Goal: Task Accomplishment & Management: Complete application form

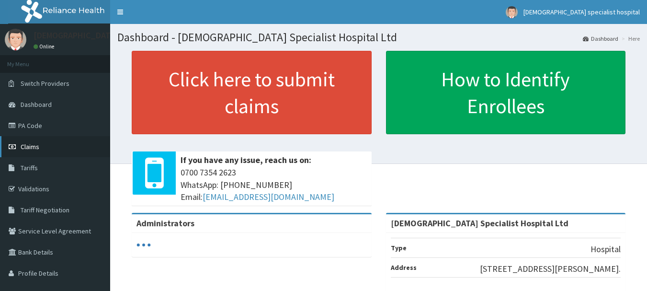
click at [38, 149] on span "Claims" at bounding box center [30, 146] width 19 height 9
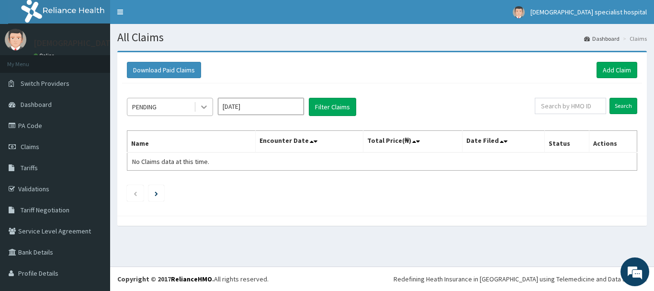
click at [204, 106] on icon at bounding box center [204, 107] width 10 height 10
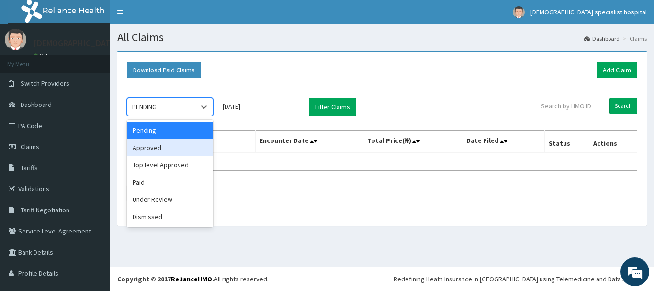
click at [169, 149] on div "Approved" at bounding box center [170, 147] width 86 height 17
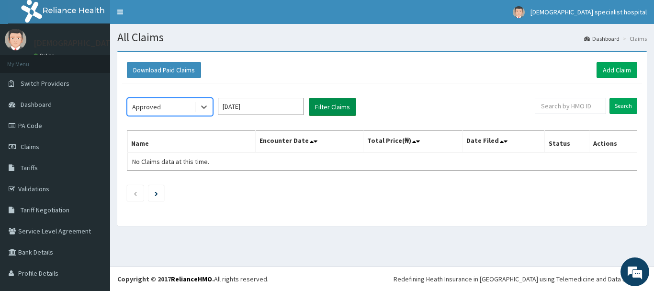
click at [326, 102] on button "Filter Claims" at bounding box center [332, 107] width 47 height 18
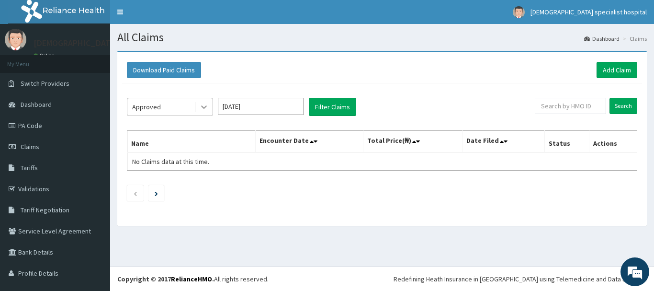
click at [202, 108] on icon at bounding box center [204, 107] width 10 height 10
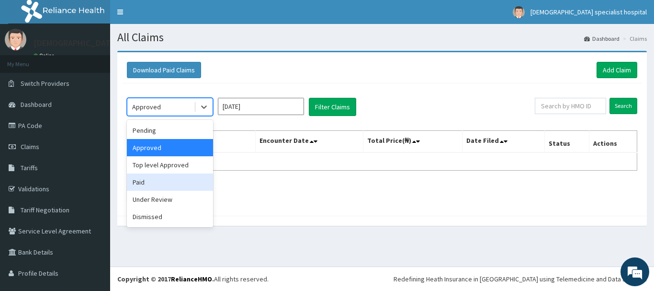
click at [151, 184] on div "Paid" at bounding box center [170, 181] width 86 height 17
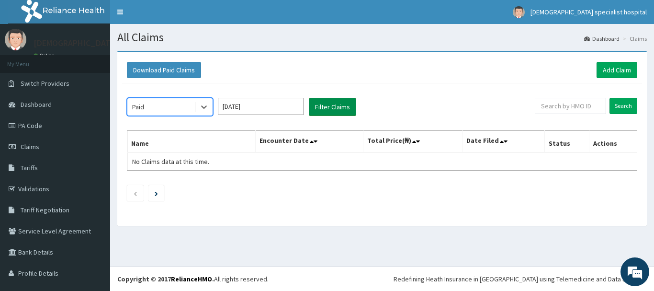
click at [320, 107] on button "Filter Claims" at bounding box center [332, 107] width 47 height 18
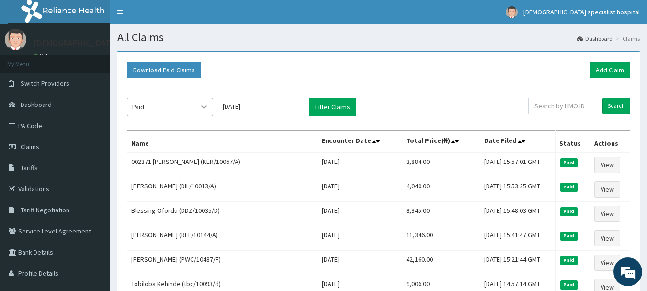
click at [200, 104] on icon at bounding box center [204, 107] width 10 height 10
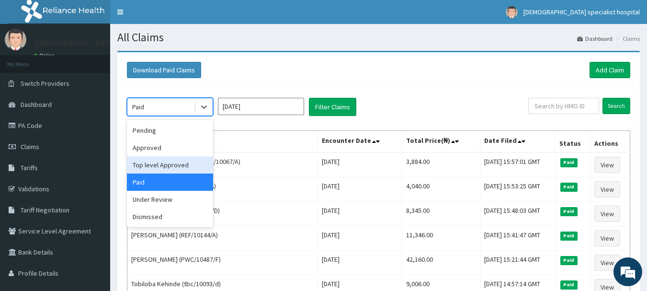
click at [175, 161] on div "Top level Approved" at bounding box center [170, 164] width 86 height 17
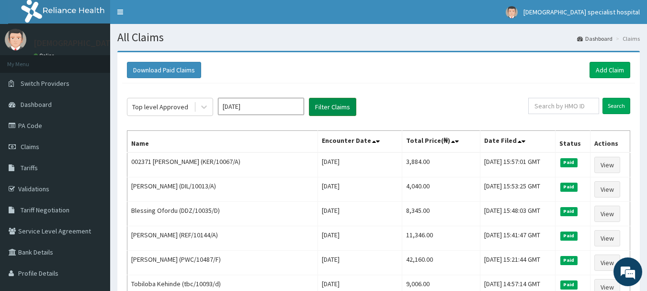
click at [332, 107] on button "Filter Claims" at bounding box center [332, 107] width 47 height 18
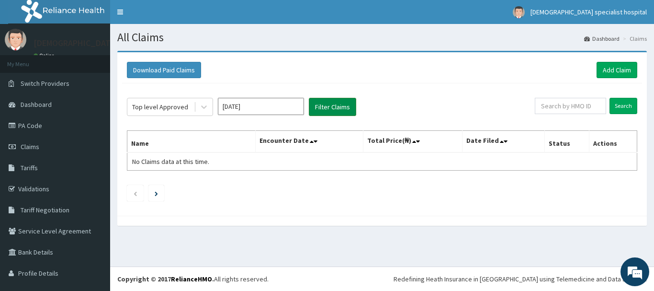
click at [332, 106] on button "Filter Claims" at bounding box center [332, 107] width 47 height 18
click at [610, 67] on link "Add Claim" at bounding box center [617, 70] width 41 height 16
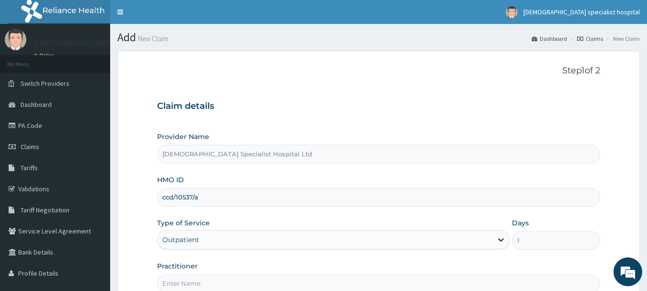
click at [172, 280] on input "Practitioner" at bounding box center [378, 283] width 443 height 19
type input "dr mustapha"
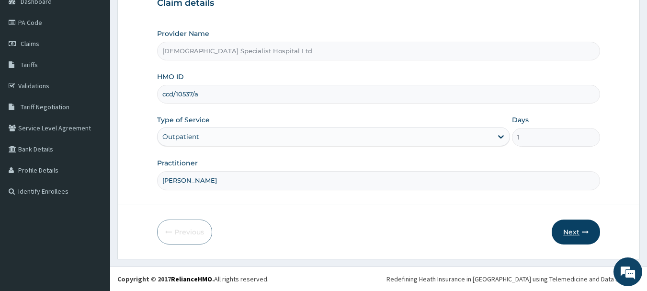
click at [568, 226] on button "Next" at bounding box center [576, 231] width 48 height 25
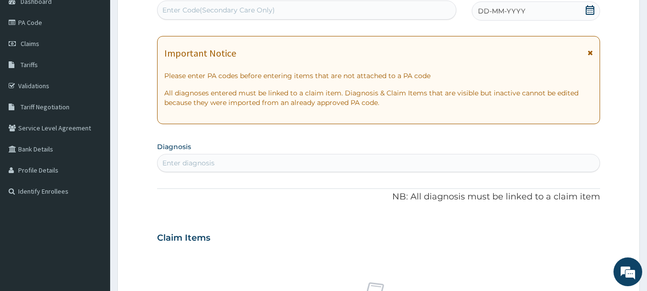
click at [519, 13] on span "DD-MM-YYYY" at bounding box center [501, 11] width 47 height 10
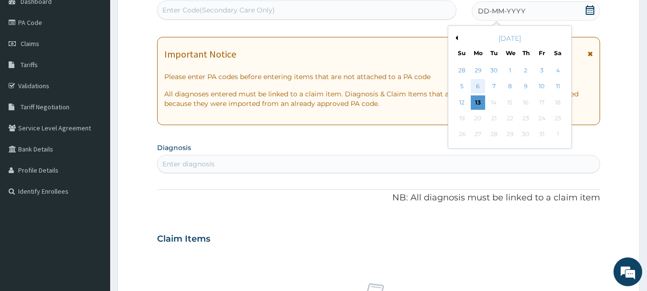
click at [475, 84] on div "6" at bounding box center [478, 87] width 14 height 14
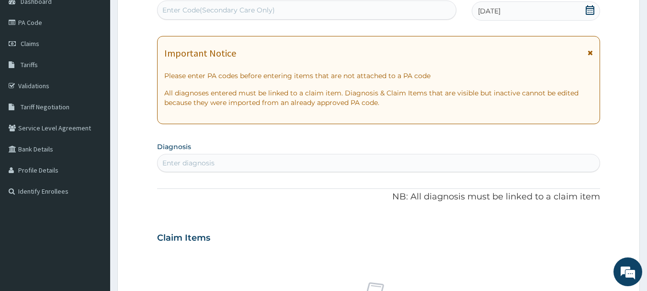
scroll to position [0, 0]
click at [182, 6] on div "Enter Code(Secondary Care Only)" at bounding box center [218, 10] width 113 height 10
paste input "PA/DA634F"
type input "PA/DA634F"
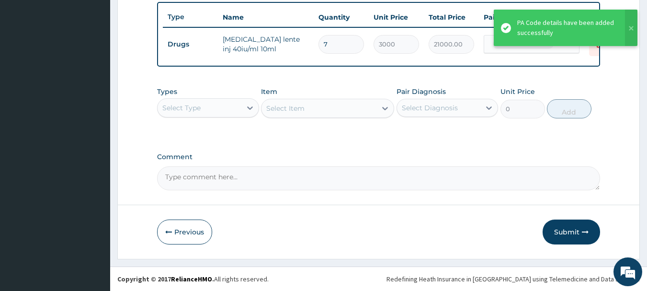
scroll to position [357, 0]
click at [185, 113] on div "Select Type" at bounding box center [181, 108] width 38 height 10
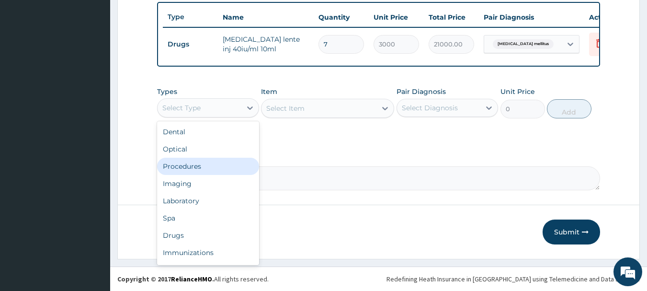
click at [198, 174] on div "Procedures" at bounding box center [208, 166] width 102 height 17
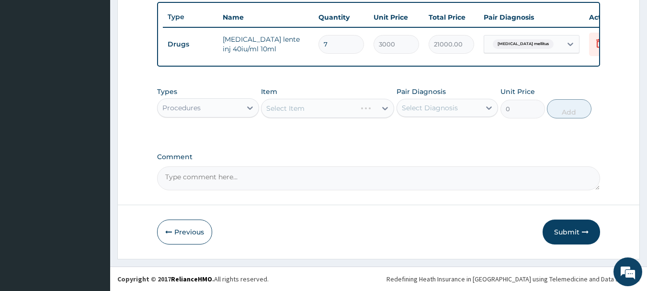
click at [301, 117] on div "Select Item" at bounding box center [327, 108] width 133 height 19
click at [301, 113] on div "Select Item" at bounding box center [285, 108] width 38 height 10
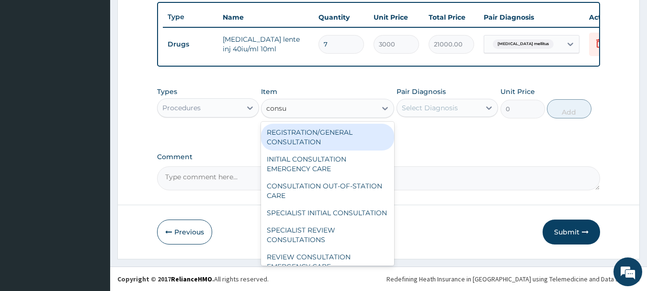
type input "consul"
click at [325, 140] on div "REGISTRATION/GENERAL CONSULTATION" at bounding box center [327, 137] width 133 height 27
type input "2000"
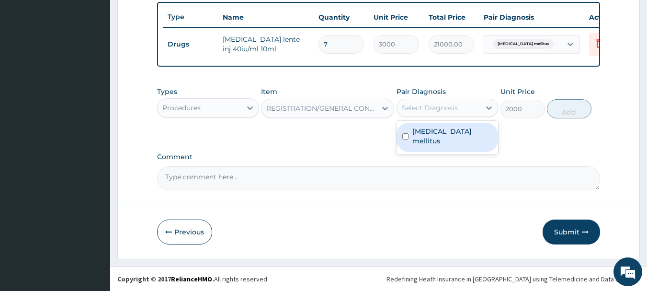
click at [457, 109] on div "Select Diagnosis" at bounding box center [439, 107] width 84 height 15
click at [445, 127] on div "Diabetes mellitus" at bounding box center [448, 137] width 102 height 29
checkbox input "true"
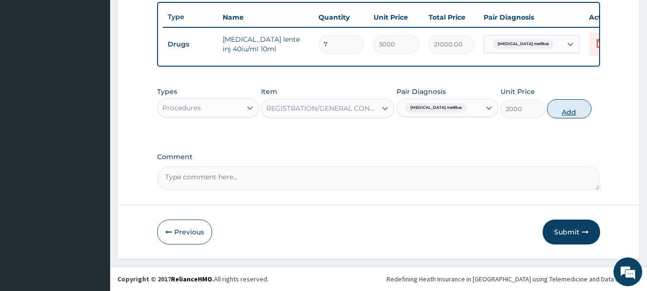
click at [580, 114] on button "Add" at bounding box center [569, 108] width 45 height 19
type input "0"
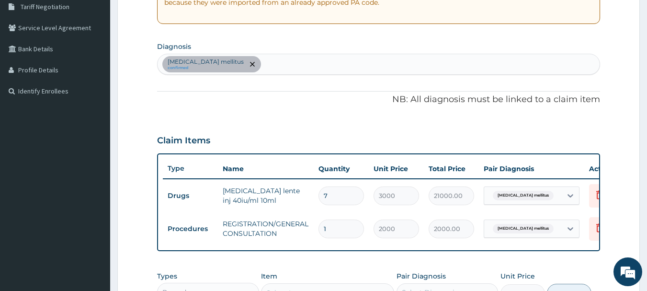
scroll to position [395, 0]
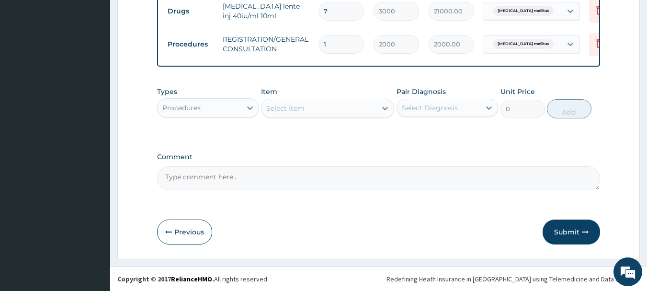
click at [228, 109] on div "Procedures" at bounding box center [200, 107] width 84 height 15
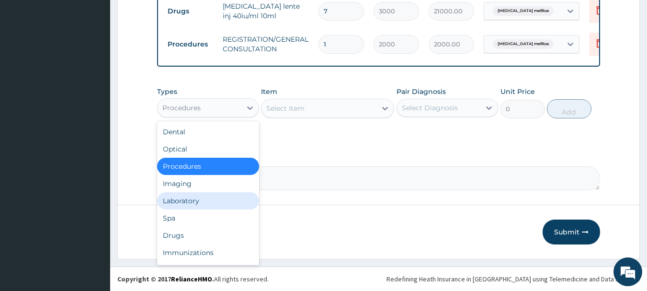
click at [211, 205] on div "Laboratory" at bounding box center [208, 200] width 102 height 17
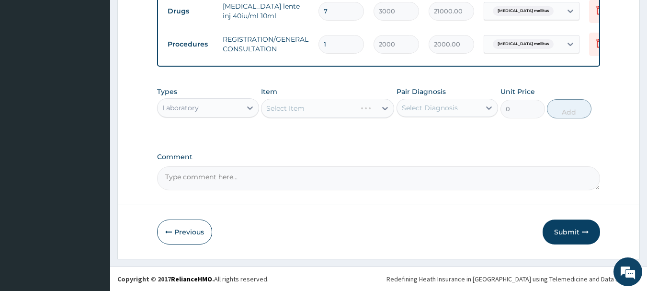
click at [284, 111] on div "Select Item" at bounding box center [327, 108] width 133 height 19
click at [273, 110] on div "Select Item" at bounding box center [285, 108] width 38 height 10
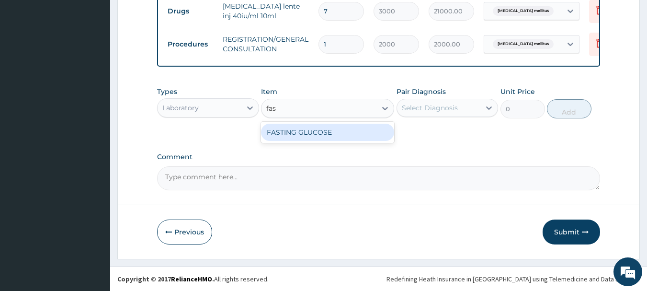
type input "fast"
click at [338, 133] on div "FASTING GLUCOSE" at bounding box center [327, 132] width 133 height 17
type input "1000"
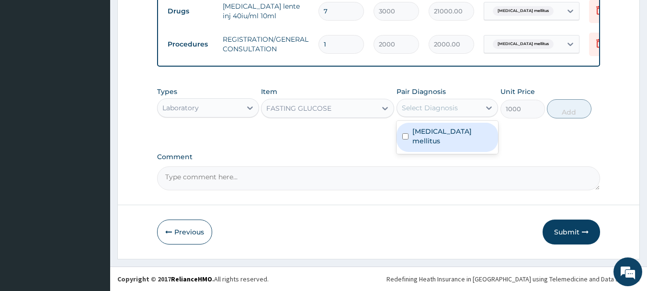
click at [451, 103] on div "Select Diagnosis" at bounding box center [430, 108] width 56 height 10
click at [455, 137] on div "Diabetes mellitus" at bounding box center [448, 137] width 102 height 29
checkbox input "true"
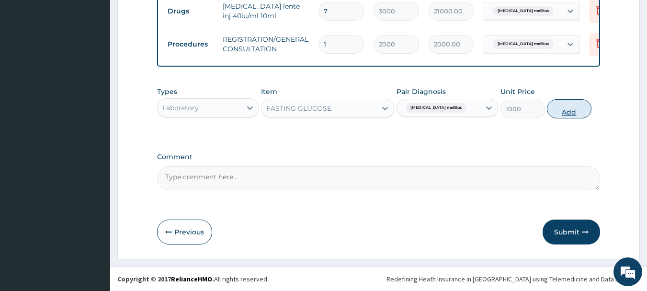
click at [575, 113] on button "Add" at bounding box center [569, 108] width 45 height 19
type input "0"
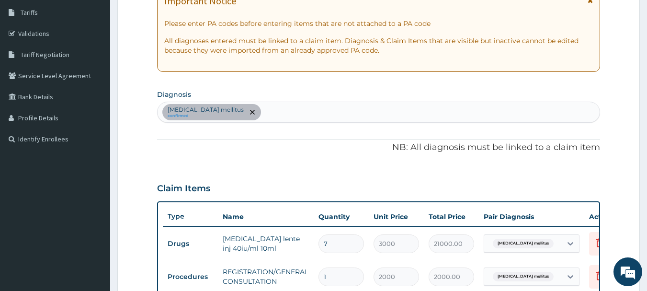
scroll to position [428, 0]
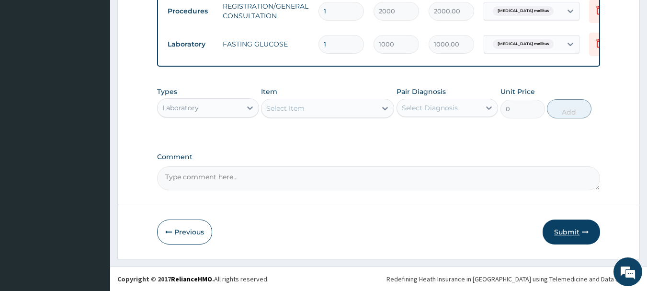
click at [570, 226] on button "Submit" at bounding box center [571, 231] width 57 height 25
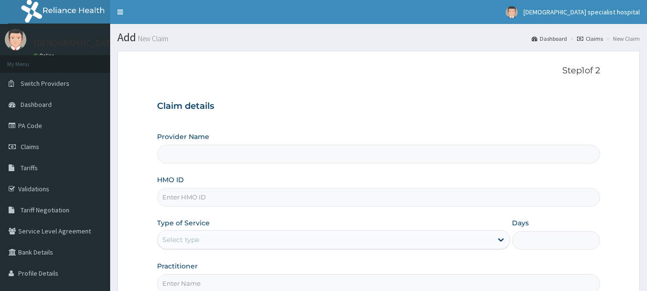
click at [205, 206] on input "HMO ID" at bounding box center [378, 197] width 443 height 19
paste input "FMG/10212/A"
type input "FMG/10212/A"
click at [205, 238] on div "Select type" at bounding box center [325, 239] width 335 height 15
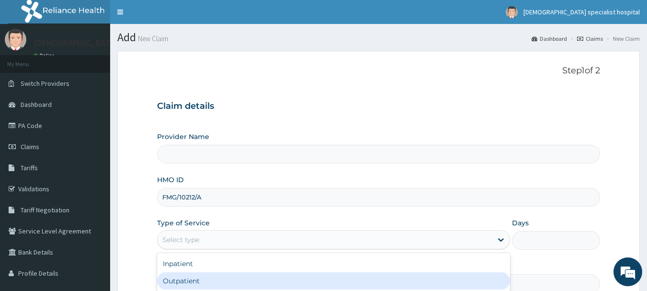
click at [205, 276] on div "Outpatient" at bounding box center [333, 280] width 353 height 17
type input "Jefis Specialist Hospital Ltd"
type input "1"
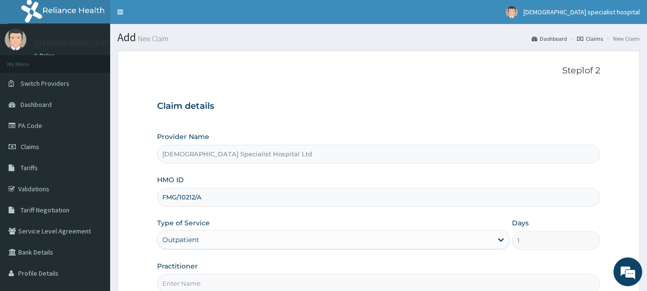
scroll to position [96, 0]
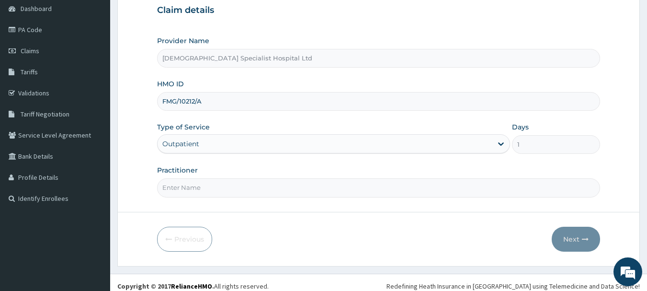
click at [246, 191] on input "Practitioner" at bounding box center [378, 187] width 443 height 19
type input "dr funsho"
click at [573, 241] on button "Next" at bounding box center [576, 239] width 48 height 25
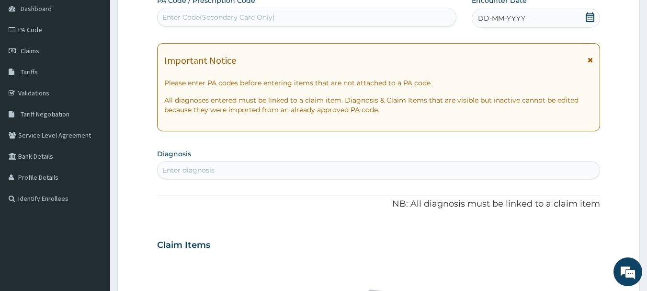
scroll to position [0, 0]
click at [515, 13] on span "DD-MM-YYYY" at bounding box center [501, 18] width 47 height 10
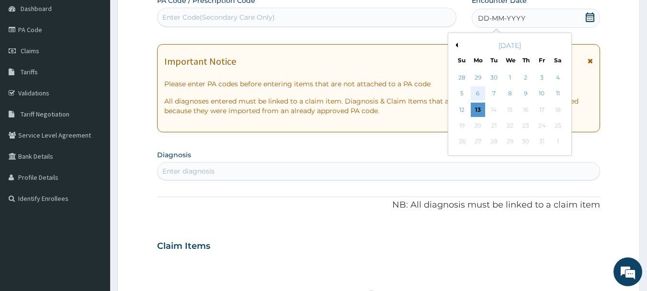
click at [480, 95] on div "6" at bounding box center [478, 94] width 14 height 14
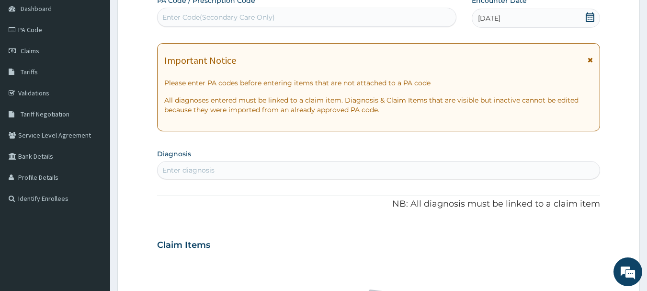
click at [173, 171] on div "Enter diagnosis" at bounding box center [188, 170] width 52 height 10
type input "acute rhinitis"
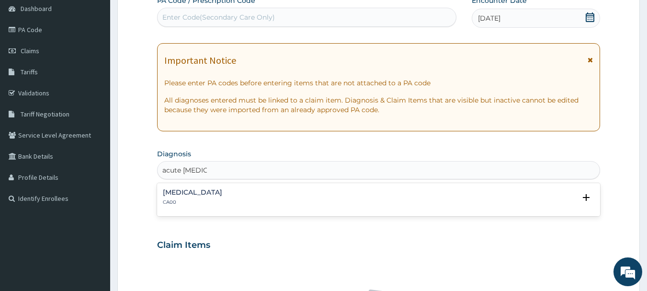
click at [222, 197] on div "Acute nasopharyngitis CA00" at bounding box center [192, 197] width 59 height 17
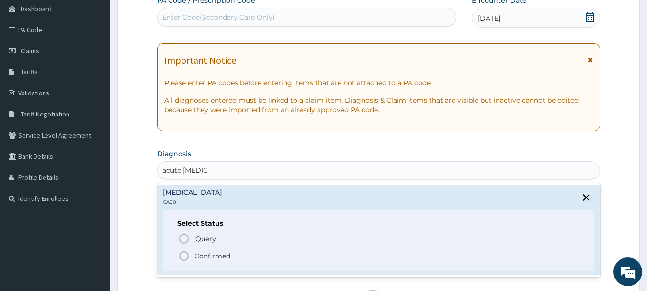
click at [196, 254] on p "Confirmed" at bounding box center [212, 256] width 36 height 10
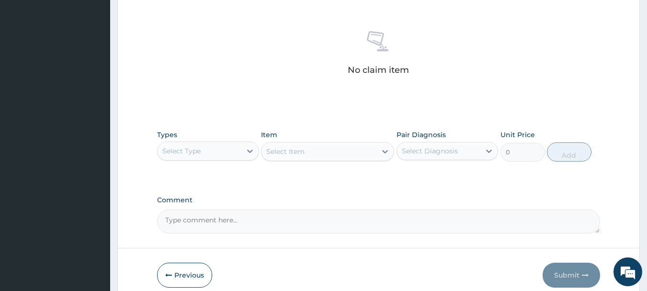
scroll to position [373, 0]
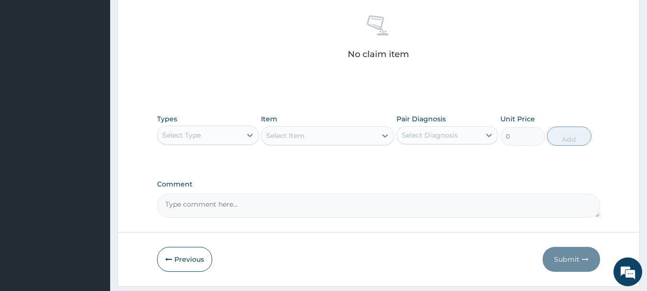
click at [205, 125] on div "Types Select Type" at bounding box center [208, 130] width 102 height 32
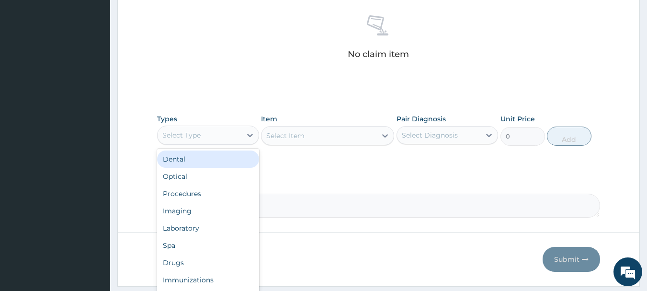
click at [205, 136] on div "Select Type" at bounding box center [200, 134] width 84 height 15
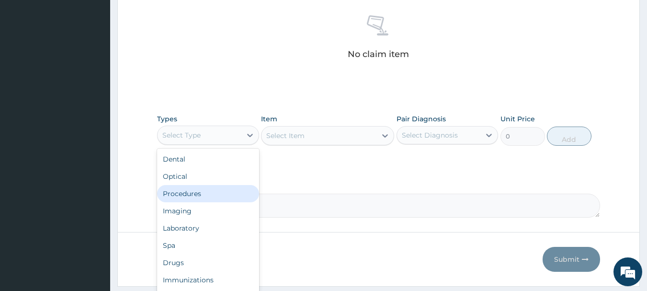
click at [204, 197] on div "Procedures" at bounding box center [208, 193] width 102 height 17
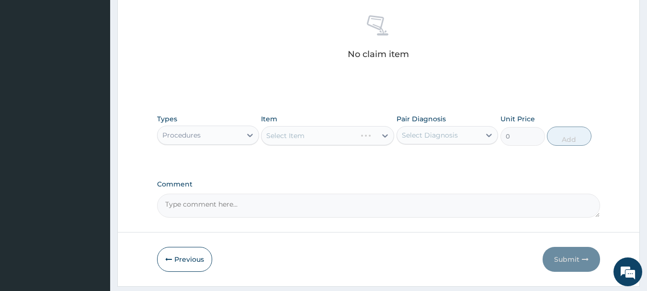
click at [323, 135] on div "Select Item" at bounding box center [327, 135] width 133 height 19
click at [323, 135] on div "Select Item" at bounding box center [318, 135] width 115 height 15
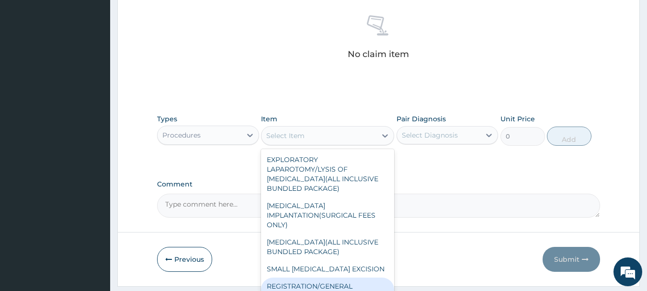
click at [293, 283] on div "REGISTRATION/GENERAL CONSULTATION" at bounding box center [327, 290] width 133 height 27
type input "2000"
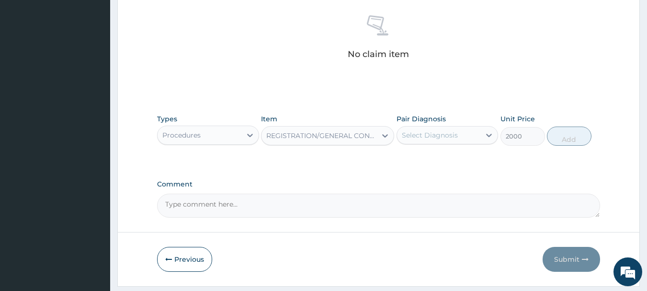
click at [441, 136] on div "Select Diagnosis" at bounding box center [430, 135] width 56 height 10
click at [440, 154] on label "Acute nasopharyngitis" at bounding box center [441, 159] width 59 height 10
checkbox input "true"
click at [567, 138] on button "Add" at bounding box center [569, 135] width 45 height 19
type input "0"
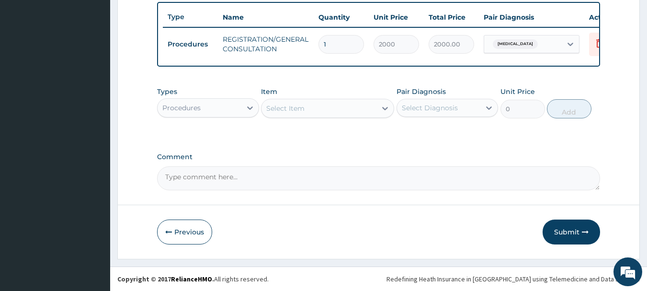
scroll to position [362, 0]
click at [210, 109] on div "Procedures" at bounding box center [200, 107] width 84 height 15
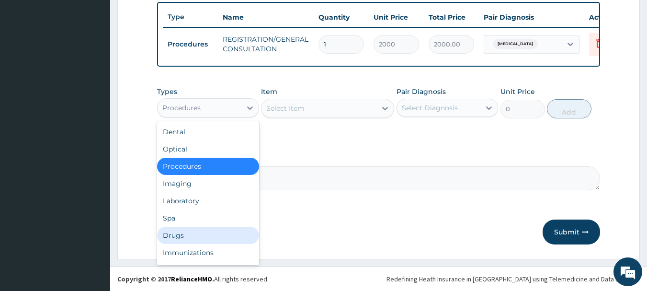
click at [209, 239] on div "Drugs" at bounding box center [208, 235] width 102 height 17
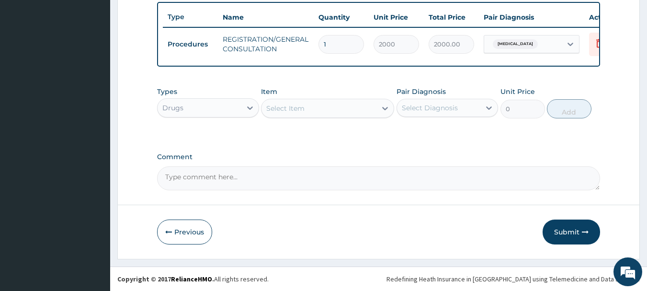
click at [291, 104] on div "Select Item" at bounding box center [285, 108] width 38 height 10
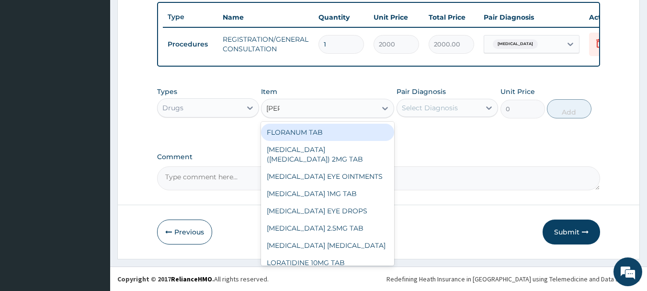
type input "lorat"
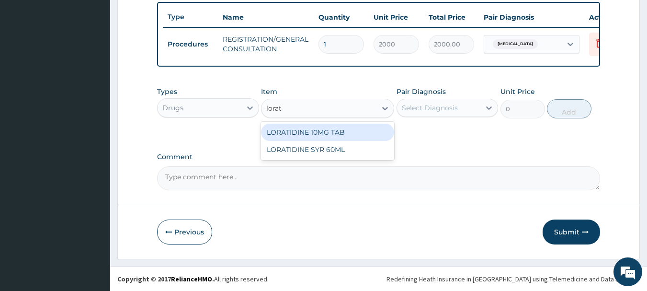
click at [318, 128] on div "LORATIDINE 10MG TAB" at bounding box center [327, 132] width 133 height 17
type input "50"
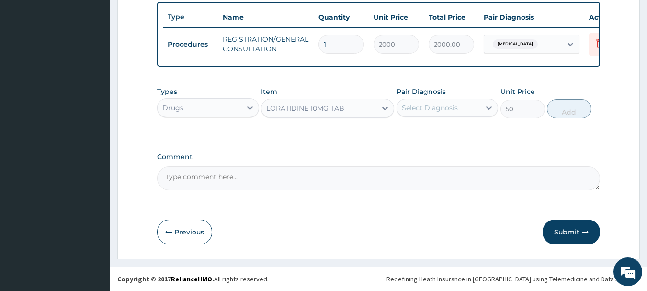
click at [438, 110] on div "Select Diagnosis" at bounding box center [430, 108] width 56 height 10
click at [460, 127] on label "[MEDICAL_DATA]" at bounding box center [441, 131] width 59 height 10
checkbox input "true"
click at [585, 106] on button "Add" at bounding box center [569, 108] width 45 height 19
type input "0"
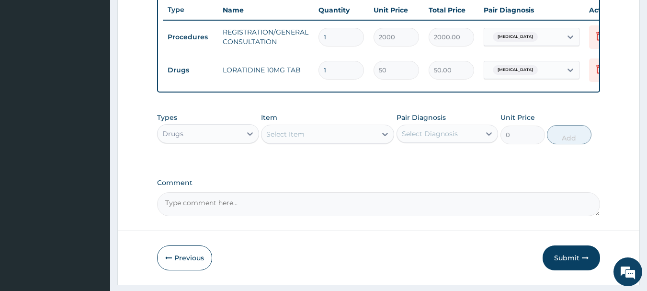
type input "0.00"
type input "5"
type input "250.00"
type input "5"
click at [276, 139] on div "Select Item" at bounding box center [285, 134] width 38 height 10
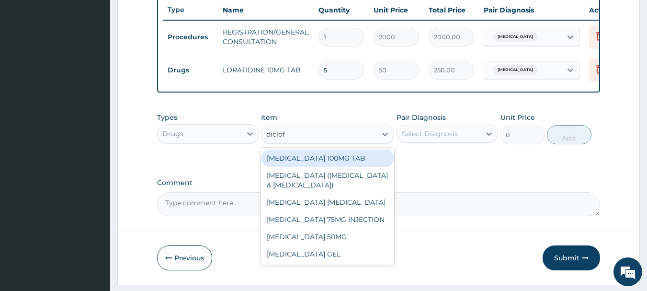
type input "diclofe"
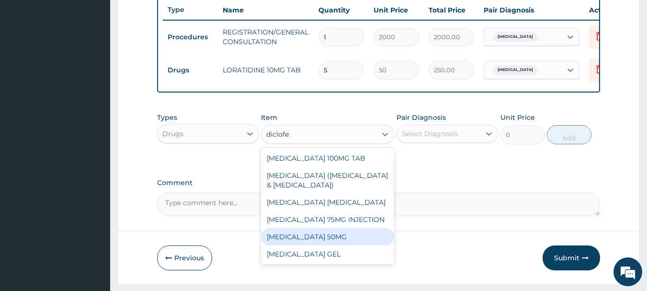
click at [307, 245] on div "[MEDICAL_DATA] 50MG" at bounding box center [327, 236] width 133 height 17
type input "25"
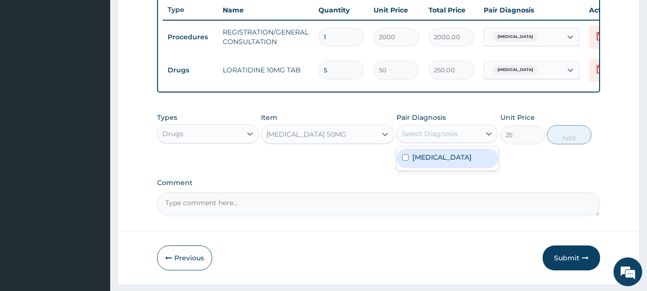
click at [413, 138] on div "Select Diagnosis" at bounding box center [430, 134] width 56 height 10
click at [415, 168] on div "[MEDICAL_DATA]" at bounding box center [448, 158] width 102 height 20
checkbox input "true"
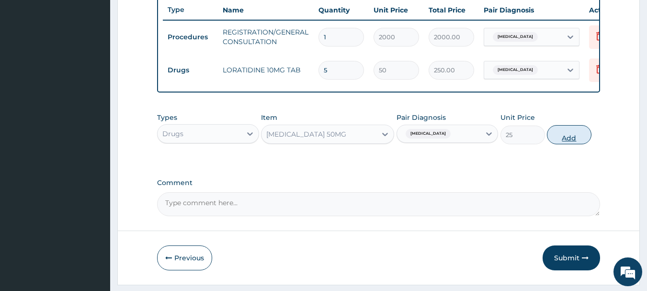
click at [569, 140] on button "Add" at bounding box center [569, 134] width 45 height 19
type input "0"
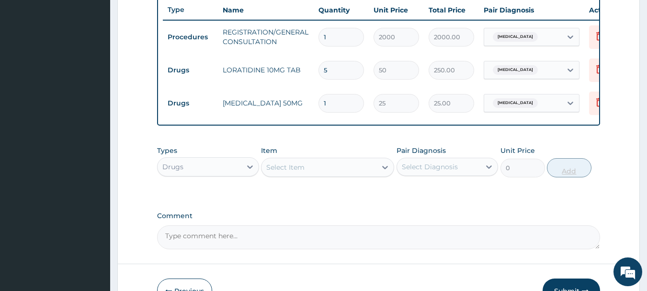
type input "10"
type input "250.00"
type input "10"
click at [289, 175] on div "Select Item" at bounding box center [318, 166] width 115 height 15
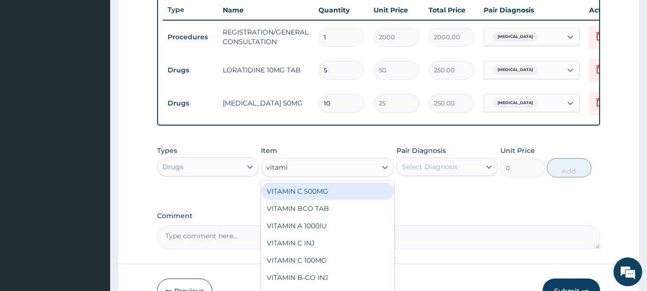
type input "vitamin"
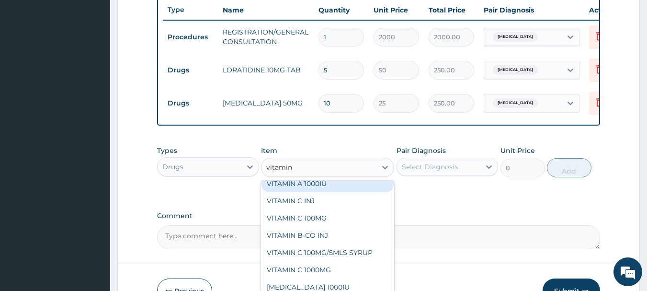
scroll to position [45, 0]
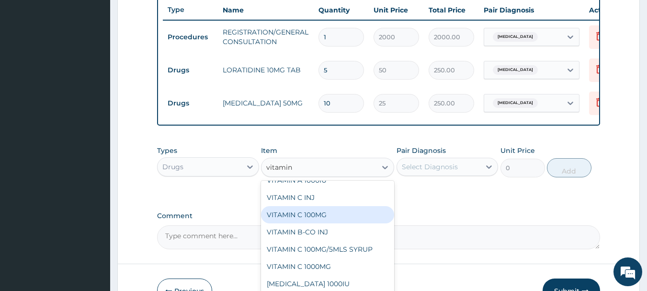
click at [307, 222] on div "VITAMIN C 100MG" at bounding box center [327, 214] width 133 height 17
type input "12"
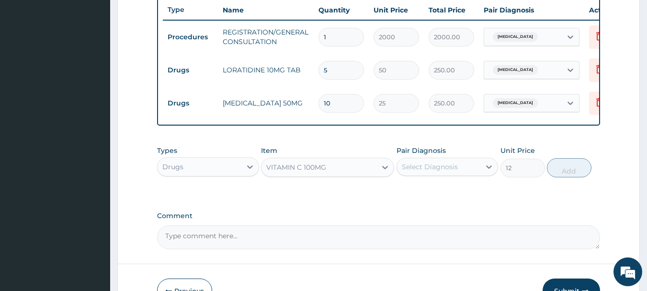
click at [433, 171] on div "Select Diagnosis" at bounding box center [430, 167] width 56 height 10
click at [427, 201] on div "[MEDICAL_DATA]" at bounding box center [448, 192] width 102 height 20
checkbox input "true"
click at [561, 172] on button "Add" at bounding box center [569, 167] width 45 height 19
type input "0"
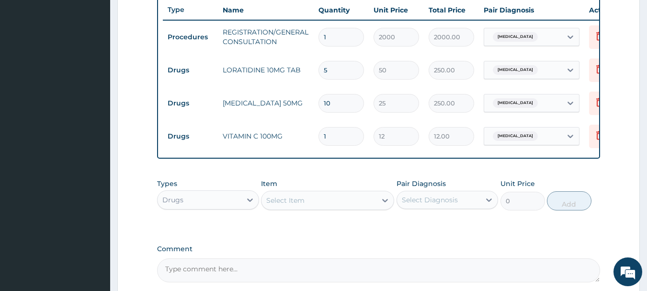
type input "21"
type input "252.00"
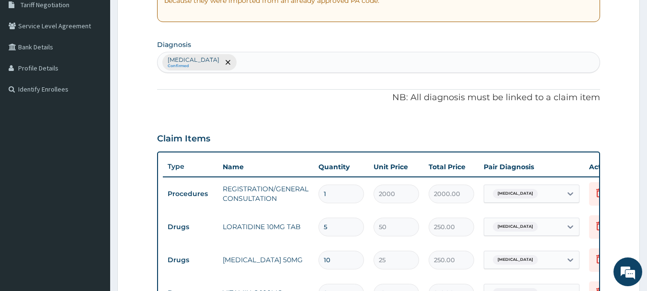
scroll to position [152, 0]
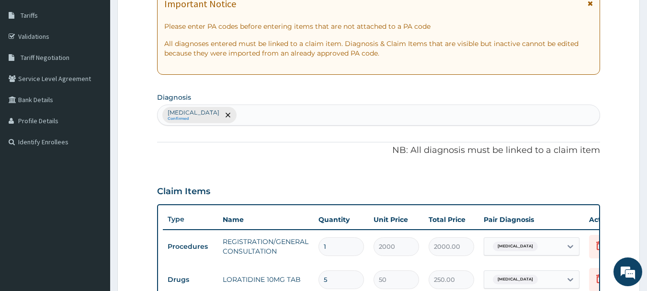
type input "21"
click at [263, 114] on div "Acute nasopharyngitis Confirmed" at bounding box center [379, 115] width 443 height 20
type input "h"
type input "myalgia"
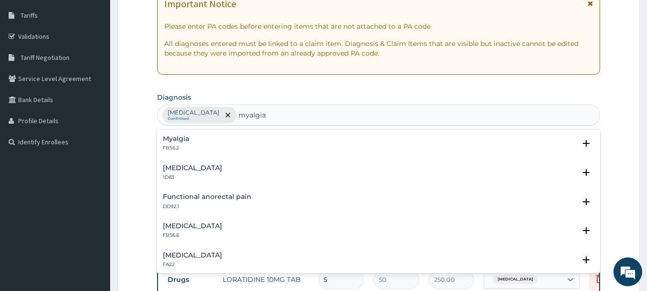
click at [187, 150] on p "FB56.2" at bounding box center [176, 148] width 26 height 7
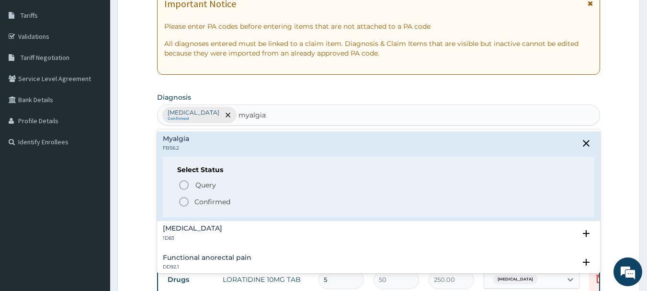
click at [214, 204] on p "Confirmed" at bounding box center [212, 202] width 36 height 10
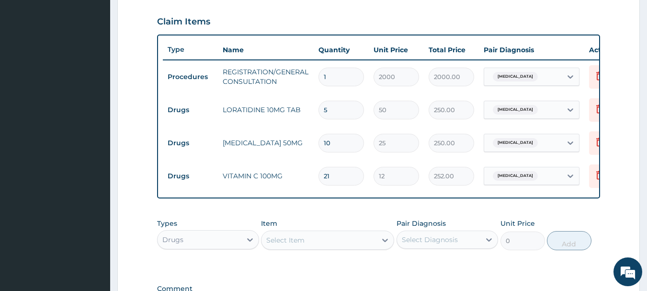
scroll to position [392, 0]
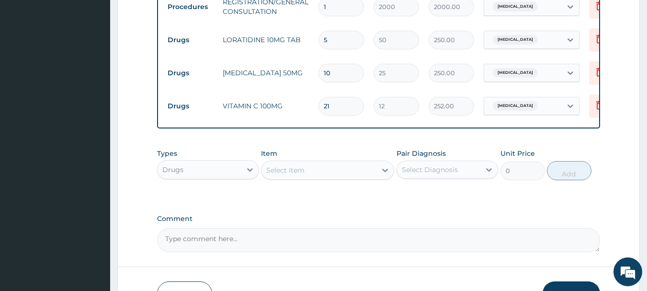
click at [557, 70] on div "[MEDICAL_DATA]" at bounding box center [523, 73] width 78 height 16
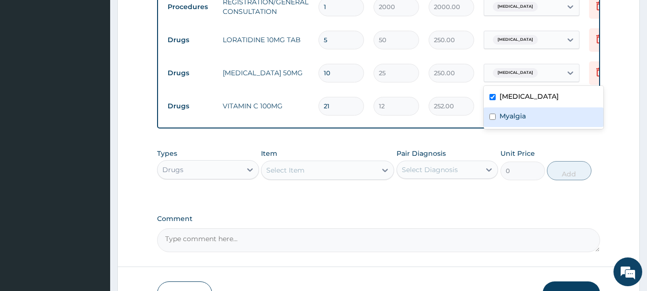
click at [536, 114] on div "Myalgia" at bounding box center [544, 117] width 120 height 20
checkbox input "true"
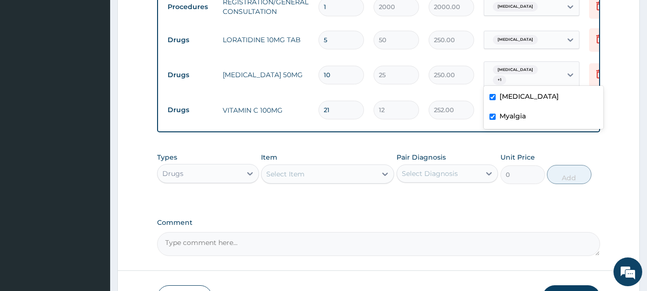
scroll to position [465, 0]
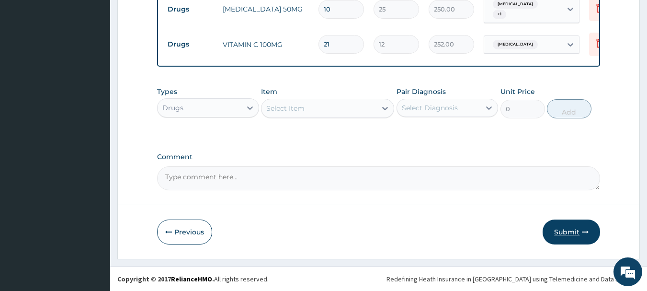
click at [557, 229] on button "Submit" at bounding box center [571, 231] width 57 height 25
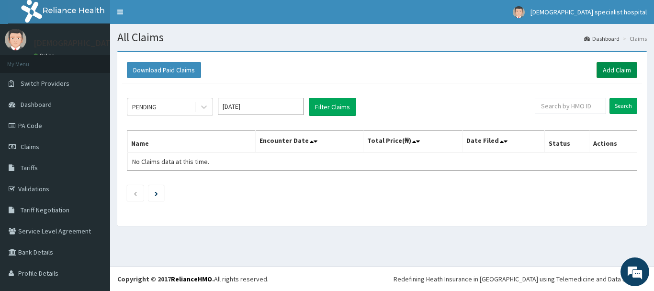
click at [602, 71] on link "Add Claim" at bounding box center [617, 70] width 41 height 16
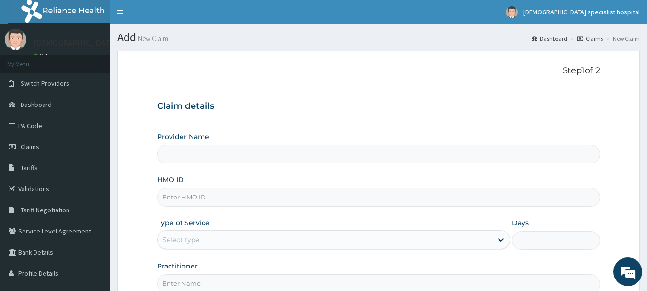
type input "[DEMOGRAPHIC_DATA] Specialist Hospital Ltd"
click at [194, 194] on input "HMO ID" at bounding box center [378, 197] width 443 height 19
paste input "PRN/10074/B"
type input "PRN/10074/B"
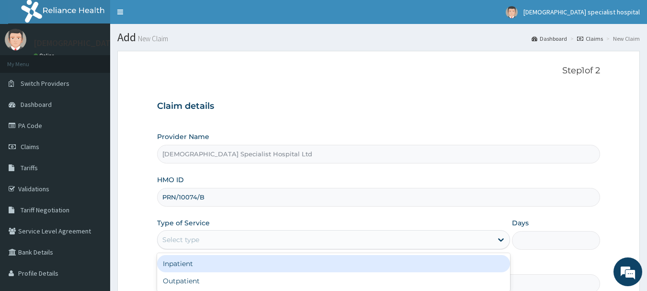
click at [177, 238] on div "Select type" at bounding box center [180, 240] width 37 height 10
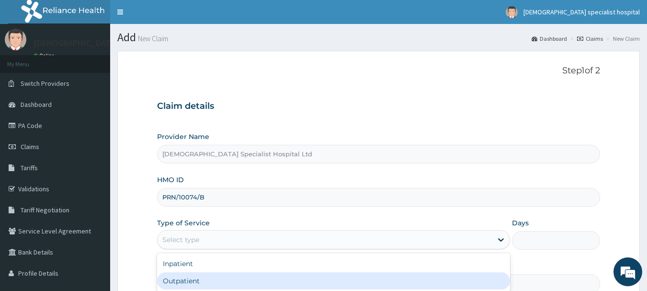
click at [182, 283] on div "Outpatient" at bounding box center [333, 280] width 353 height 17
type input "1"
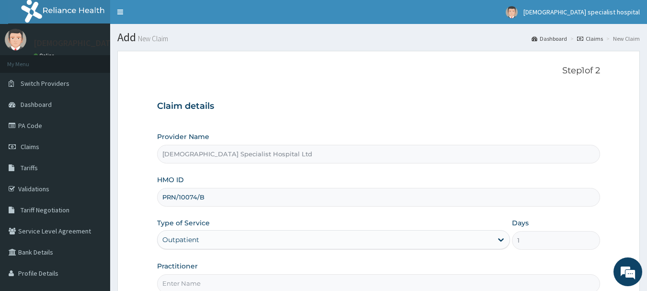
click at [175, 281] on input "Practitioner" at bounding box center [378, 283] width 443 height 19
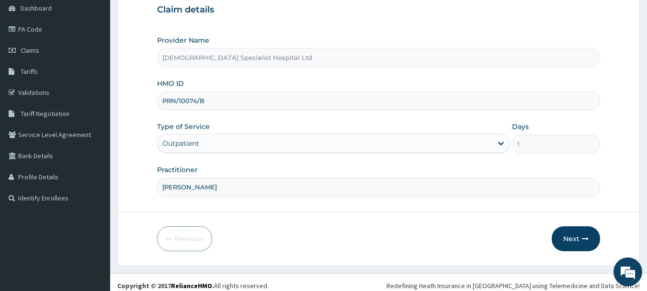
scroll to position [103, 0]
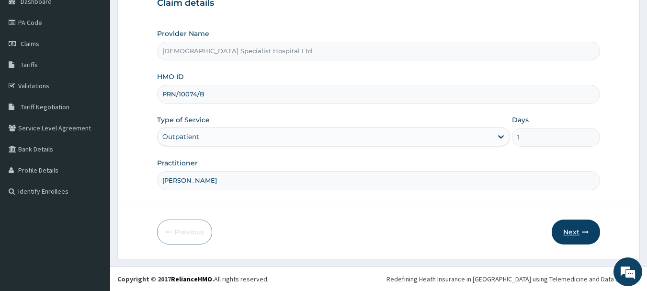
type input "[PERSON_NAME]"
click at [575, 228] on button "Next" at bounding box center [576, 231] width 48 height 25
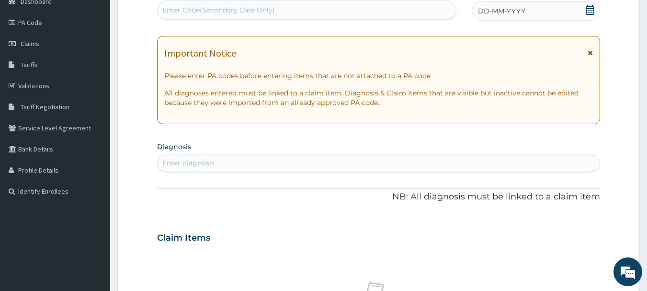
click at [218, 169] on div "Enter diagnosis" at bounding box center [379, 162] width 443 height 15
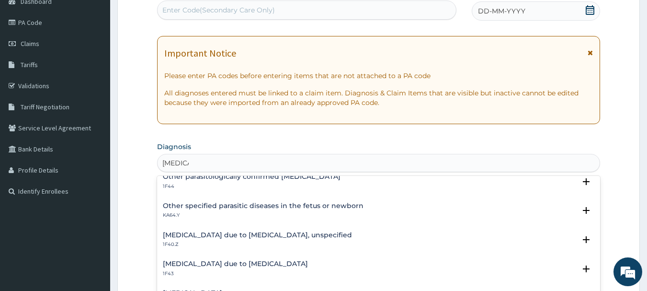
scroll to position [0, 0]
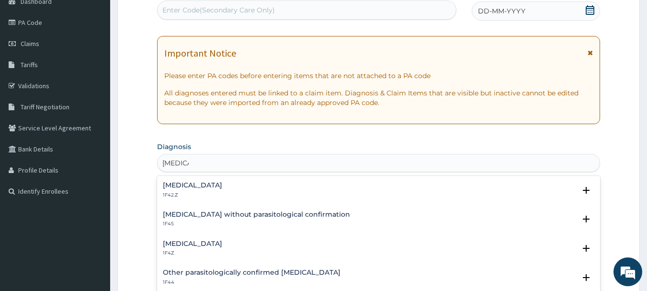
type input "[MEDICAL_DATA]"
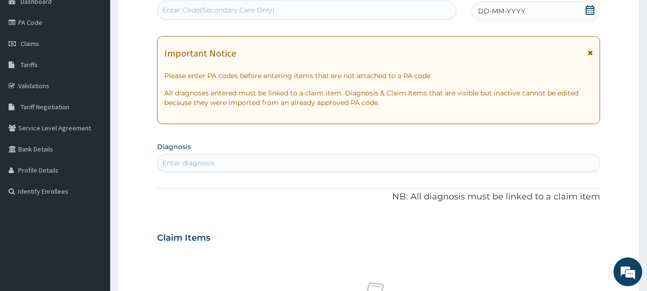
click at [486, 13] on span "DD-MM-YYYY" at bounding box center [501, 11] width 47 height 10
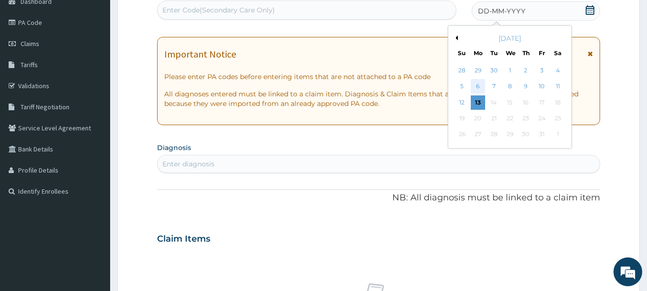
click at [478, 88] on div "6" at bounding box center [478, 87] width 14 height 14
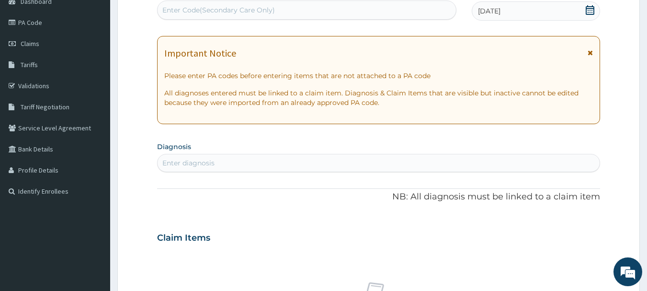
click at [243, 162] on div "Enter diagnosis" at bounding box center [379, 162] width 443 height 15
type input "[MEDICAL_DATA]"
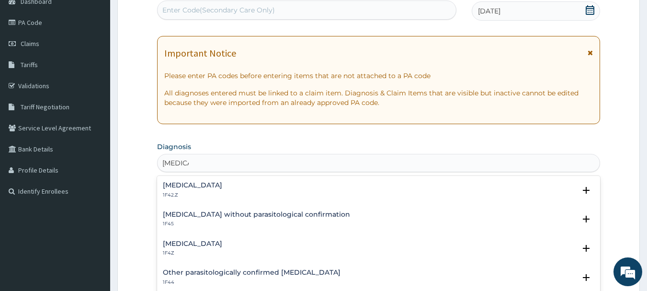
click at [197, 241] on div "[MEDICAL_DATA] 1F4Z Select Status Query Query covers suspected (?), Keep in vie…" at bounding box center [378, 250] width 443 height 29
click at [195, 247] on h4 "[MEDICAL_DATA]" at bounding box center [192, 243] width 59 height 7
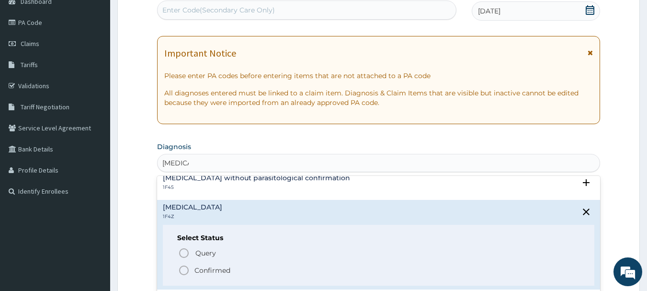
scroll to position [48, 0]
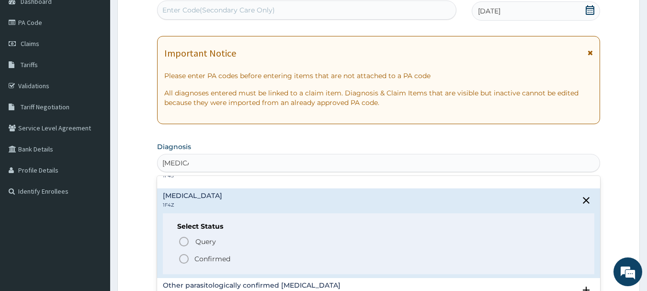
click at [205, 263] on p "Confirmed" at bounding box center [212, 259] width 36 height 10
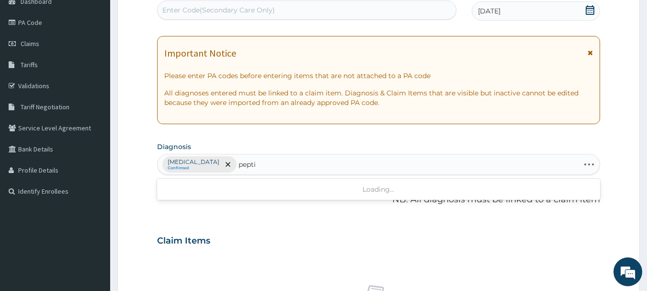
type input "peptic"
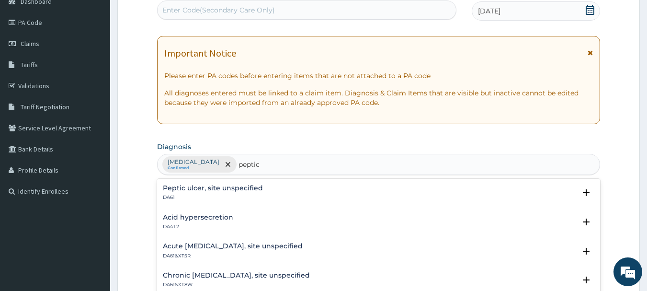
click at [248, 189] on h4 "Peptic ulcer, site unspecified" at bounding box center [213, 187] width 100 height 7
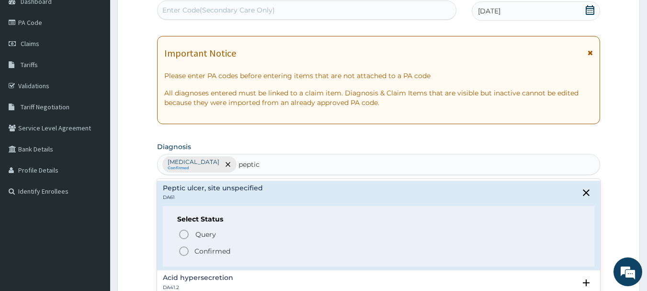
click at [222, 252] on p "Confirmed" at bounding box center [212, 251] width 36 height 10
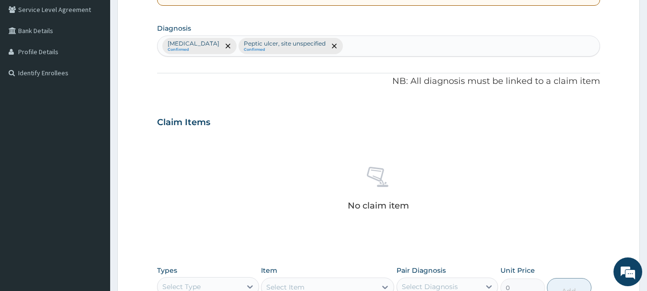
scroll to position [266, 0]
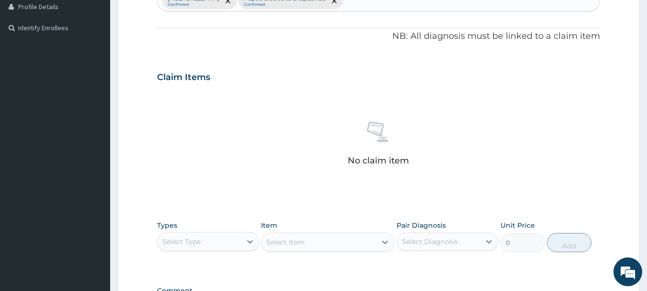
click at [252, 272] on div "PA Code / Prescription Code Enter Code(Secondary Care Only) Encounter Date [DAT…" at bounding box center [378, 74] width 443 height 499
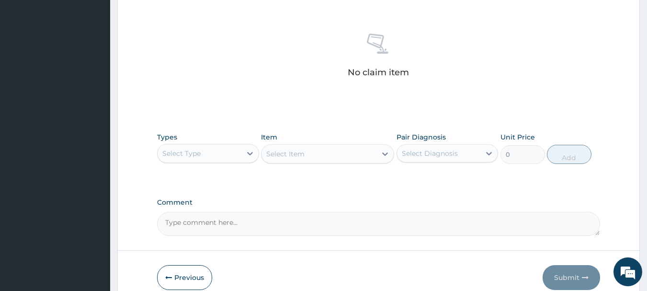
scroll to position [400, 0]
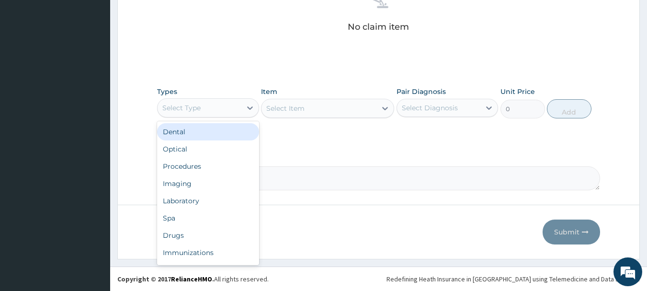
click at [225, 108] on div "Select Type" at bounding box center [200, 107] width 84 height 15
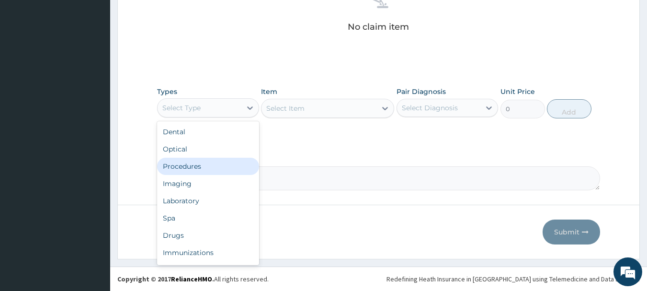
click at [226, 166] on div "Procedures" at bounding box center [208, 166] width 102 height 17
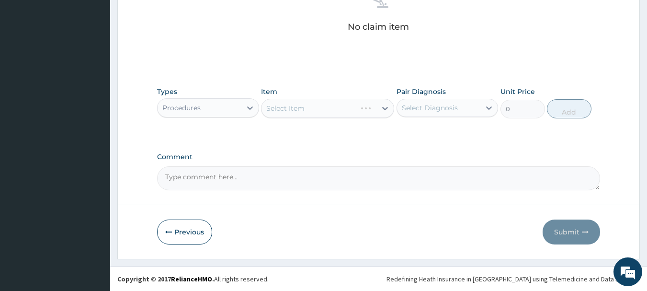
click at [308, 107] on div "Select Item" at bounding box center [327, 108] width 133 height 19
click at [309, 106] on div "Select Item" at bounding box center [327, 108] width 133 height 19
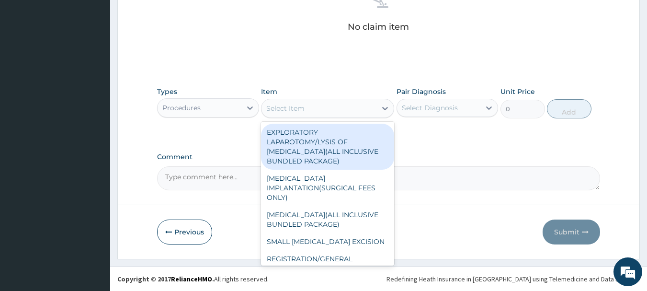
click at [298, 111] on div "Select Item" at bounding box center [285, 108] width 38 height 10
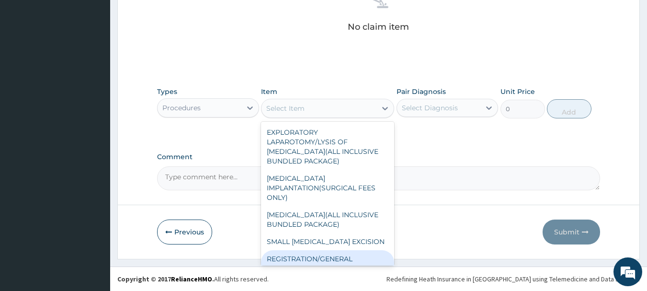
click at [307, 257] on div "REGISTRATION/GENERAL CONSULTATION" at bounding box center [327, 263] width 133 height 27
type input "2000"
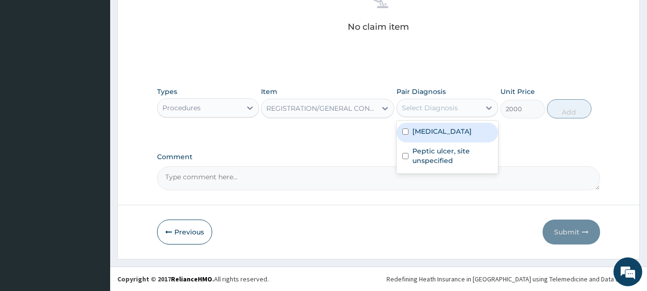
click at [436, 113] on div "Select Diagnosis" at bounding box center [439, 107] width 84 height 15
click at [443, 136] on label "[MEDICAL_DATA]" at bounding box center [441, 131] width 59 height 10
checkbox input "true"
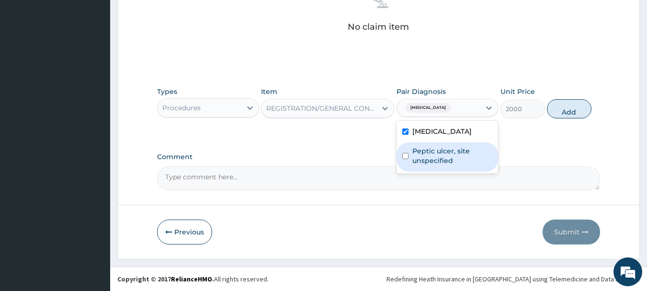
click at [443, 155] on label "Peptic ulcer, site unspecified" at bounding box center [452, 155] width 80 height 19
checkbox input "true"
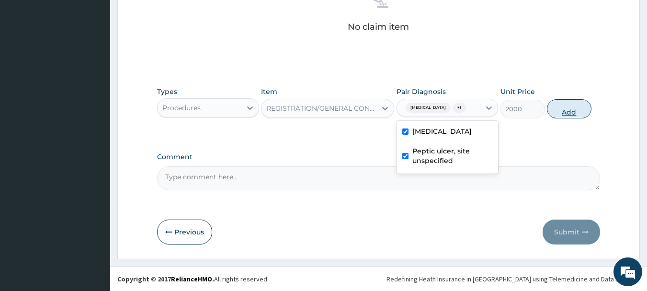
click at [584, 118] on button "Add" at bounding box center [569, 108] width 45 height 19
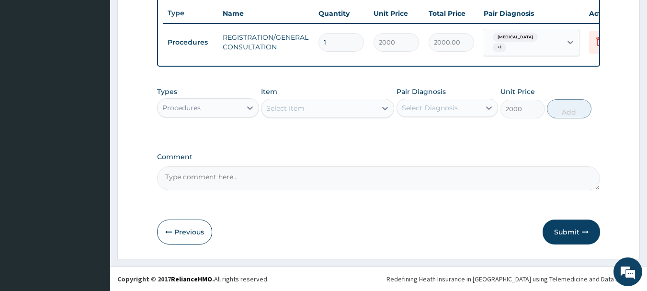
type input "0"
click at [205, 111] on div "Procedures" at bounding box center [200, 107] width 84 height 15
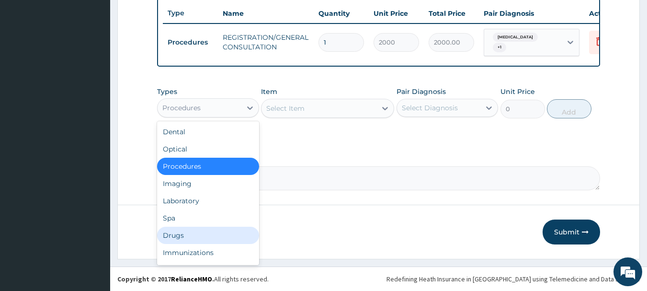
click at [194, 236] on div "Drugs" at bounding box center [208, 235] width 102 height 17
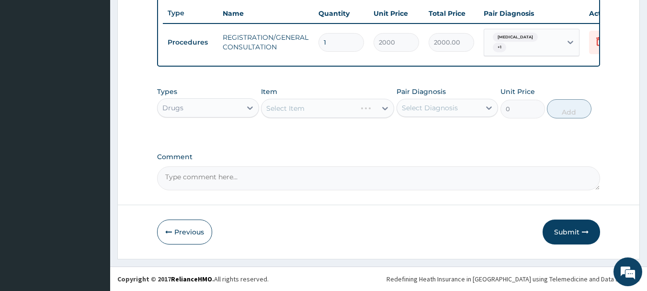
click at [269, 104] on div "Select Item" at bounding box center [327, 108] width 133 height 19
click at [276, 112] on div "Select Item" at bounding box center [327, 108] width 133 height 19
click at [276, 109] on div "Select Item" at bounding box center [327, 108] width 133 height 19
click at [264, 109] on div "Select Item" at bounding box center [318, 108] width 115 height 15
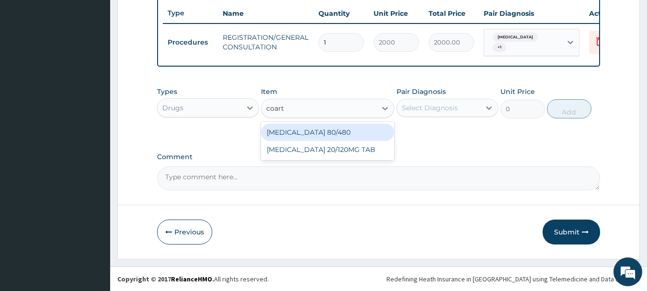
type input "coart"
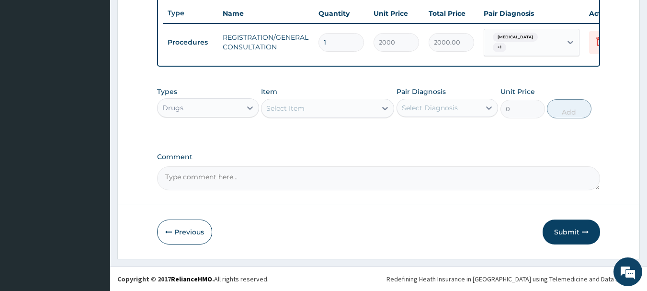
drag, startPoint x: 336, startPoint y: 121, endPoint x: 330, endPoint y: 131, distance: 11.6
click at [336, 122] on div "Types Drugs Item Select Item Pair Diagnosis Select Diagnosis Unit Price 0 Add" at bounding box center [378, 102] width 443 height 41
click at [337, 105] on div "Select Item" at bounding box center [318, 108] width 115 height 15
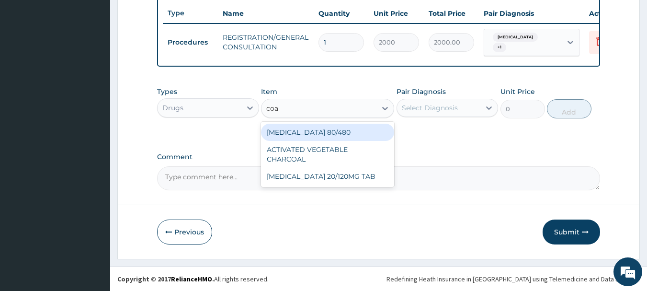
type input "coar"
click at [339, 136] on div "COARTEM 80/480" at bounding box center [327, 132] width 133 height 17
type input "130"
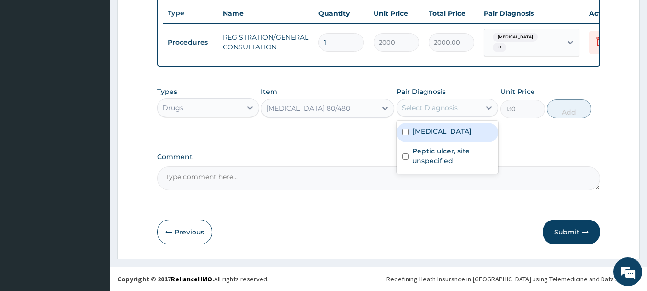
click at [438, 104] on div "Select Diagnosis" at bounding box center [430, 108] width 56 height 10
click at [439, 136] on label "Malaria, unspecified" at bounding box center [441, 131] width 59 height 10
checkbox input "true"
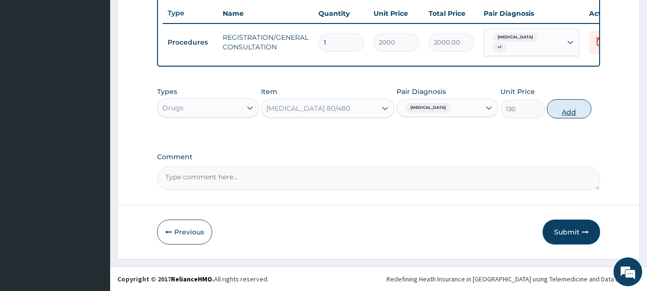
click at [560, 108] on button "Add" at bounding box center [569, 108] width 45 height 19
type input "0"
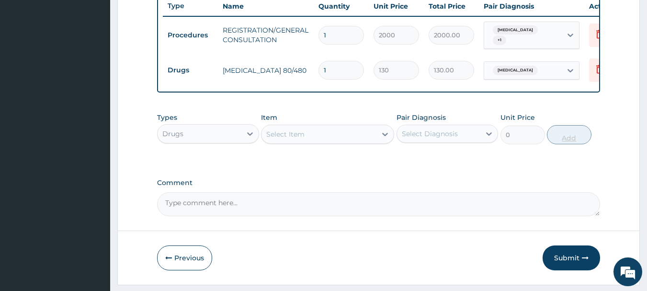
type input "12"
type input "1560.00"
type input "12"
click at [290, 142] on div "Select Item" at bounding box center [318, 133] width 115 height 15
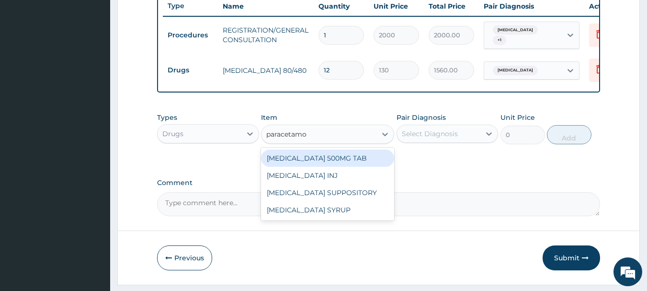
type input "paracetamol"
click at [316, 163] on div "PARACETAMOL 500MG TAB" at bounding box center [327, 157] width 133 height 17
type input "18"
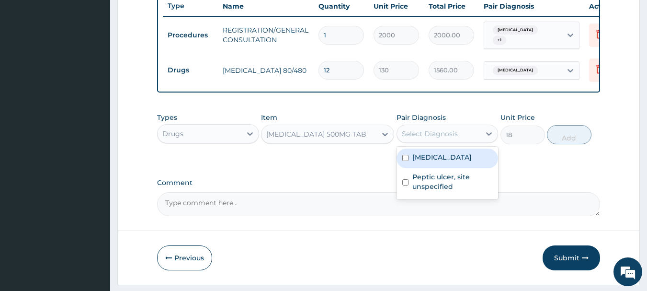
click at [426, 141] on div "Select Diagnosis" at bounding box center [439, 133] width 84 height 15
click at [428, 162] on label "Malaria, unspecified" at bounding box center [441, 157] width 59 height 10
checkbox input "true"
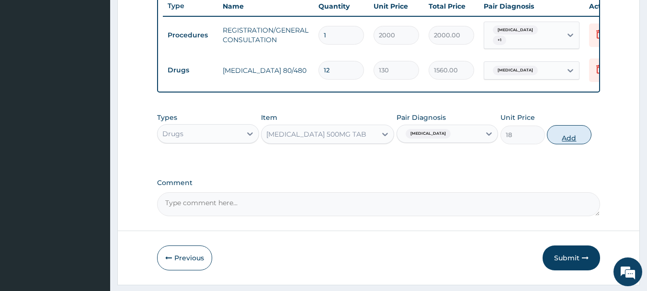
click at [568, 141] on button "Add" at bounding box center [569, 134] width 45 height 19
type input "0"
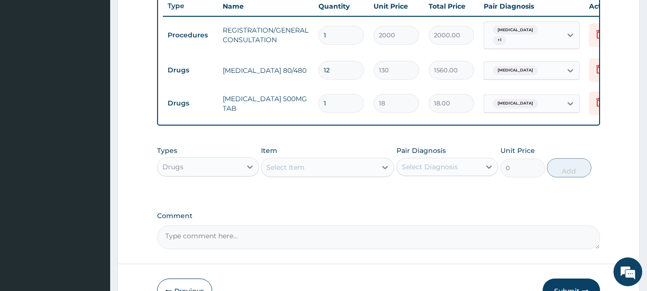
type input "18"
type input "324.00"
type input "18"
click at [282, 169] on div "Select Item" at bounding box center [318, 166] width 115 height 15
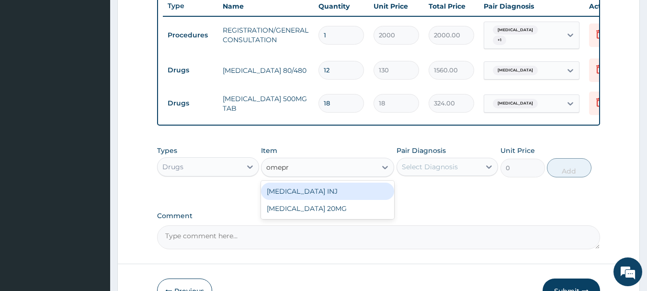
type input "omepra"
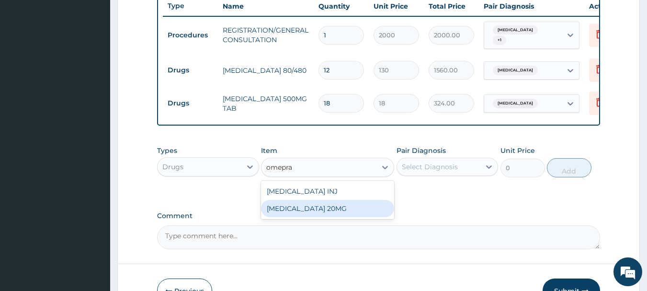
click at [334, 216] on div "OMEPRAZOLE 20MG" at bounding box center [327, 208] width 133 height 17
type input "70"
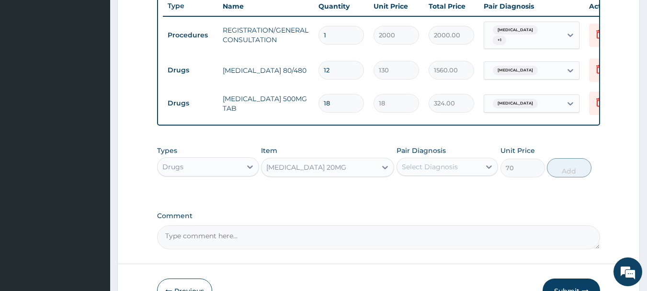
click at [442, 171] on div "Select Diagnosis" at bounding box center [430, 167] width 56 height 10
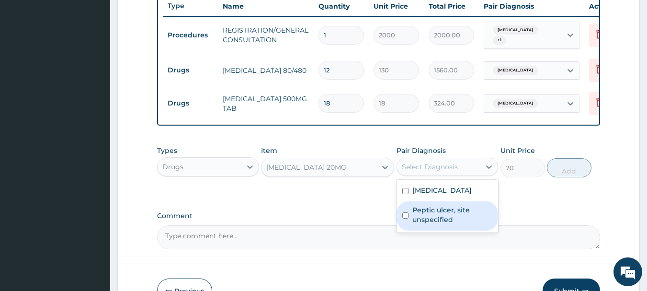
click at [429, 218] on label "Peptic ulcer, site unspecified" at bounding box center [452, 214] width 80 height 19
checkbox input "true"
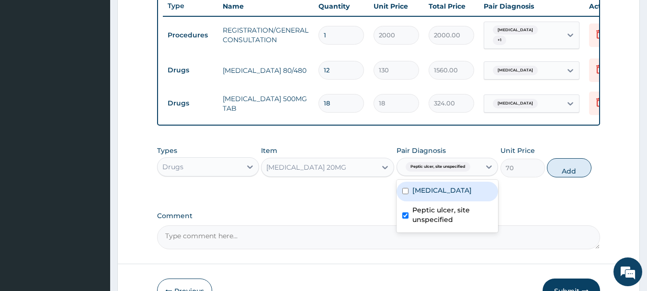
click at [577, 173] on button "Add" at bounding box center [569, 167] width 45 height 19
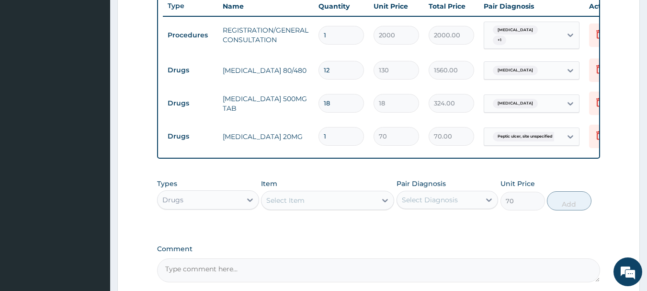
type input "0"
type input "0.00"
type input "2"
type input "140.00"
type input "20"
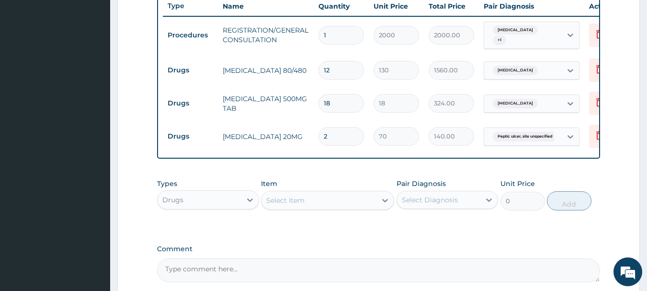
type input "1400.00"
type input "20"
click at [281, 210] on div "Item Select Item" at bounding box center [327, 195] width 133 height 32
click at [286, 202] on div "Select Item" at bounding box center [318, 200] width 115 height 15
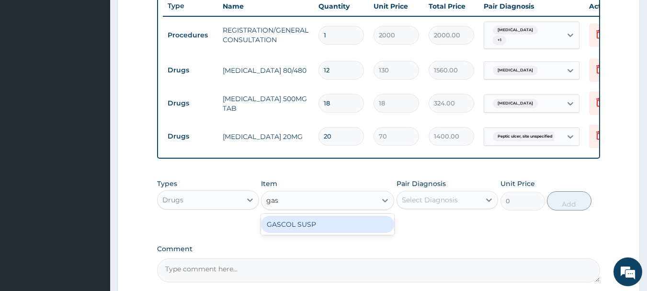
type input "gasc"
click at [309, 235] on div "GASCOL SUSP" at bounding box center [327, 224] width 133 height 21
click at [310, 233] on div "GASCOL SUSP" at bounding box center [327, 224] width 133 height 17
type input "600"
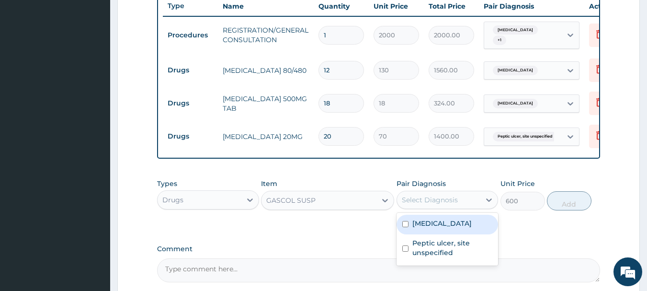
click at [414, 207] on div "Select Diagnosis" at bounding box center [439, 199] width 84 height 15
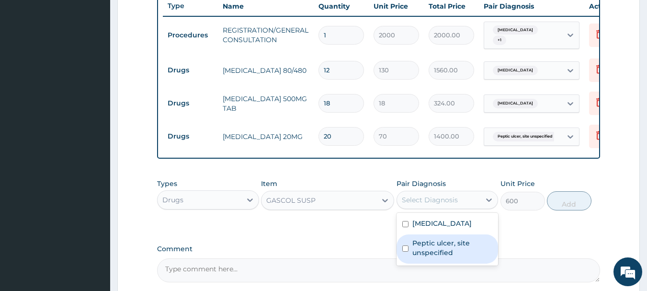
click at [425, 257] on label "Peptic ulcer, site unspecified" at bounding box center [452, 247] width 80 height 19
checkbox input "true"
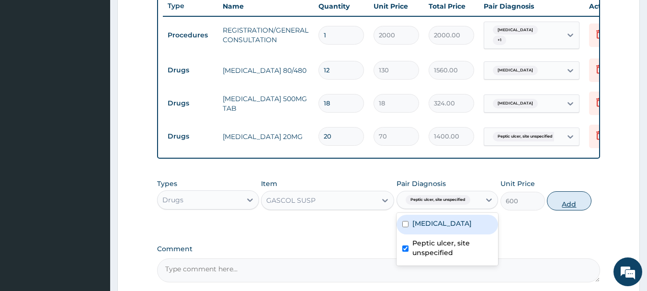
click at [590, 207] on button "Add" at bounding box center [569, 200] width 45 height 19
type input "0"
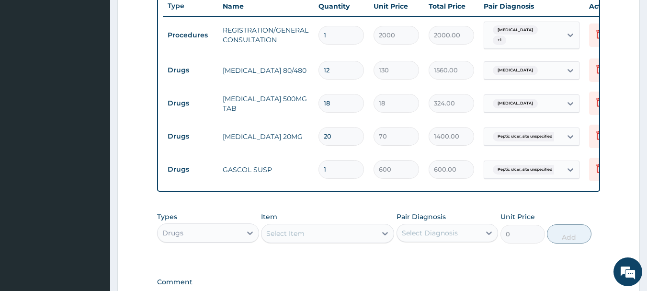
scroll to position [498, 0]
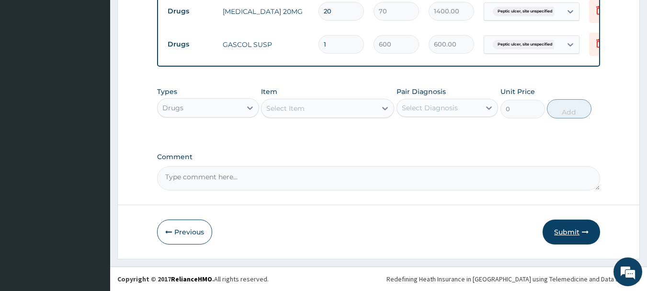
click at [563, 229] on button "Submit" at bounding box center [571, 231] width 57 height 25
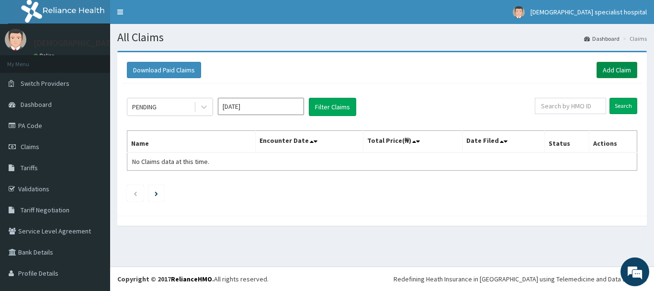
click at [612, 63] on link "Add Claim" at bounding box center [617, 70] width 41 height 16
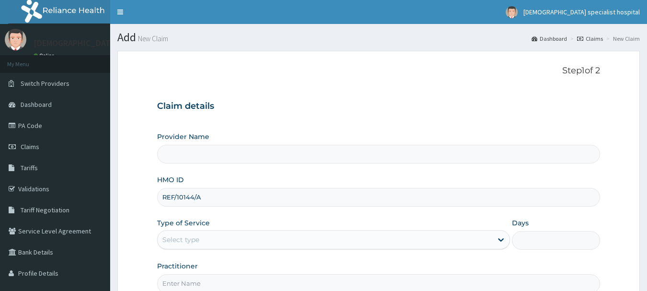
type input "Jefis Specialist Hospital Ltd"
type input "REF/10144/A"
click at [184, 243] on div "Select type" at bounding box center [180, 240] width 37 height 10
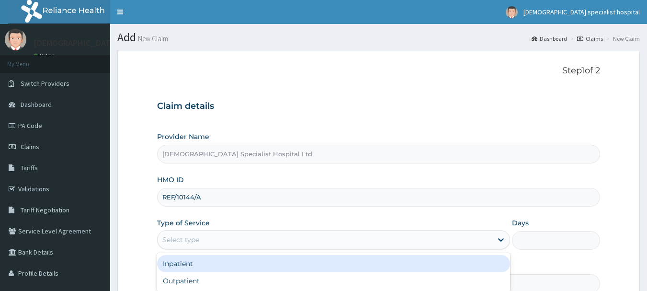
click at [187, 264] on div "Inpatient" at bounding box center [333, 263] width 353 height 17
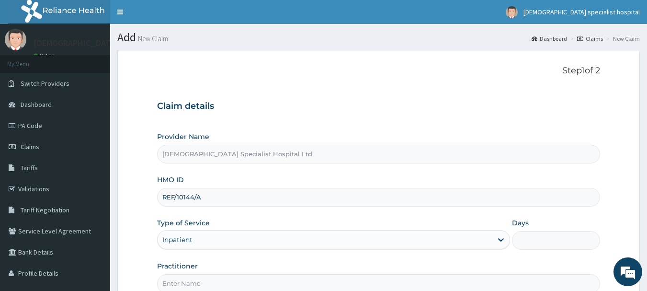
click at [190, 280] on input "Practitioner" at bounding box center [378, 283] width 443 height 19
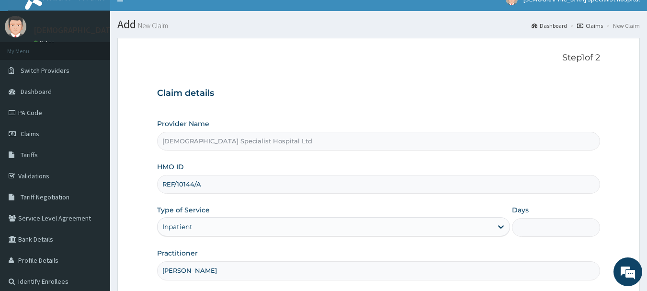
scroll to position [103, 0]
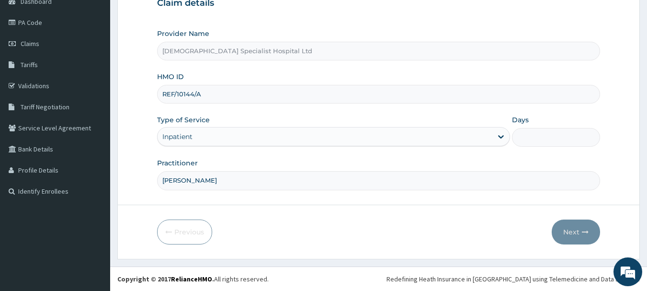
type input "dr funsho"
click at [528, 136] on input "Days" at bounding box center [556, 137] width 88 height 19
type input "2"
click at [577, 235] on button "Next" at bounding box center [576, 231] width 48 height 25
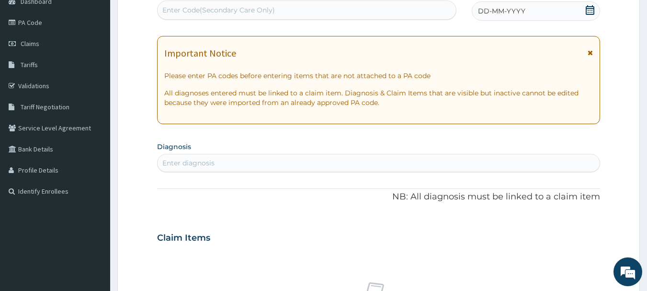
click at [211, 7] on div "Enter Code(Secondary Care Only)" at bounding box center [218, 10] width 113 height 10
paste input "PA/EEAB83"
type input "PA/EEAB83"
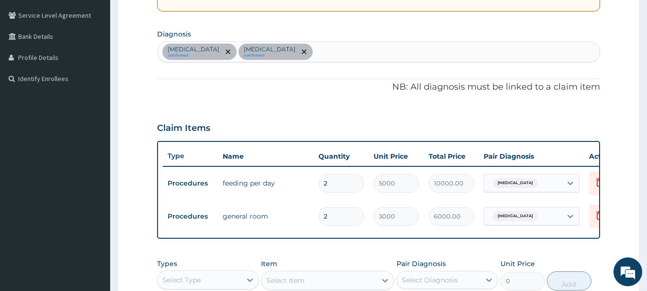
scroll to position [203, 0]
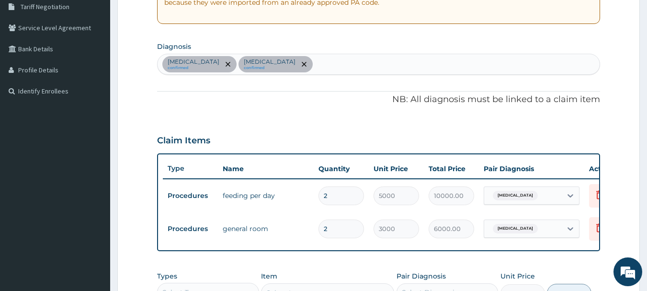
click at [293, 60] on div "Dysmenorrhea confirmed Sepsis confirmed" at bounding box center [379, 64] width 443 height 20
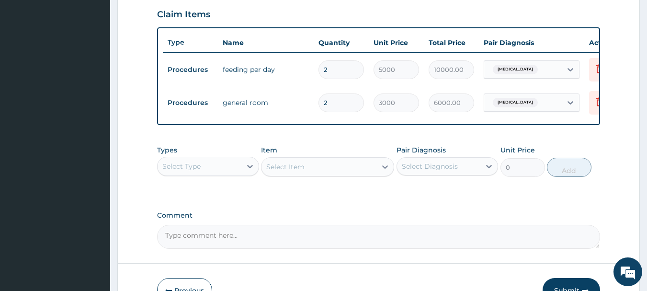
scroll to position [395, 0]
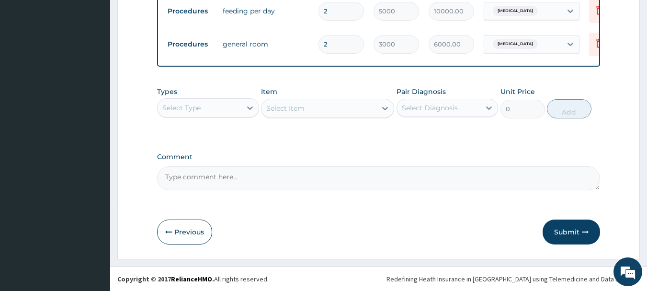
click at [227, 105] on div "Select Type" at bounding box center [200, 107] width 84 height 15
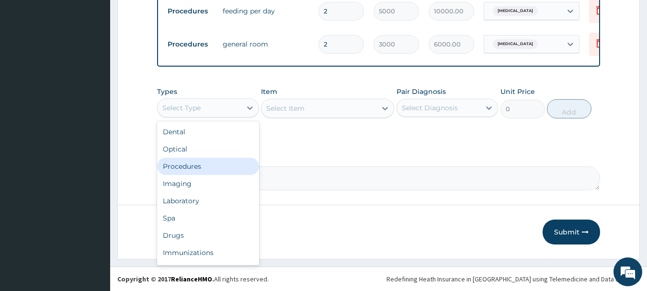
click at [229, 170] on div "Procedures" at bounding box center [208, 166] width 102 height 17
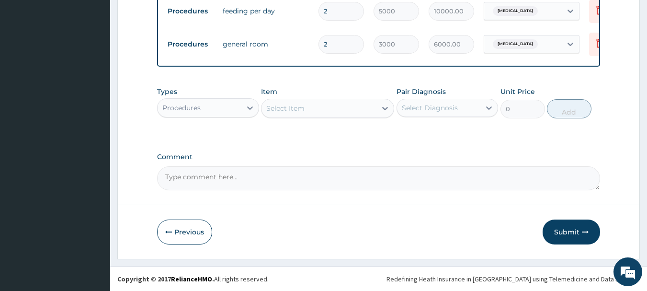
click at [333, 113] on div "Select Item" at bounding box center [318, 108] width 115 height 15
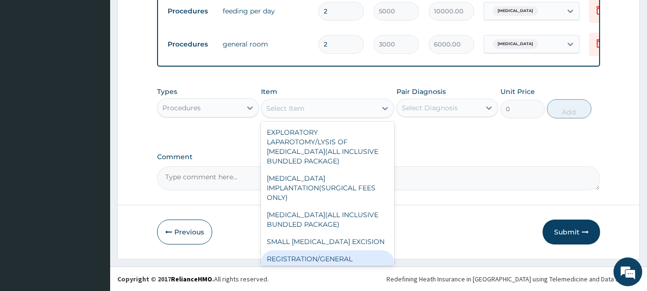
click at [331, 255] on div "REGISTRATION/GENERAL CONSULTATION" at bounding box center [327, 263] width 133 height 27
type input "2000"
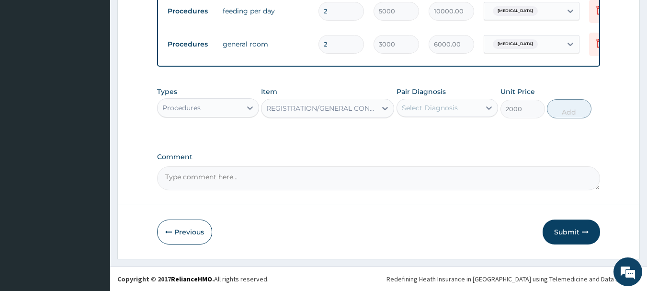
click at [434, 114] on div "Select Diagnosis" at bounding box center [439, 107] width 84 height 15
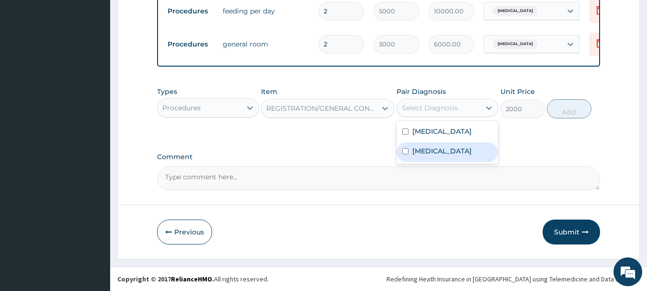
click at [437, 142] on div "Sepsis" at bounding box center [448, 152] width 102 height 20
checkbox input "true"
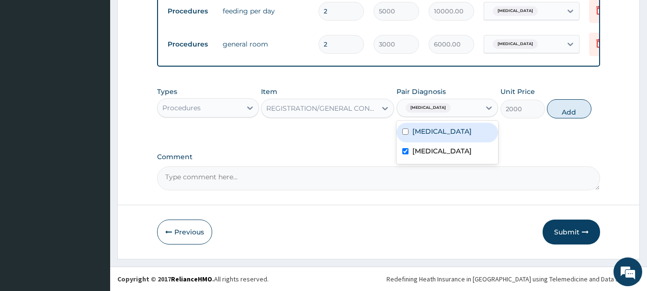
click at [429, 126] on label "Dysmenorrhea" at bounding box center [441, 131] width 59 height 10
checkbox input "true"
click at [572, 112] on button "Add" at bounding box center [569, 108] width 45 height 19
type input "0"
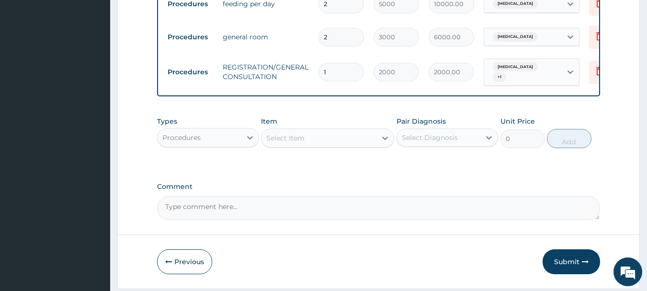
click at [223, 138] on div "Procedures" at bounding box center [200, 137] width 84 height 15
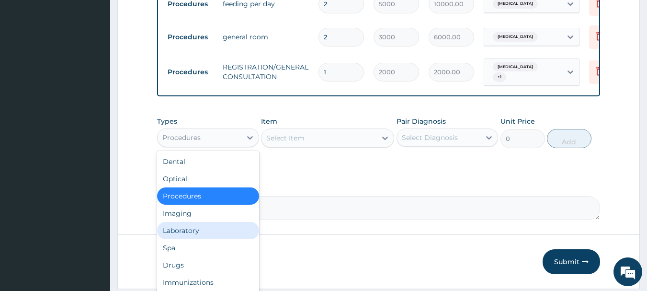
click at [217, 239] on div "Laboratory" at bounding box center [208, 230] width 102 height 17
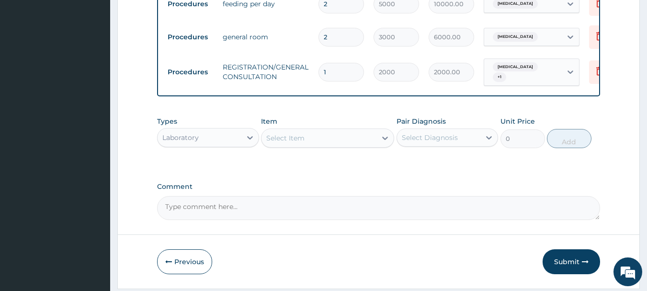
click at [278, 143] on div "Select Item" at bounding box center [285, 138] width 38 height 10
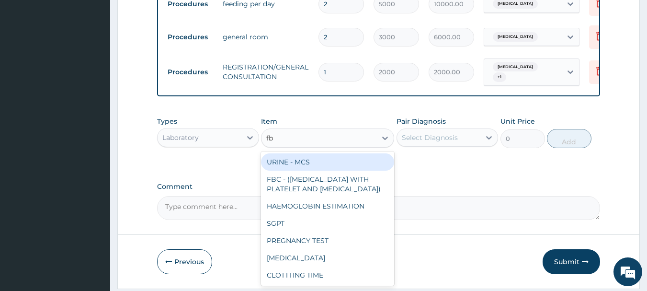
type input "fbc"
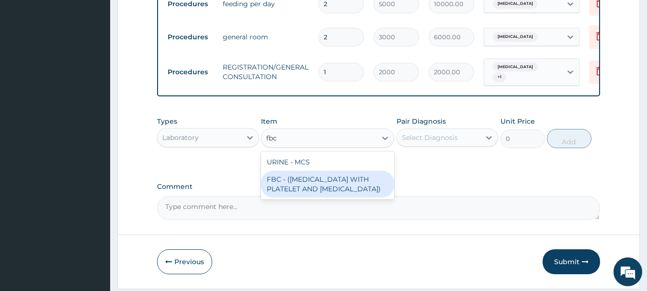
click at [325, 187] on div "FBC - ([MEDICAL_DATA] WITH PLATELET AND [MEDICAL_DATA])" at bounding box center [327, 183] width 133 height 27
type input "2500"
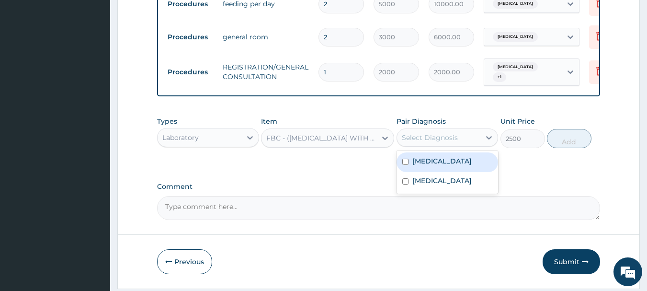
click at [437, 145] on div "Select Diagnosis" at bounding box center [439, 137] width 84 height 15
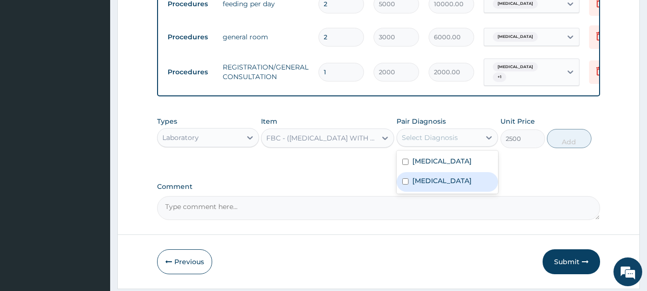
click at [438, 182] on div "Sepsis" at bounding box center [448, 182] width 102 height 20
checkbox input "true"
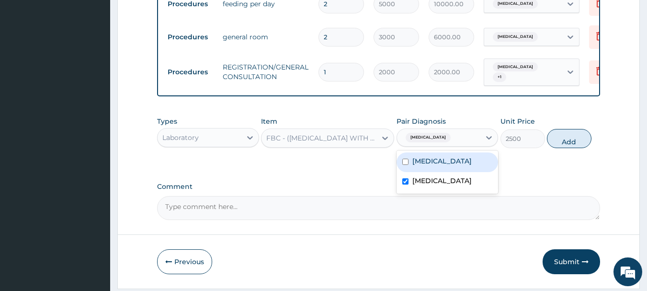
click at [451, 166] on label "Dysmenorrhea" at bounding box center [441, 161] width 59 height 10
checkbox input "true"
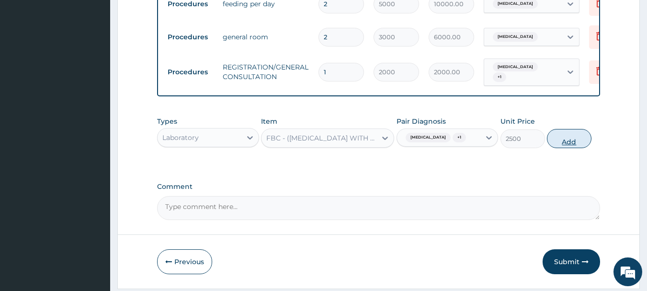
click at [560, 135] on button "Add" at bounding box center [569, 138] width 45 height 19
type input "0"
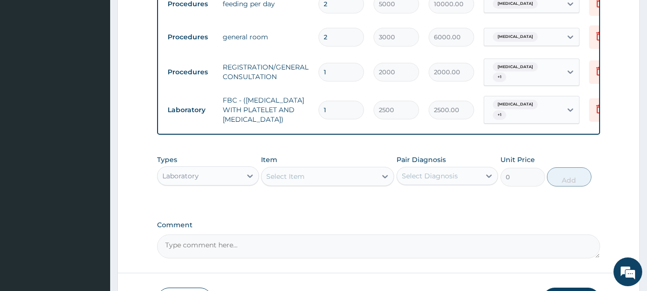
click at [276, 181] on div "Select Item" at bounding box center [285, 176] width 38 height 10
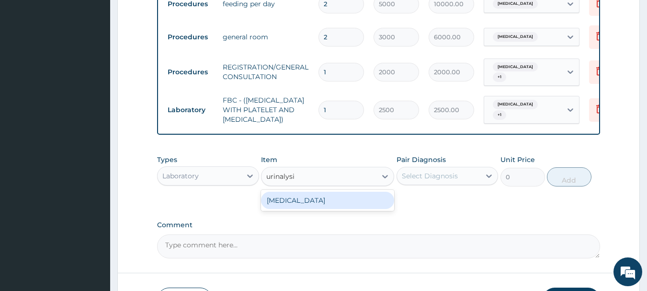
type input "urinalysis"
click at [306, 209] on div "[MEDICAL_DATA]" at bounding box center [327, 200] width 133 height 17
type input "1000"
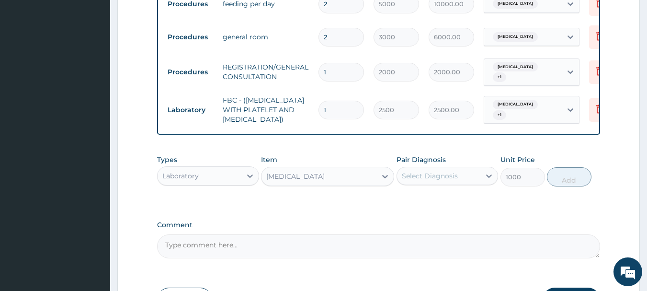
click at [429, 179] on div "Select Diagnosis" at bounding box center [430, 176] width 56 height 10
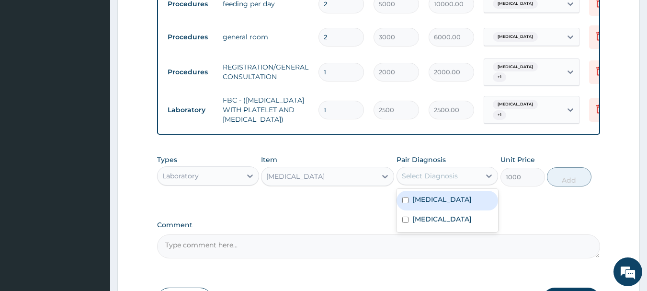
click at [430, 195] on div "Dysmenorrhea" at bounding box center [448, 201] width 102 height 20
checkbox input "true"
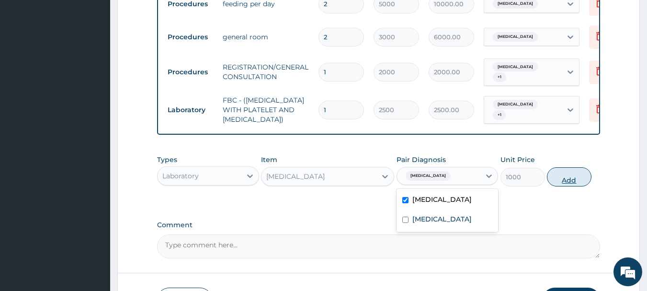
click at [575, 176] on button "Add" at bounding box center [569, 176] width 45 height 19
type input "0"
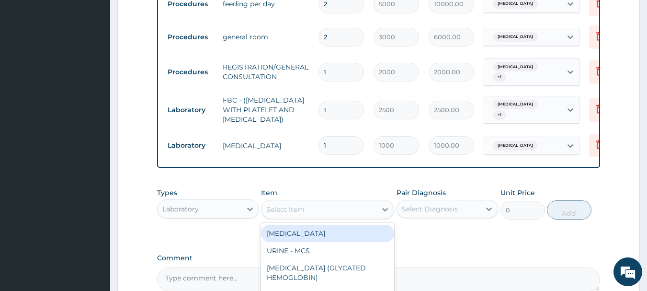
click at [301, 214] on div "Select Item" at bounding box center [285, 210] width 38 height 10
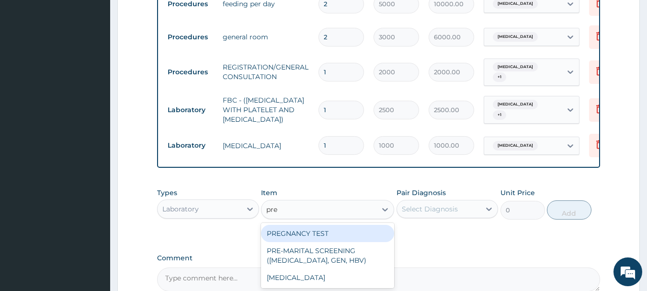
type input "preg"
click at [297, 241] on div "PREGNANCY TEST" at bounding box center [327, 233] width 133 height 17
type input "1000"
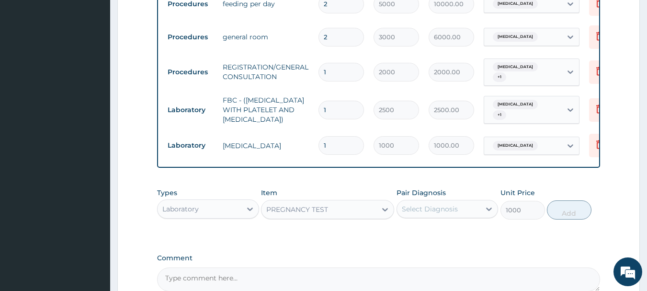
click at [445, 211] on div "Select Diagnosis" at bounding box center [430, 209] width 56 height 10
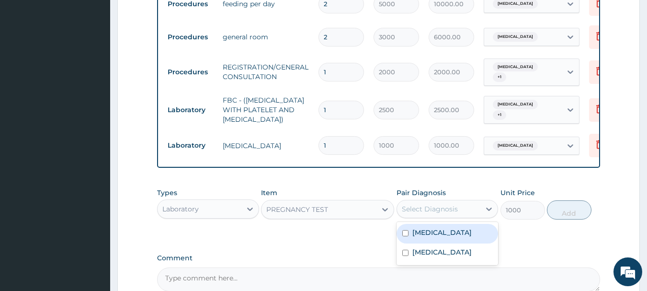
click at [432, 234] on label "Dysmenorrhea" at bounding box center [441, 232] width 59 height 10
checkbox input "true"
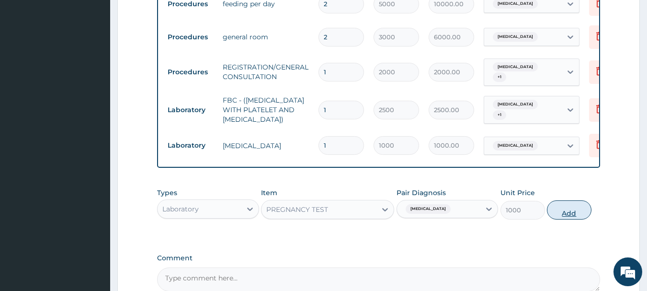
click at [565, 211] on button "Add" at bounding box center [569, 209] width 45 height 19
type input "0"
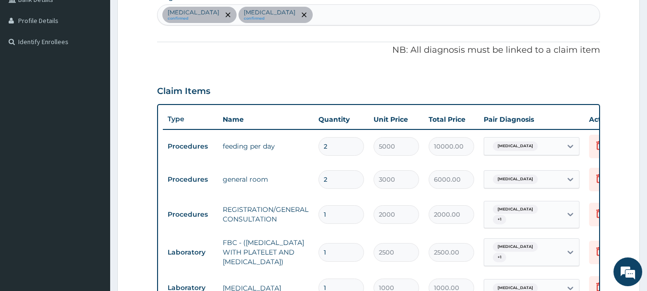
scroll to position [251, 0]
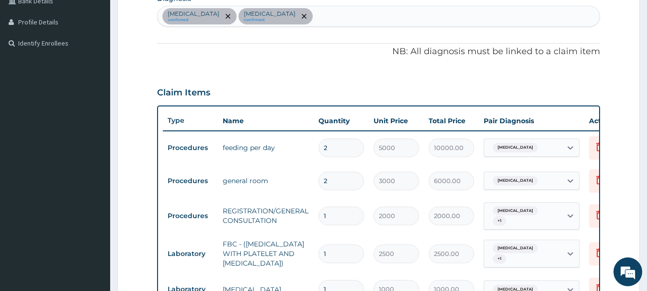
click at [302, 15] on div "Dysmenorrhea confirmed Sepsis confirmed" at bounding box center [379, 16] width 443 height 20
type input "gastroenteritis"
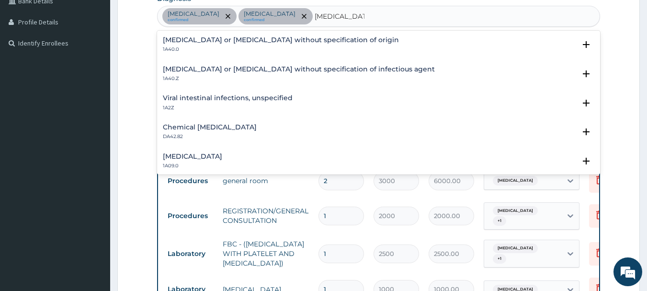
click at [312, 38] on h4 "Gastroenteritis or colitis without specification of origin" at bounding box center [281, 39] width 236 height 7
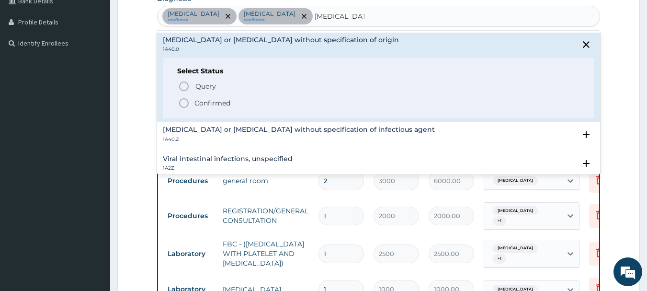
click at [212, 102] on p "Confirmed" at bounding box center [212, 103] width 36 height 10
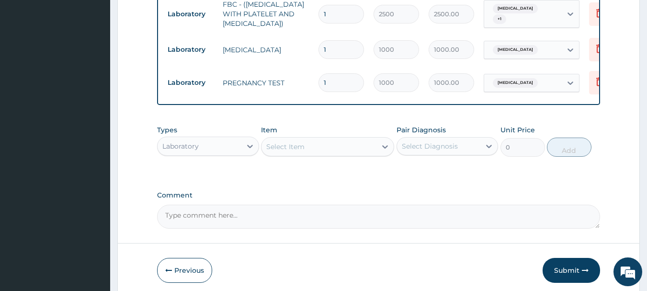
scroll to position [532, 0]
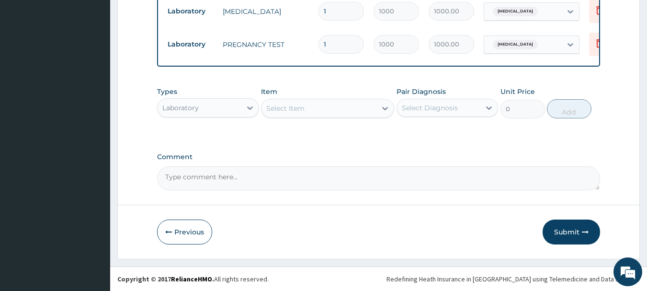
click at [220, 111] on div "Laboratory" at bounding box center [200, 107] width 84 height 15
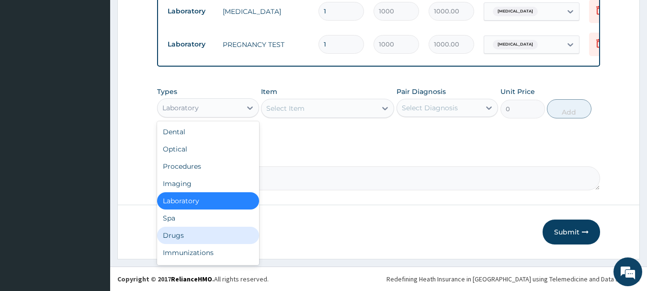
click at [182, 237] on div "Drugs" at bounding box center [208, 235] width 102 height 17
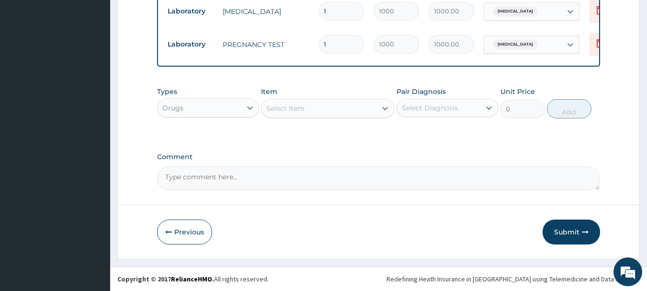
click at [287, 105] on div "Select Item" at bounding box center [285, 108] width 38 height 10
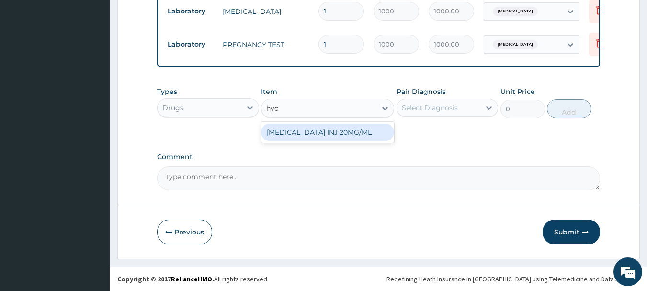
type input "hyos"
click at [292, 132] on div "HYOSCINE INJ 20MG/ML" at bounding box center [327, 132] width 133 height 17
type input "300"
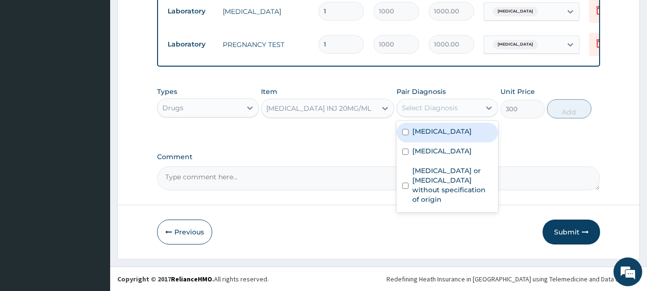
click at [451, 111] on div "Select Diagnosis" at bounding box center [430, 108] width 56 height 10
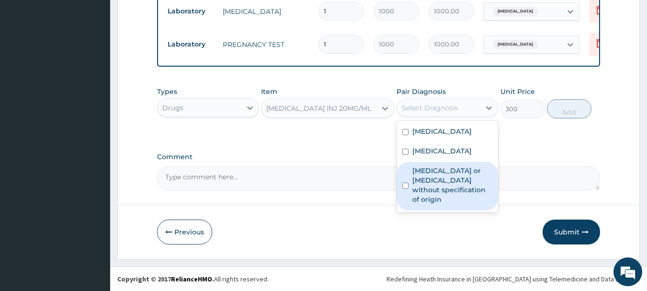
click at [448, 182] on label "Gastroenteritis or colitis without specification of origin" at bounding box center [452, 185] width 80 height 38
checkbox input "true"
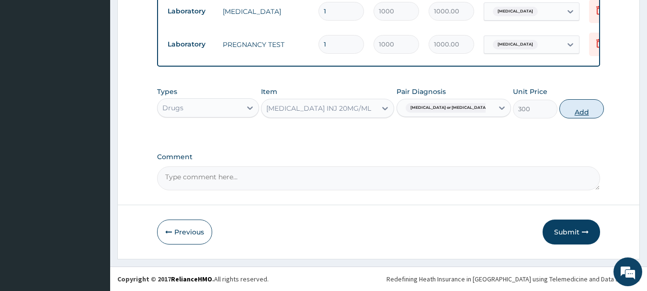
click at [592, 107] on button "Add" at bounding box center [581, 108] width 45 height 19
type input "0"
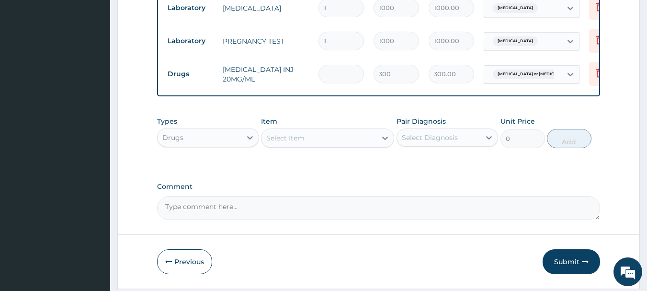
type input "0.00"
type input "2"
type input "600.00"
type input "2"
click at [280, 131] on div "Item Select Item" at bounding box center [327, 132] width 133 height 32
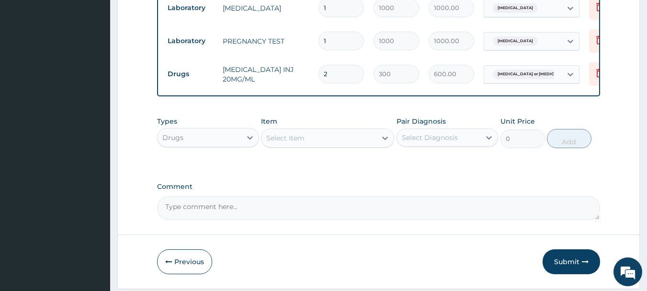
click at [278, 143] on div "Select Item" at bounding box center [285, 138] width 38 height 10
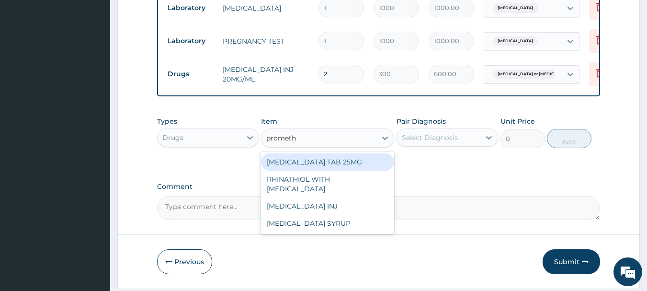
type input "prometha"
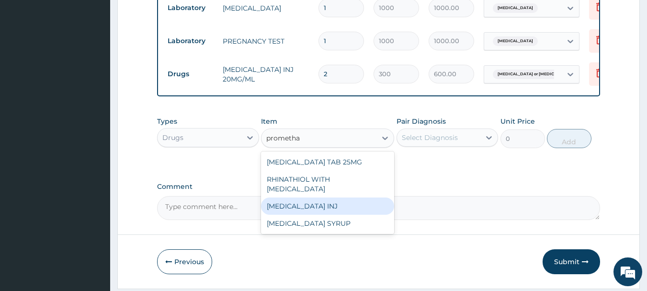
click at [286, 215] on div "[MEDICAL_DATA] INJ" at bounding box center [327, 205] width 133 height 17
type input "150"
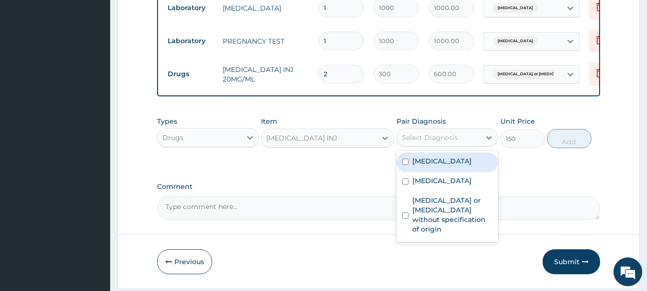
click at [435, 140] on div "Select Diagnosis" at bounding box center [430, 138] width 56 height 10
click at [438, 165] on label "Dysmenorrhea" at bounding box center [441, 161] width 59 height 10
checkbox input "true"
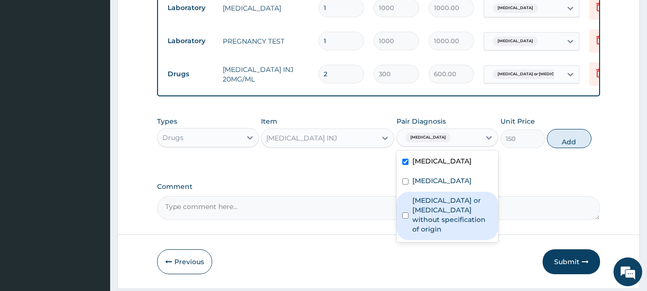
click at [448, 255] on div "Previous Submit" at bounding box center [378, 261] width 443 height 25
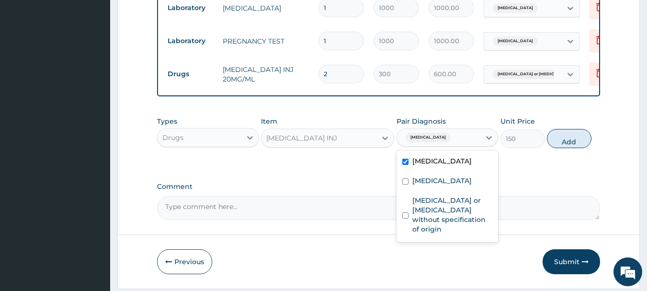
click at [439, 142] on span "Dysmenorrhea" at bounding box center [428, 138] width 45 height 10
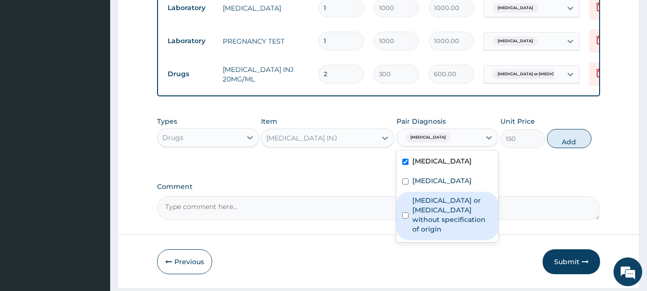
click at [447, 213] on label "Gastroenteritis or colitis without specification of origin" at bounding box center [452, 214] width 80 height 38
checkbox input "true"
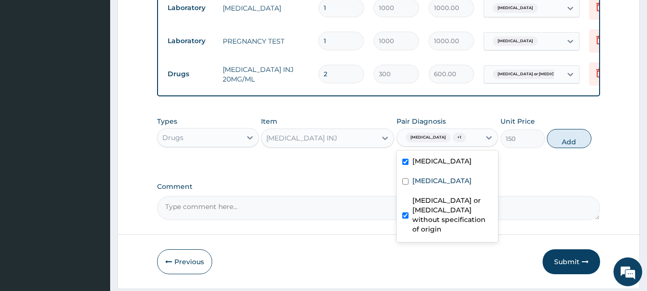
click at [458, 172] on div "Dysmenorrhea" at bounding box center [448, 162] width 102 height 20
checkbox input "false"
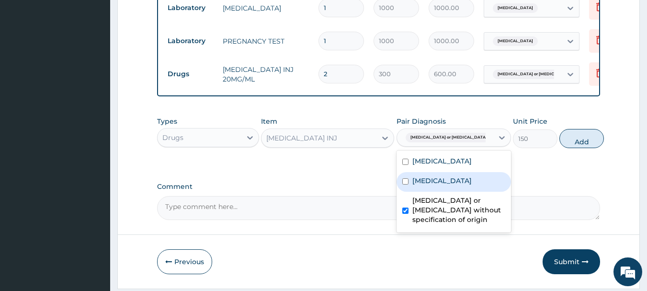
click at [453, 176] on div "Sepsis" at bounding box center [454, 182] width 114 height 20
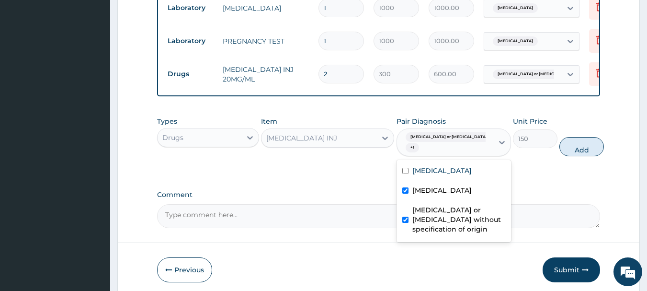
click at [454, 187] on div "Sepsis" at bounding box center [454, 192] width 114 height 20
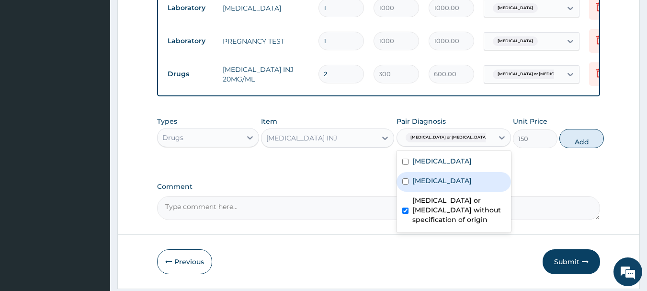
click at [454, 182] on div "Sepsis" at bounding box center [454, 182] width 114 height 20
checkbox input "true"
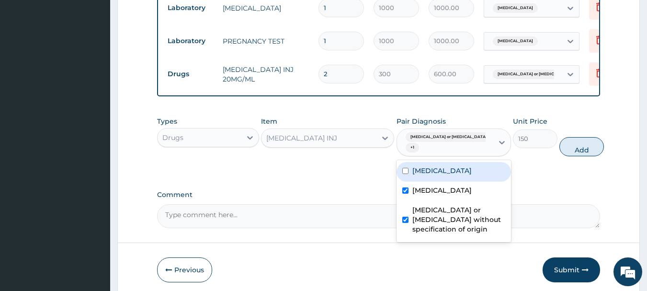
click at [452, 173] on label "Dysmenorrhea" at bounding box center [441, 171] width 59 height 10
checkbox input "true"
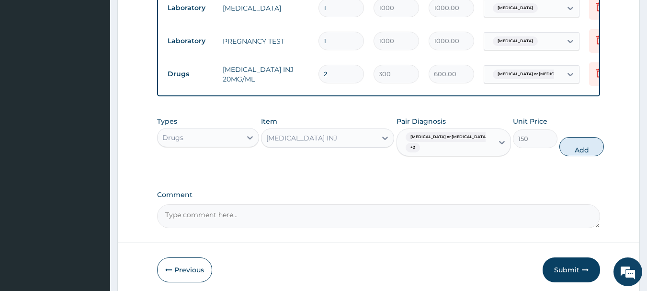
click at [580, 150] on button "Add" at bounding box center [581, 146] width 45 height 19
type input "0"
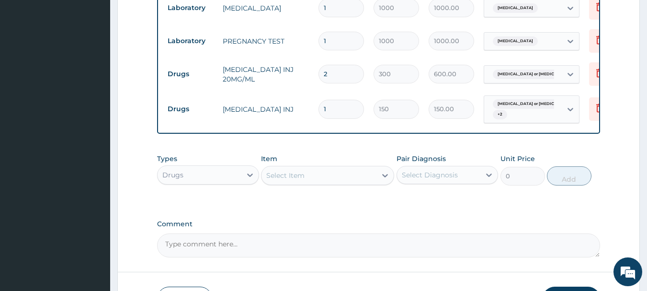
type input "0.00"
type input "3"
type input "450.00"
type input "3"
click at [272, 180] on div "Select Item" at bounding box center [285, 175] width 38 height 10
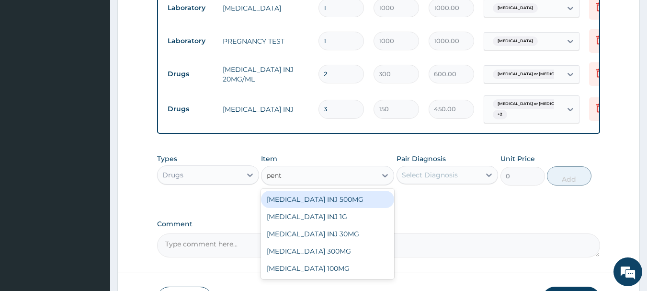
type input "penta"
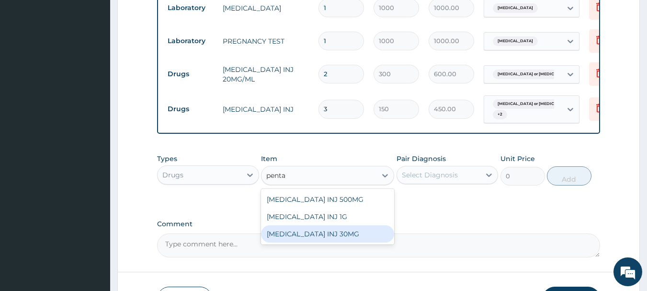
click at [307, 241] on div "[MEDICAL_DATA] INJ 30MG" at bounding box center [327, 233] width 133 height 17
type input "300"
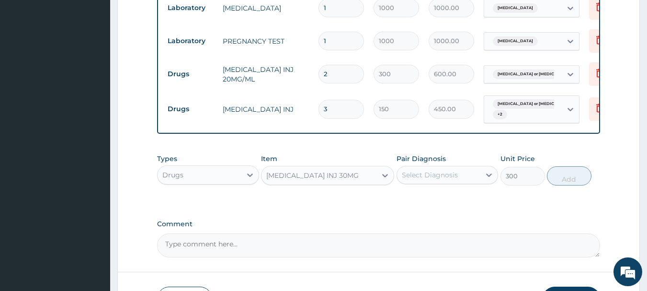
click at [427, 171] on div "Select Diagnosis" at bounding box center [439, 174] width 84 height 15
click at [436, 180] on div "Select Diagnosis" at bounding box center [430, 175] width 56 height 10
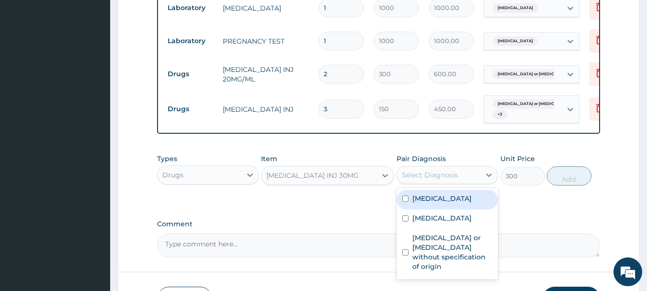
click at [439, 207] on div "Dysmenorrhea" at bounding box center [448, 200] width 102 height 20
checkbox input "true"
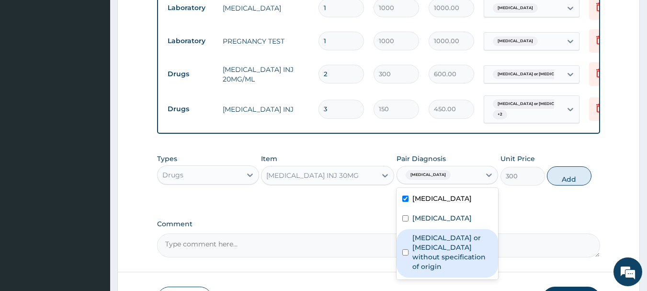
click at [436, 251] on label "Gastroenteritis or colitis without specification of origin" at bounding box center [452, 252] width 80 height 38
checkbox input "true"
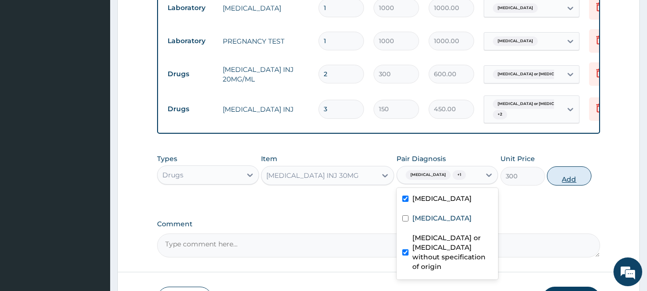
click at [575, 185] on button "Add" at bounding box center [569, 175] width 45 height 19
click at [575, 189] on div "Types Drugs Item PENTAZOCINE INJ 30MG Pair Diagnosis option Gastroenteritis or …" at bounding box center [378, 169] width 443 height 41
type input "0"
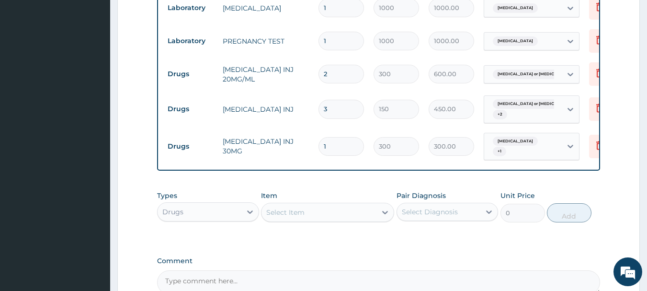
click at [294, 214] on div "Select Item" at bounding box center [285, 212] width 38 height 10
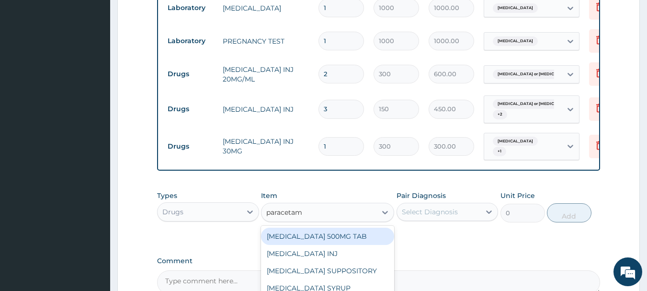
type input "paracetamo"
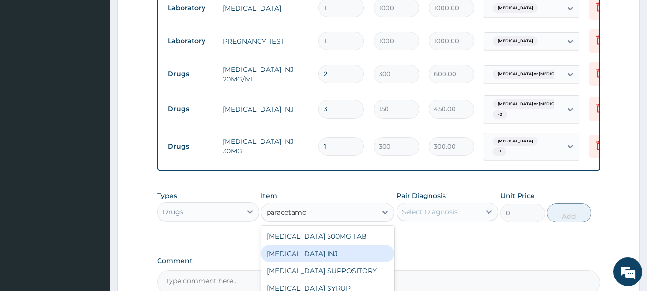
click at [325, 259] on div "[MEDICAL_DATA] INJ" at bounding box center [327, 253] width 133 height 17
type input "165"
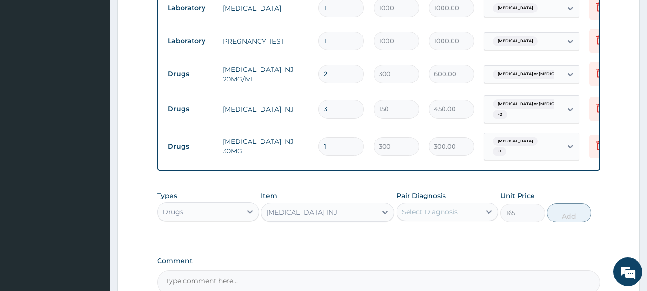
click at [466, 226] on div "Types Drugs Item PARACETAMOL INJ Pair Diagnosis Select Diagnosis Unit Price 165…" at bounding box center [378, 206] width 443 height 41
click at [466, 219] on div "Select Diagnosis" at bounding box center [439, 211] width 84 height 15
click at [458, 215] on div "Select Diagnosis" at bounding box center [439, 211] width 84 height 15
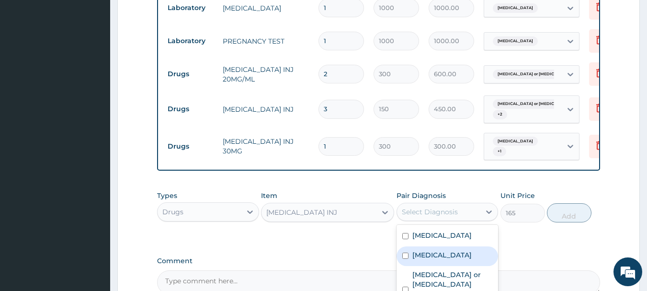
click at [456, 266] on div "Sepsis" at bounding box center [448, 256] width 102 height 20
checkbox input "true"
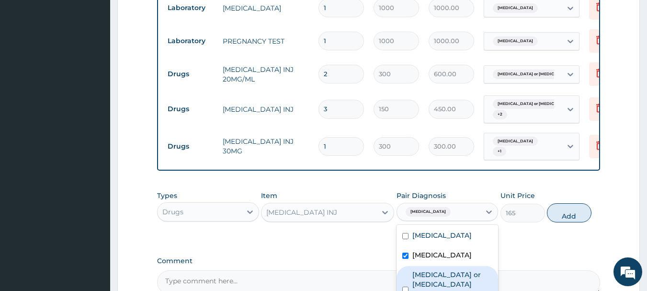
click at [451, 284] on label "Gastroenteritis or colitis without specification of origin" at bounding box center [452, 289] width 80 height 38
checkbox input "true"
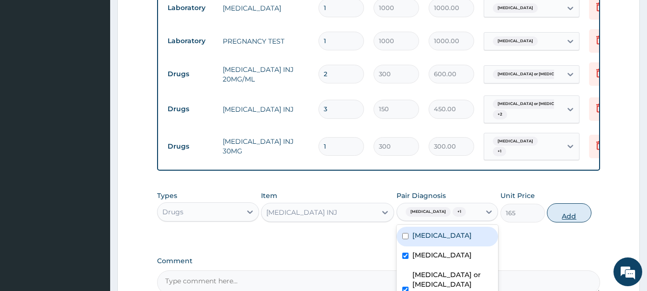
click at [576, 209] on button "Add" at bounding box center [569, 212] width 45 height 19
type input "0"
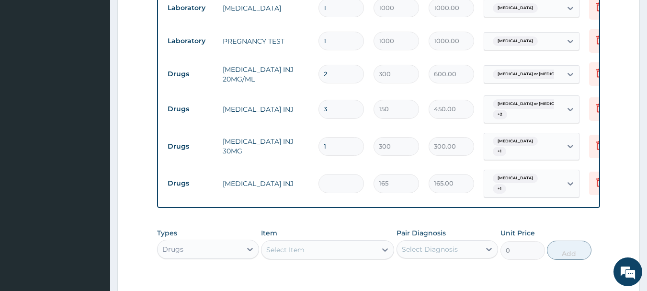
type input "0.00"
type input "4"
type input "660.00"
type input "4"
click at [326, 242] on div "Select Item" at bounding box center [318, 249] width 115 height 15
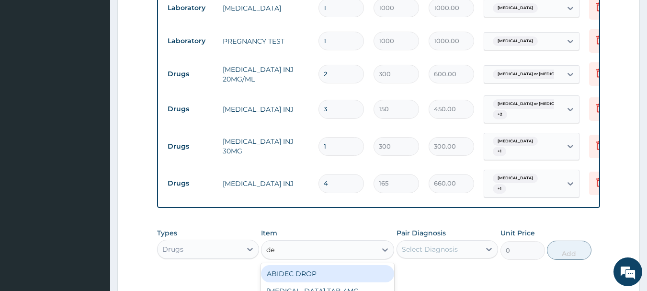
type input "dex"
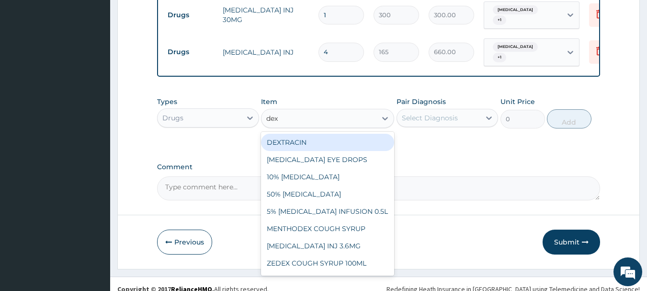
scroll to position [672, 0]
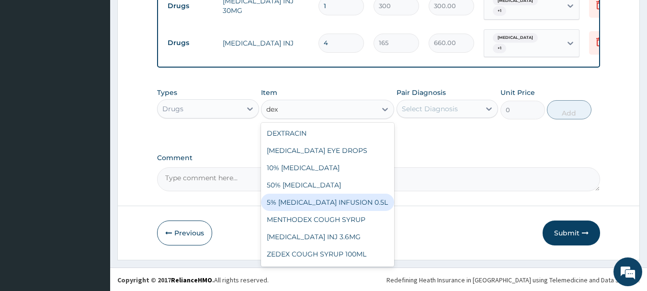
click at [286, 202] on div "5% [MEDICAL_DATA] INFUSION 0.5L" at bounding box center [327, 201] width 133 height 17
type input "1000"
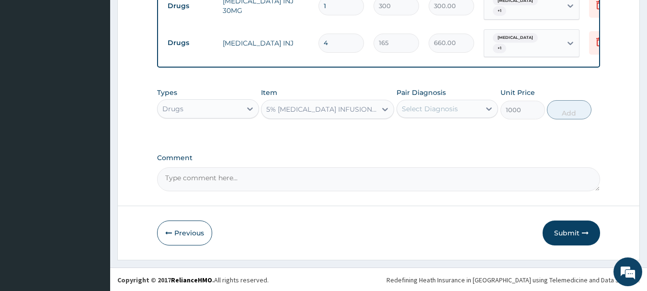
click at [438, 111] on div "Select Diagnosis" at bounding box center [430, 109] width 56 height 10
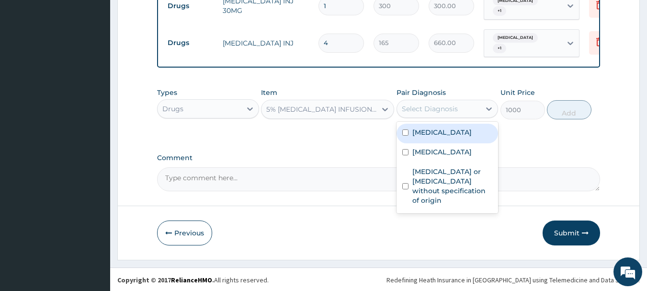
click at [442, 135] on label "Dysmenorrhea" at bounding box center [441, 132] width 59 height 10
checkbox input "true"
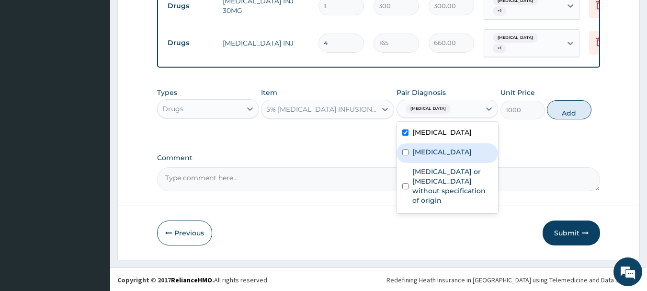
click at [436, 154] on div "Sepsis" at bounding box center [448, 153] width 102 height 20
checkbox input "true"
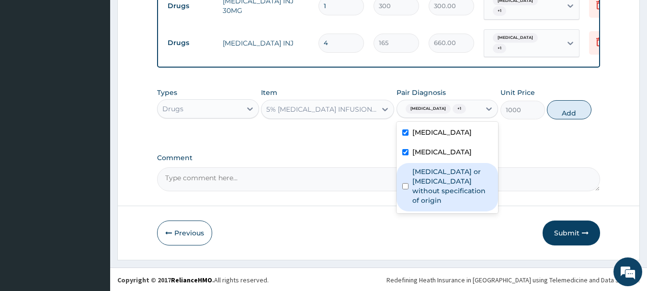
click at [435, 182] on label "Gastroenteritis or colitis without specification of origin" at bounding box center [452, 186] width 80 height 38
checkbox input "true"
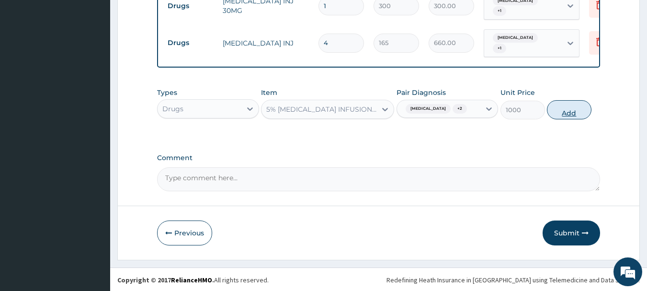
click at [570, 113] on button "Add" at bounding box center [569, 109] width 45 height 19
type input "0"
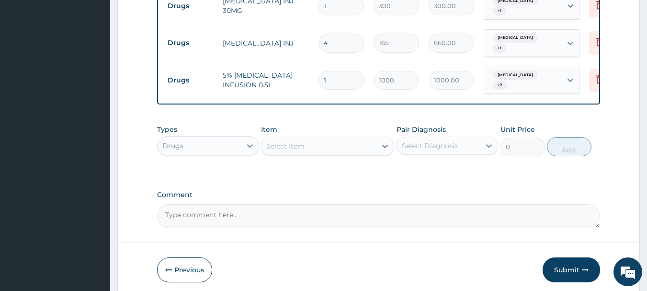
click at [272, 141] on div "Select Item" at bounding box center [285, 146] width 38 height 10
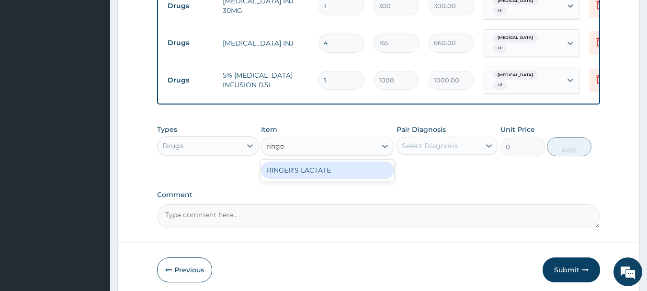
type input "ringer"
click at [317, 167] on div "RINGER'S LACTATE" at bounding box center [327, 169] width 133 height 17
type input "570"
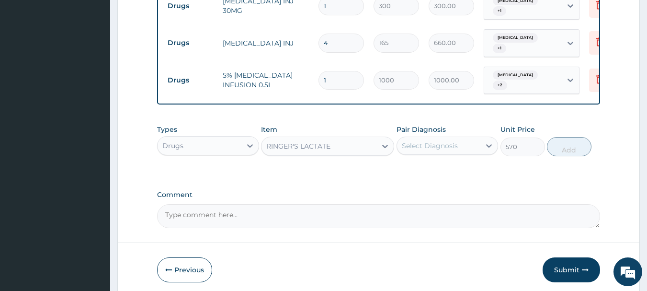
click at [434, 141] on div "Select Diagnosis" at bounding box center [430, 146] width 56 height 10
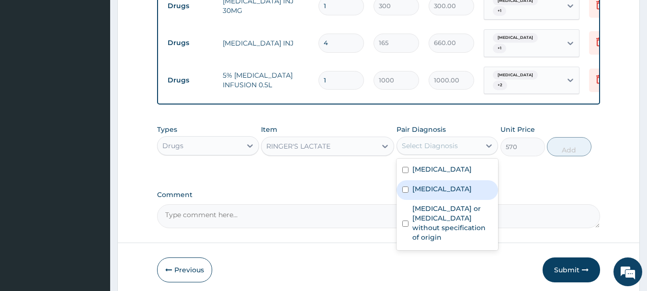
click at [421, 182] on div "Sepsis" at bounding box center [448, 190] width 102 height 20
checkbox input "true"
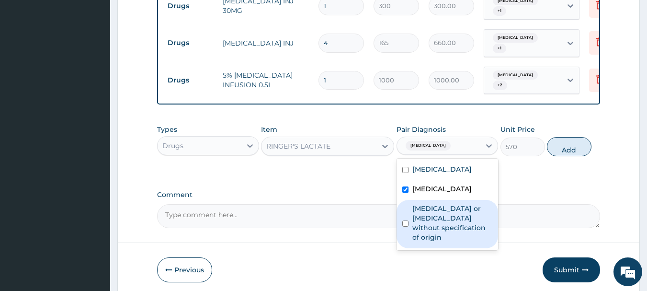
click at [456, 212] on label "Gastroenteritis or colitis without specification of origin" at bounding box center [452, 223] width 80 height 38
checkbox input "true"
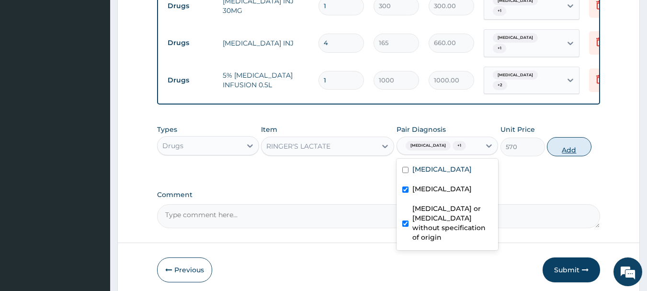
click at [568, 143] on button "Add" at bounding box center [569, 146] width 45 height 19
type input "0"
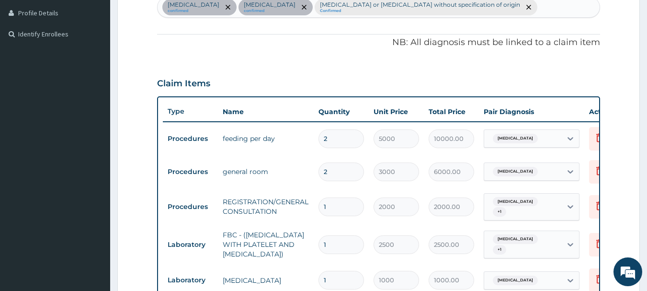
scroll to position [263, 0]
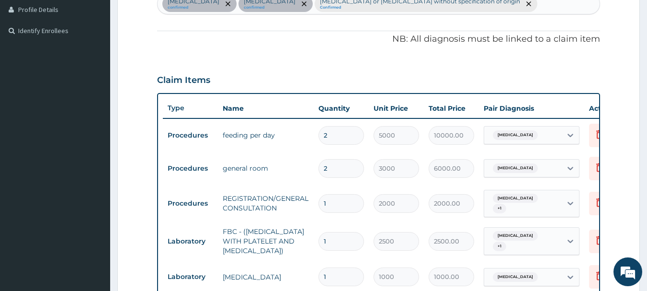
click at [503, 4] on div "Dysmenorrhea confirmed Sepsis confirmed Gastroenteritis or colitis without spec…" at bounding box center [379, 4] width 443 height 20
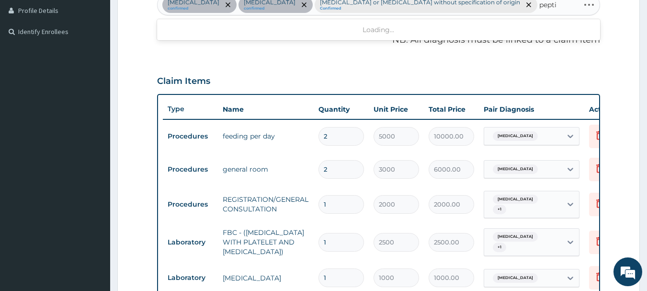
type input "peptic"
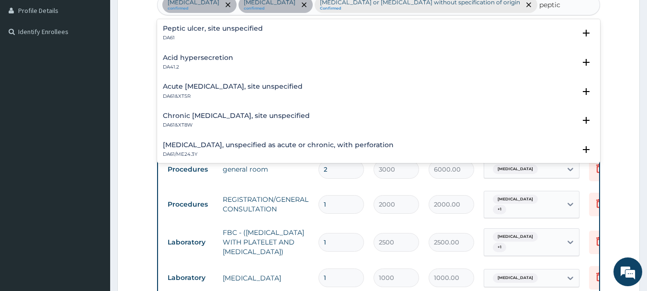
click at [190, 25] on h4 "Peptic ulcer, site unspecified" at bounding box center [213, 28] width 100 height 7
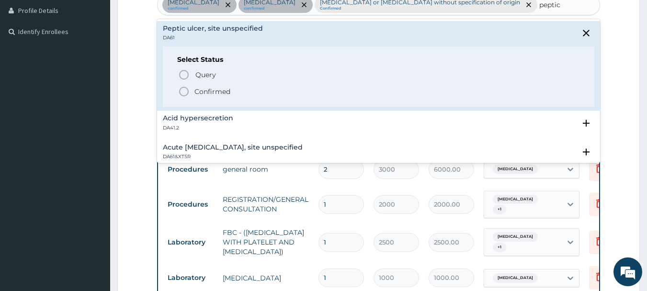
click at [199, 96] on p "Confirmed" at bounding box center [212, 92] width 36 height 10
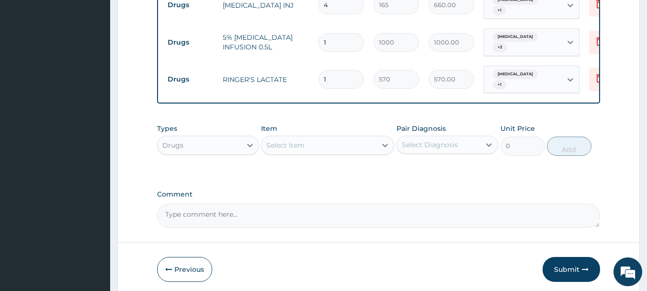
scroll to position [761, 0]
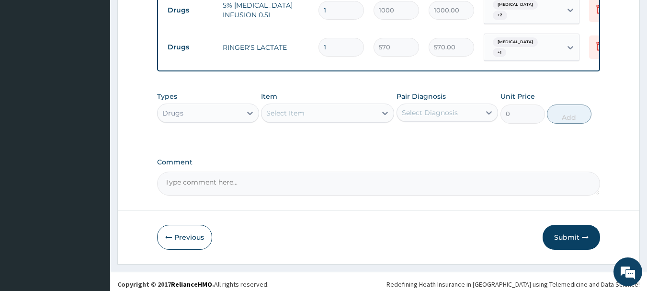
click at [287, 111] on div "Select Item" at bounding box center [285, 113] width 38 height 10
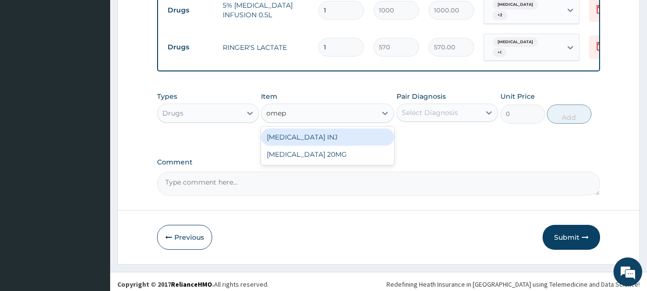
type input "omepr"
click at [328, 136] on div "[MEDICAL_DATA] INJ" at bounding box center [327, 136] width 133 height 17
type input "650"
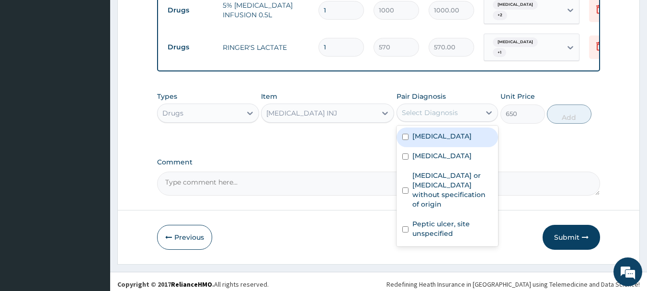
click at [439, 108] on div "Select Diagnosis" at bounding box center [430, 113] width 56 height 10
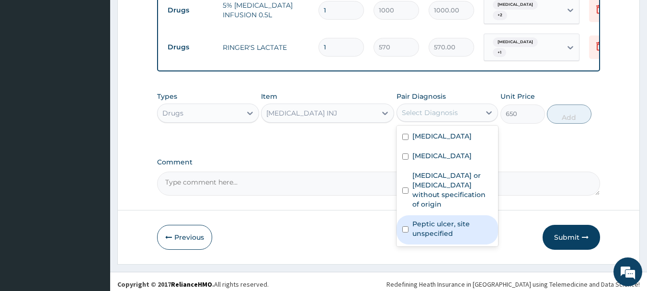
click at [451, 222] on label "Peptic ulcer, site unspecified" at bounding box center [452, 228] width 80 height 19
checkbox input "true"
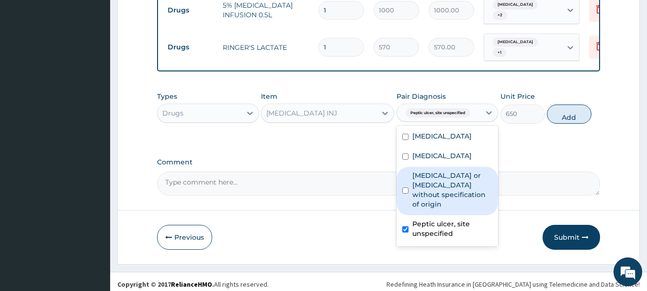
click at [452, 172] on label "Gastroenteritis or colitis without specification of origin" at bounding box center [452, 189] width 80 height 38
checkbox input "true"
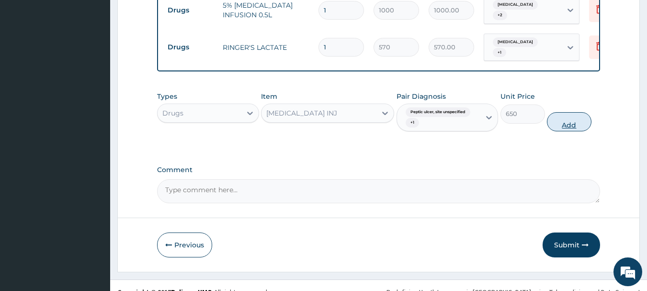
click at [591, 117] on button "Add" at bounding box center [569, 121] width 45 height 19
type input "0"
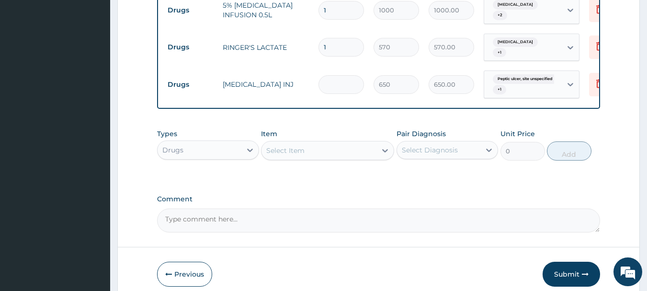
type input "0.00"
type input "2"
type input "1300.00"
type input "2"
click at [286, 146] on div "Select Item" at bounding box center [285, 151] width 38 height 10
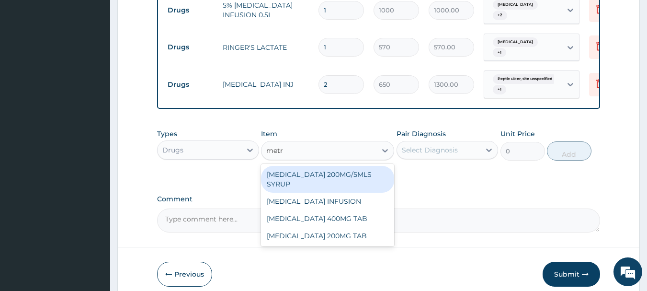
type input "metro"
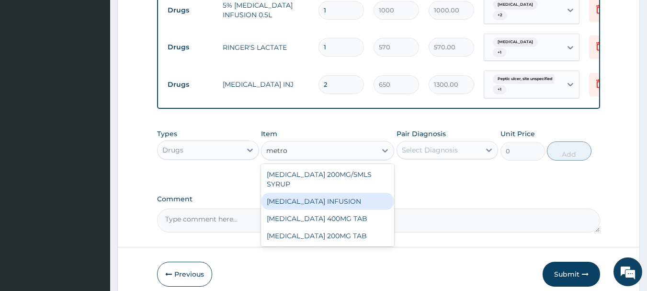
click at [372, 193] on div "[MEDICAL_DATA] INFUSION" at bounding box center [327, 201] width 133 height 17
type input "500"
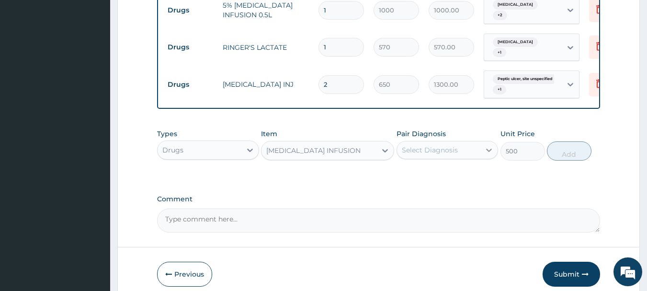
click at [483, 147] on div at bounding box center [488, 149] width 17 height 17
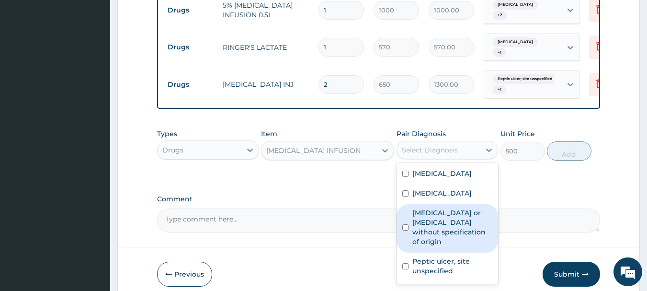
click at [459, 222] on label "Gastroenteritis or colitis without specification of origin" at bounding box center [452, 227] width 80 height 38
checkbox input "true"
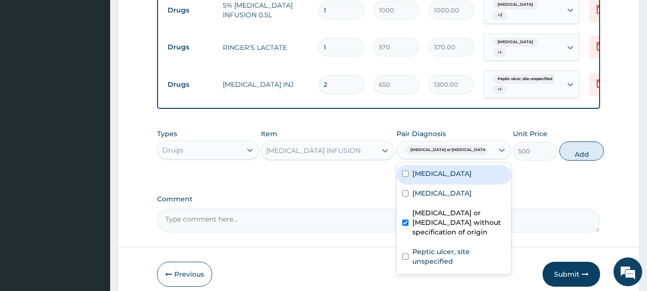
click at [455, 169] on label "Dysmenorrhea" at bounding box center [441, 174] width 59 height 10
checkbox input "true"
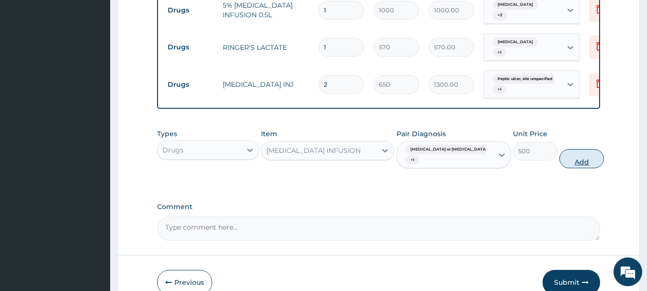
click at [577, 152] on button "Add" at bounding box center [581, 158] width 45 height 19
type input "0"
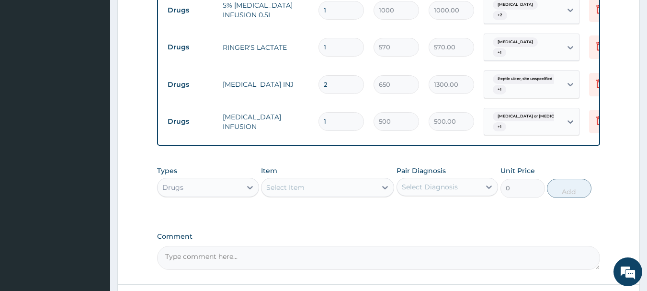
type input "0.00"
type input "2"
type input "1000.00"
type input "2"
click at [298, 185] on div "Select Item" at bounding box center [285, 187] width 38 height 10
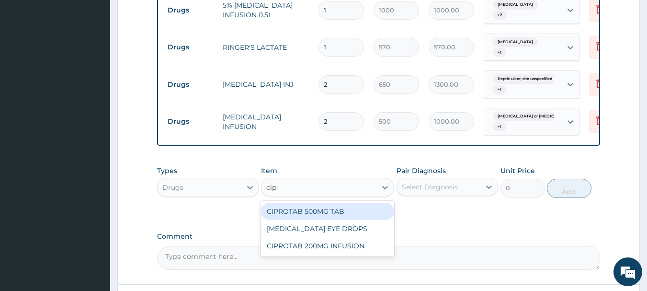
type input "cipro"
click at [330, 204] on div "CIPROTAB 500MG TAB" at bounding box center [327, 211] width 133 height 17
type input "120"
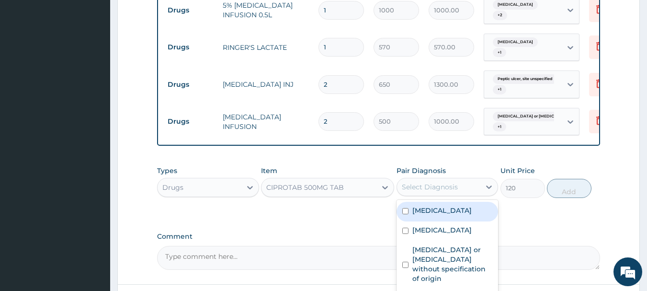
click at [402, 185] on div "Select Diagnosis" at bounding box center [430, 187] width 56 height 10
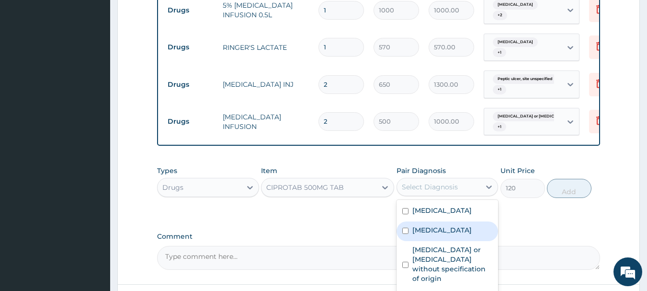
click at [422, 226] on label "Sepsis" at bounding box center [441, 230] width 59 height 10
checkbox input "true"
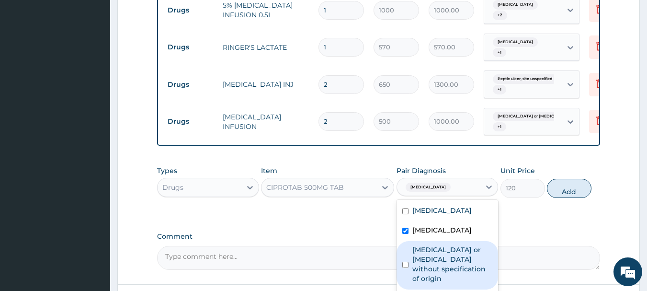
click at [438, 259] on label "Gastroenteritis or colitis without specification of origin" at bounding box center [452, 264] width 80 height 38
checkbox input "true"
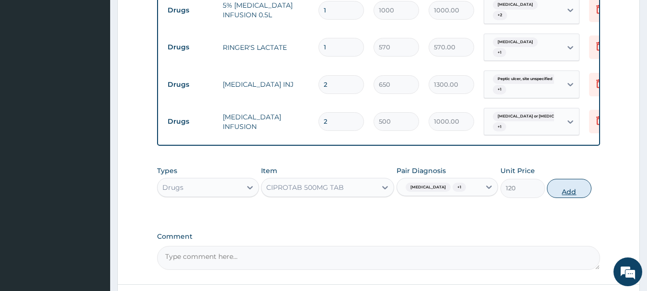
click at [573, 179] on button "Add" at bounding box center [569, 188] width 45 height 19
type input "0"
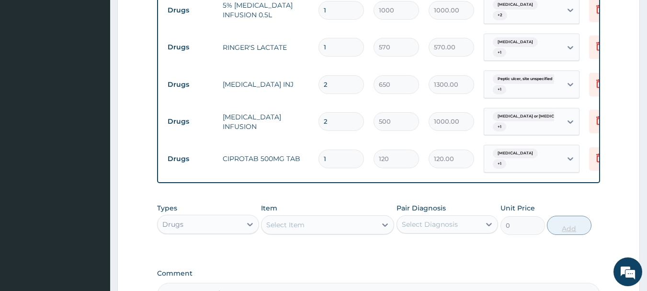
type input "10"
type input "1200.00"
type input "10"
click at [274, 217] on div "Select Item" at bounding box center [318, 224] width 115 height 15
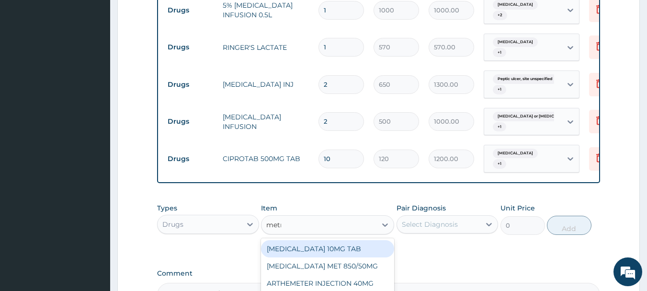
type input "metro"
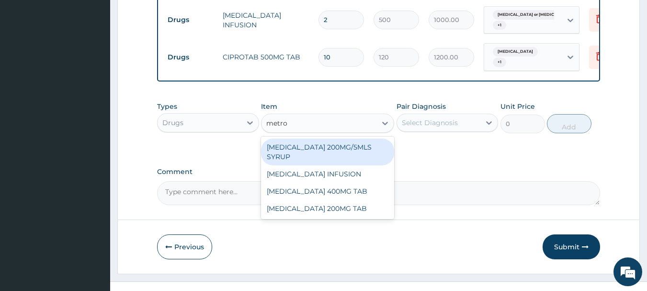
scroll to position [868, 0]
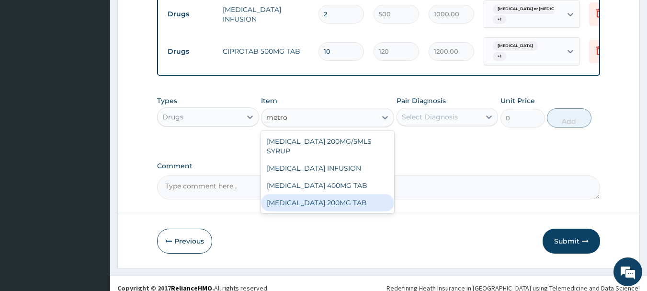
click at [341, 195] on div "[MEDICAL_DATA] 200MG TAB" at bounding box center [327, 202] width 133 height 17
type input "20"
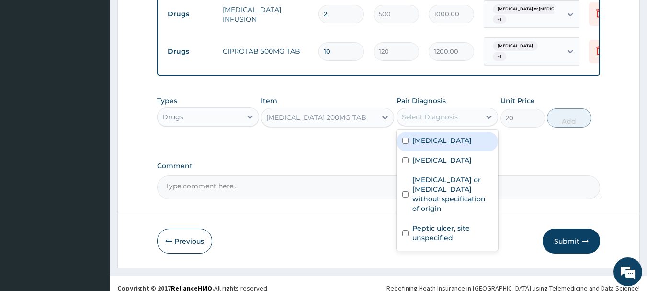
click at [402, 112] on div "Select Diagnosis" at bounding box center [430, 117] width 56 height 10
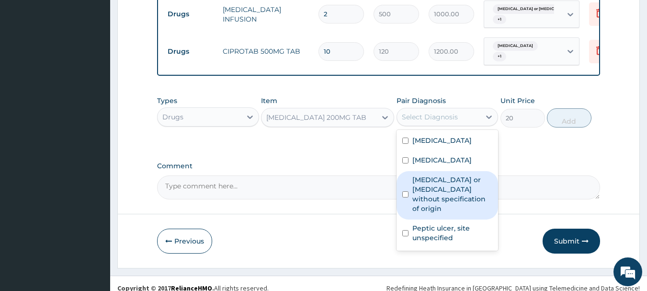
click at [437, 186] on label "Gastroenteritis or colitis without specification of origin" at bounding box center [452, 194] width 80 height 38
checkbox input "true"
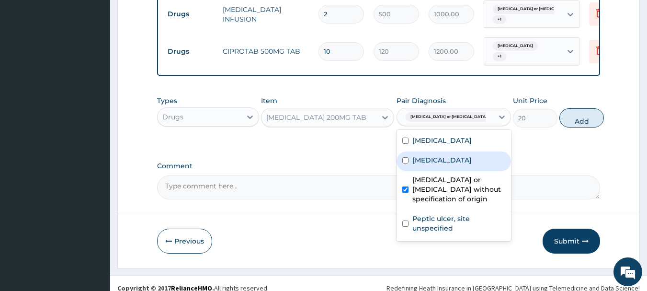
click at [433, 155] on label "Sepsis" at bounding box center [441, 160] width 59 height 10
checkbox input "true"
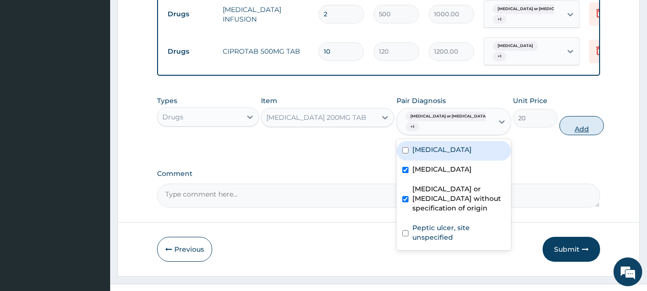
click at [579, 116] on button "Add" at bounding box center [581, 125] width 45 height 19
type input "0"
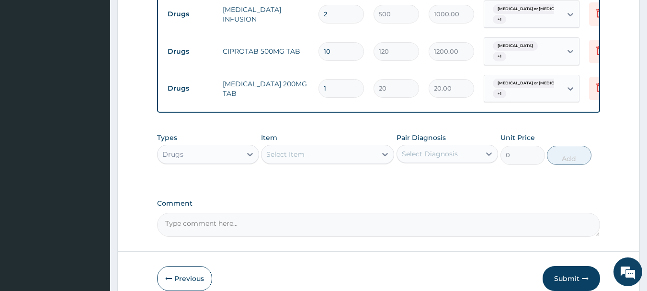
type input "0.00"
type input "3"
type input "60.00"
type input "30"
type input "600.00"
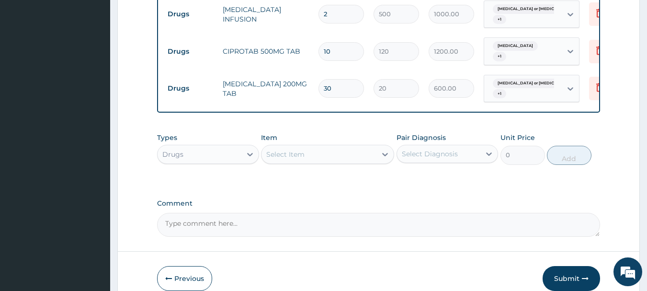
type input "30"
click at [293, 149] on div "Select Item" at bounding box center [285, 154] width 38 height 10
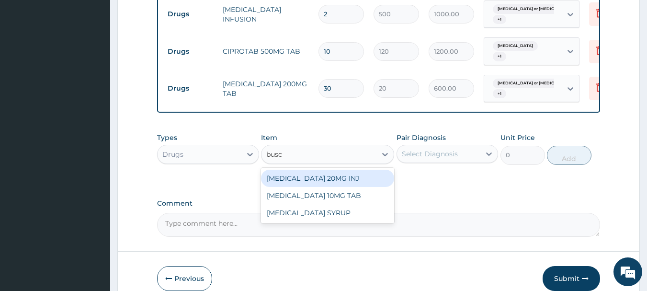
type input "busco"
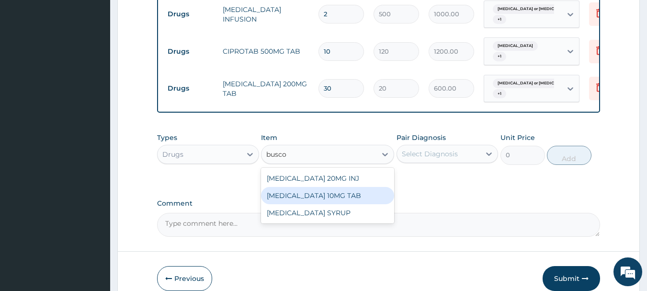
click at [330, 190] on div "[MEDICAL_DATA] 10MG TAB" at bounding box center [327, 195] width 133 height 17
type input "22"
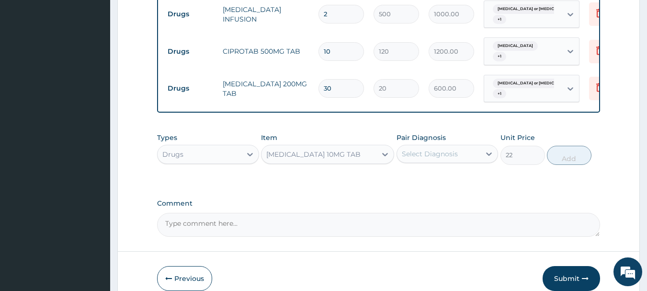
click at [466, 146] on div "Select Diagnosis" at bounding box center [439, 153] width 84 height 15
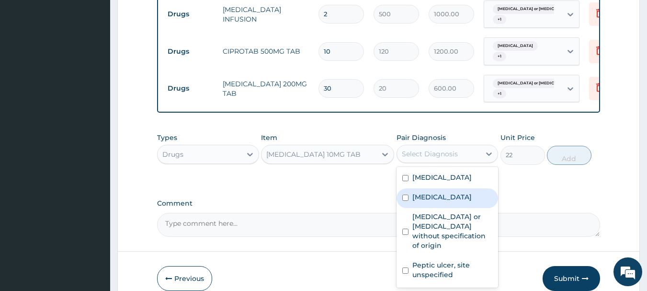
click at [449, 190] on div "Sepsis" at bounding box center [448, 198] width 102 height 20
checkbox input "true"
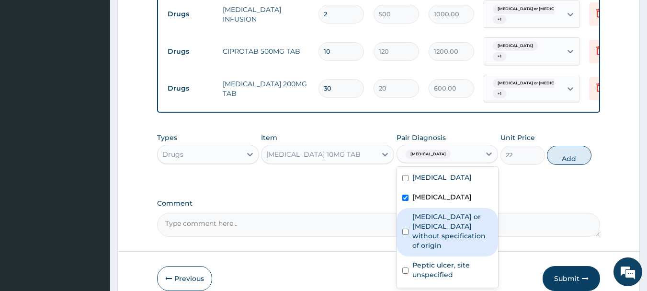
click at [443, 219] on label "Gastroenteritis or colitis without specification of origin" at bounding box center [452, 231] width 80 height 38
checkbox input "true"
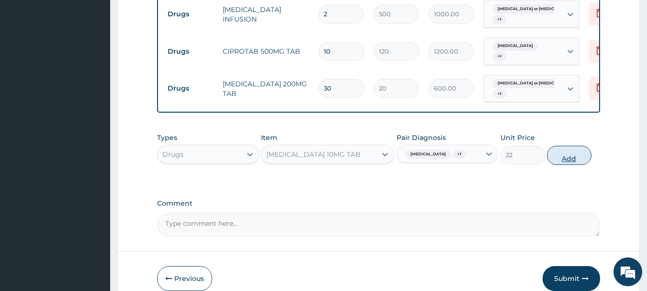
click at [569, 146] on button "Add" at bounding box center [569, 155] width 45 height 19
type input "0"
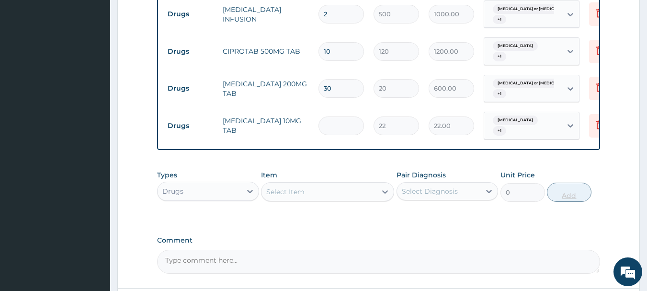
type input "0.00"
type input "6"
type input "132.00"
type input "6"
click at [302, 187] on div "Select Item" at bounding box center [285, 192] width 38 height 10
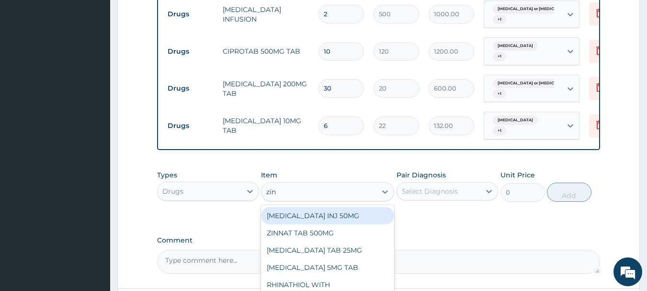
type input "zinc"
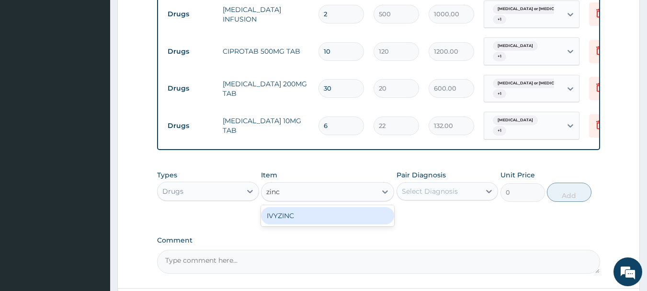
click at [350, 207] on div "IVYZINC" at bounding box center [327, 215] width 133 height 17
type input "780"
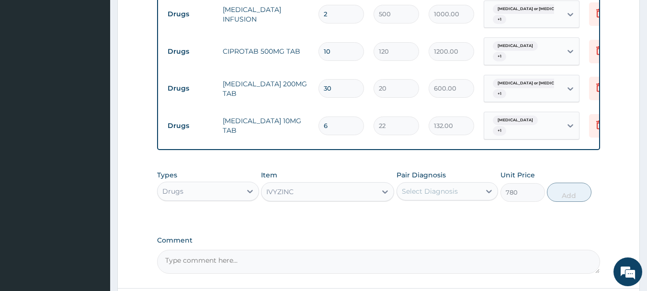
click at [432, 186] on div "Select Diagnosis" at bounding box center [430, 191] width 56 height 10
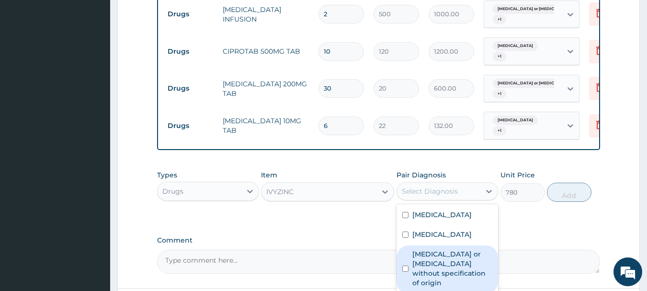
click at [426, 260] on label "Gastroenteritis or colitis without specification of origin" at bounding box center [452, 268] width 80 height 38
checkbox input "true"
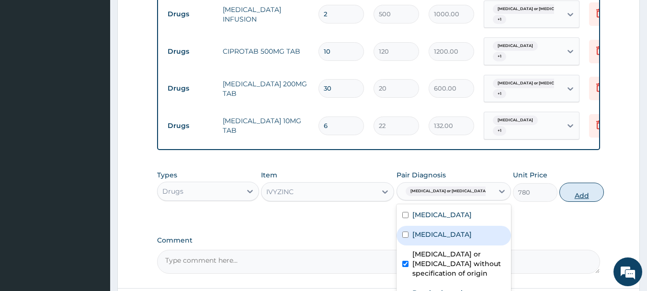
click at [580, 182] on button "Add" at bounding box center [581, 191] width 45 height 19
type input "0"
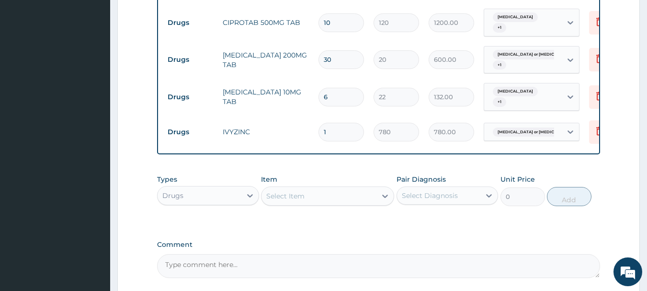
scroll to position [970, 0]
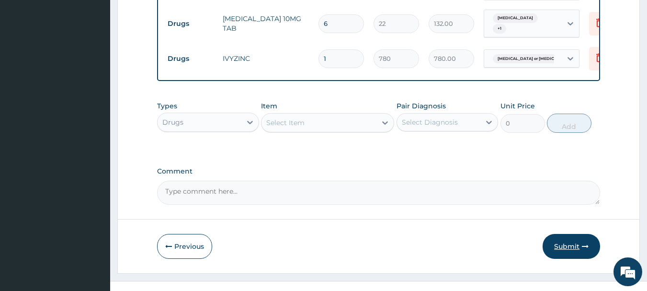
click at [557, 234] on button "Submit" at bounding box center [571, 246] width 57 height 25
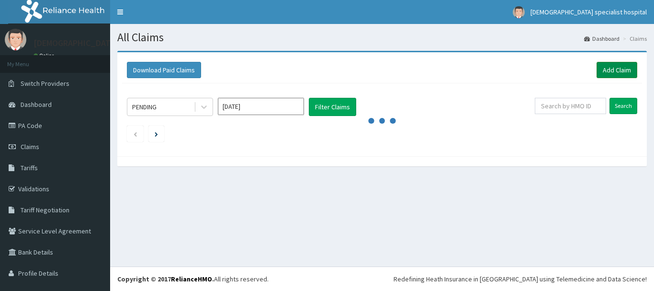
click at [602, 68] on link "Add Claim" at bounding box center [617, 70] width 41 height 16
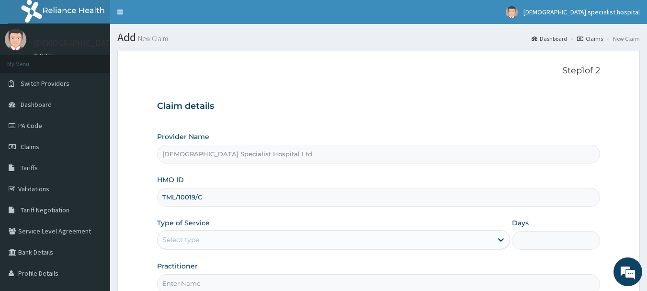
type input "TML/10019/C"
click at [170, 245] on div "Select type" at bounding box center [325, 239] width 335 height 15
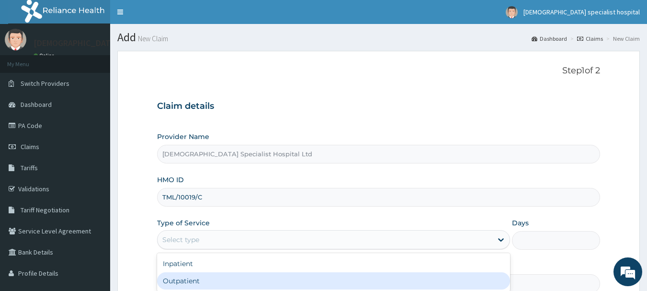
click at [166, 286] on div "Outpatient" at bounding box center [333, 280] width 353 height 17
type input "1"
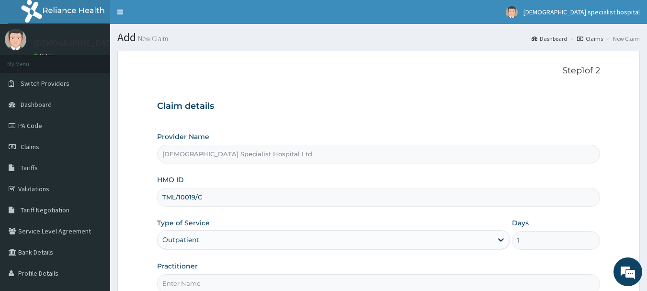
scroll to position [48, 0]
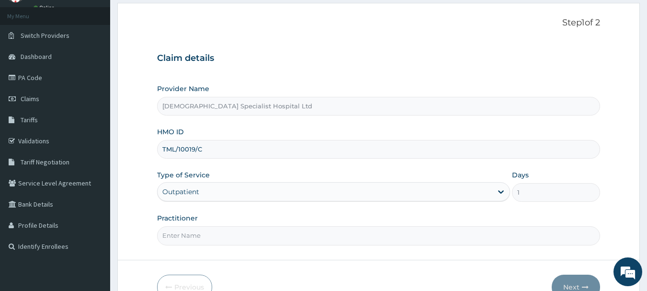
click at [174, 235] on input "Practitioner" at bounding box center [378, 235] width 443 height 19
type input "dr [PERSON_NAME]"
click at [576, 288] on button "Next" at bounding box center [576, 286] width 48 height 25
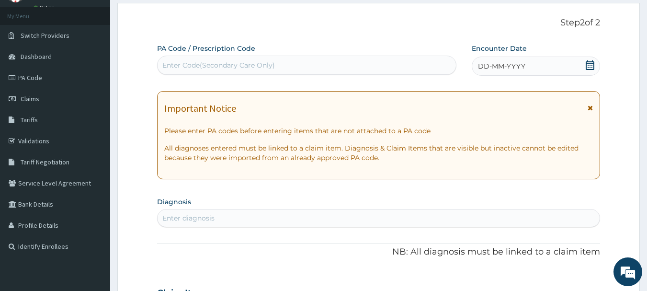
click at [523, 65] on span "DD-MM-YYYY" at bounding box center [501, 66] width 47 height 10
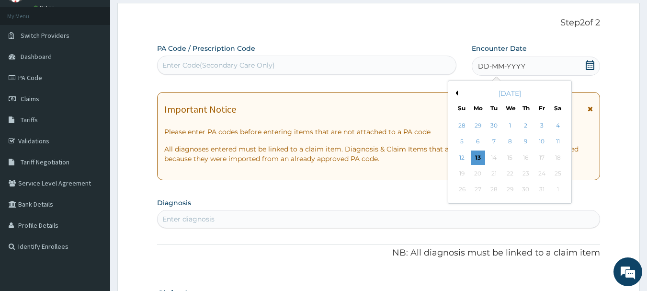
scroll to position [0, 0]
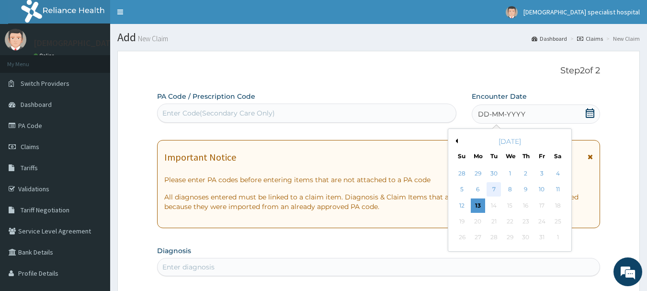
click at [491, 190] on div "7" at bounding box center [494, 189] width 14 height 14
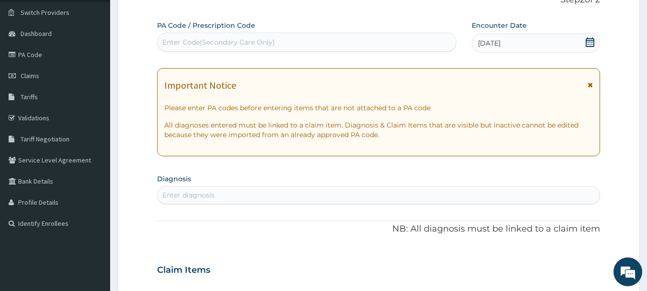
scroll to position [144, 0]
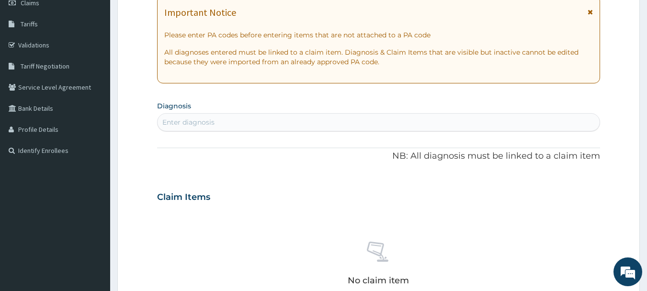
click at [170, 123] on div "Enter diagnosis" at bounding box center [188, 122] width 52 height 10
type input "malaria"
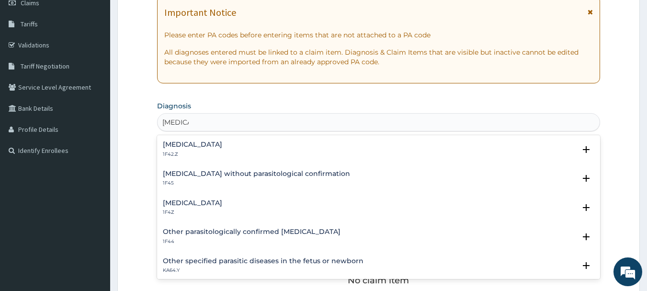
click at [193, 213] on p "1F4Z" at bounding box center [192, 212] width 59 height 7
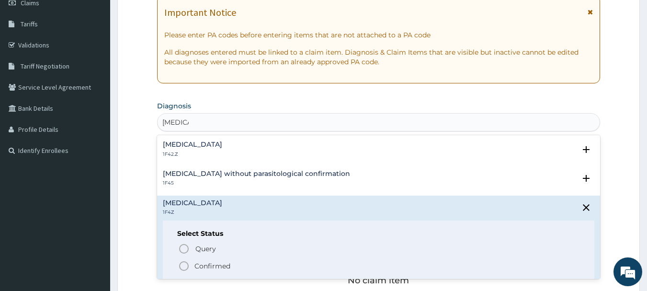
click at [204, 271] on p "Confirmed" at bounding box center [212, 266] width 36 height 10
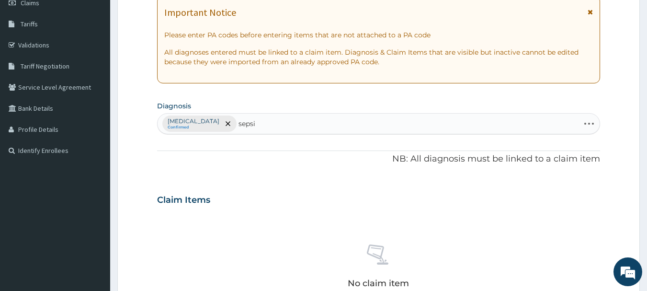
type input "sepsis"
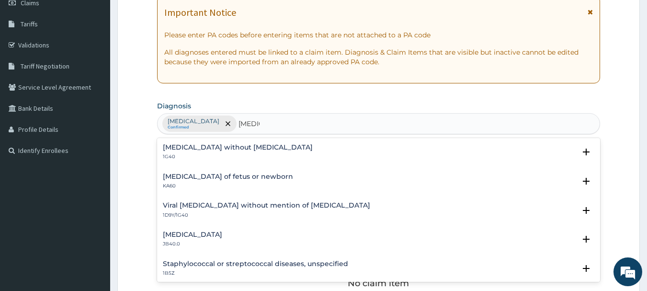
click at [226, 144] on h4 "Sepsis without septic shock" at bounding box center [238, 147] width 150 height 7
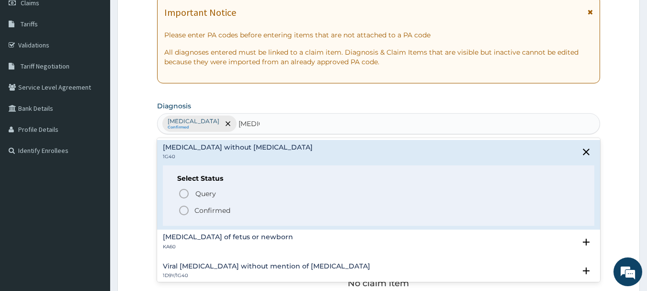
click at [205, 211] on p "Confirmed" at bounding box center [212, 210] width 36 height 10
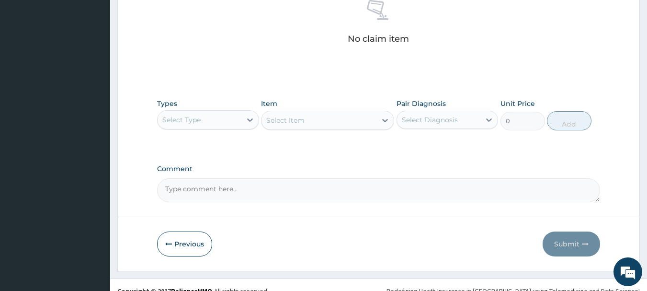
scroll to position [400, 0]
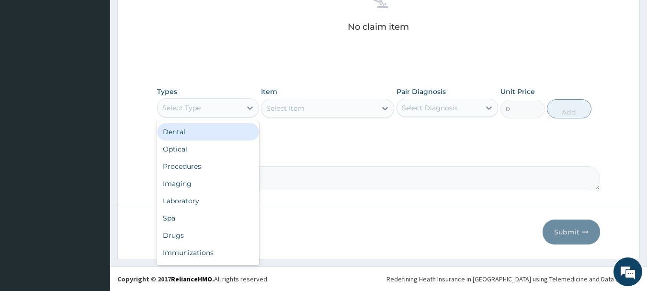
click at [191, 106] on div "Select Type" at bounding box center [181, 108] width 38 height 10
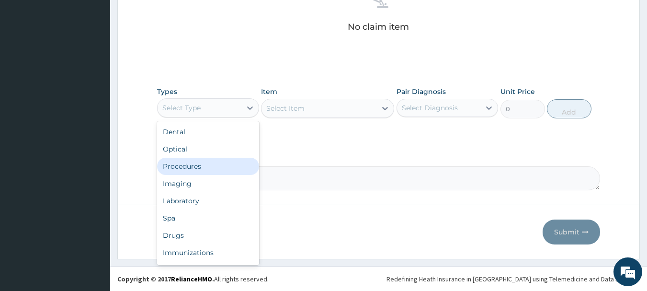
click at [183, 172] on div "Procedures" at bounding box center [208, 166] width 102 height 17
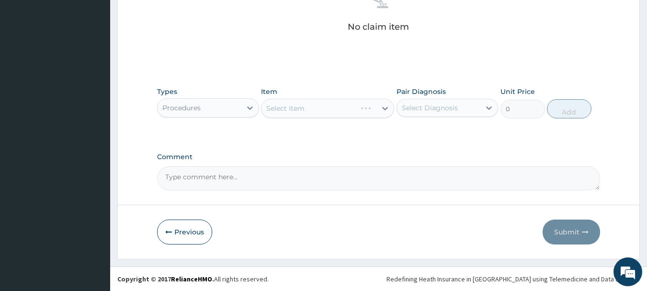
click at [307, 113] on div "Select Item" at bounding box center [327, 108] width 133 height 19
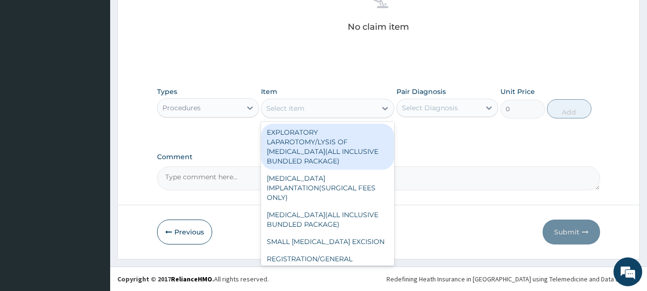
click at [279, 106] on div "Select Item" at bounding box center [285, 108] width 38 height 10
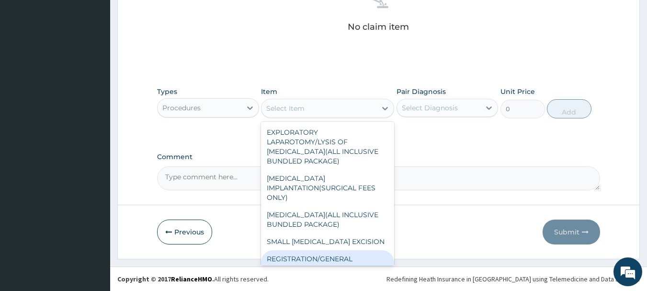
click at [299, 256] on div "REGISTRATION/GENERAL CONSULTATION" at bounding box center [327, 263] width 133 height 27
type input "2000"
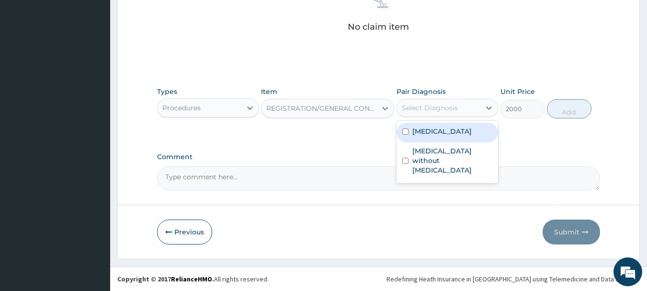
click at [426, 110] on div "Select Diagnosis" at bounding box center [430, 108] width 56 height 10
click at [424, 123] on div "[MEDICAL_DATA]" at bounding box center [448, 133] width 102 height 20
checkbox input "true"
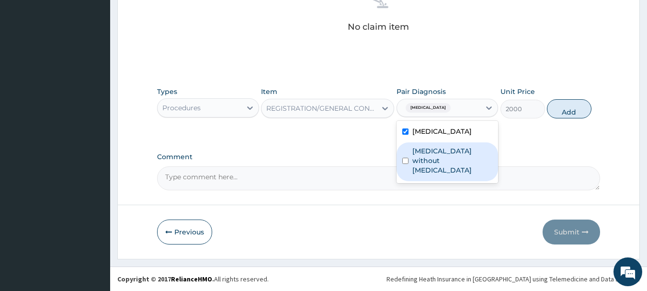
click at [425, 155] on label "Sepsis without septic shock" at bounding box center [452, 160] width 80 height 29
checkbox input "true"
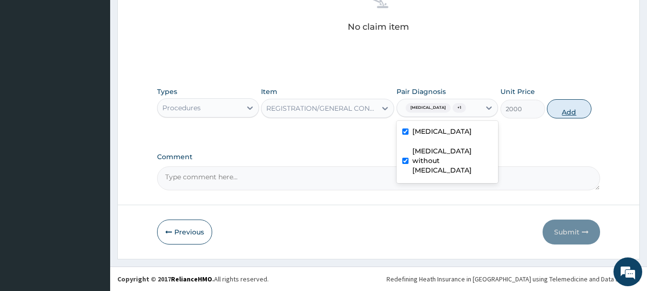
click at [564, 117] on button "Add" at bounding box center [569, 108] width 45 height 19
type input "0"
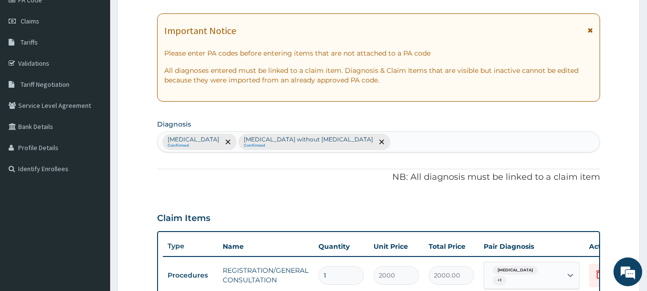
scroll to position [174, 0]
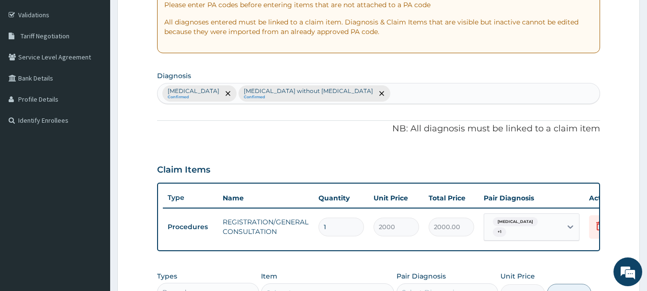
click at [372, 86] on div "Malaria, unspecified Confirmed Sepsis without septic shock Confirmed" at bounding box center [379, 93] width 443 height 20
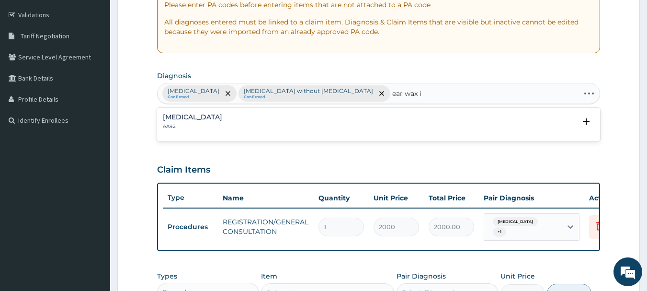
type input "ear wax"
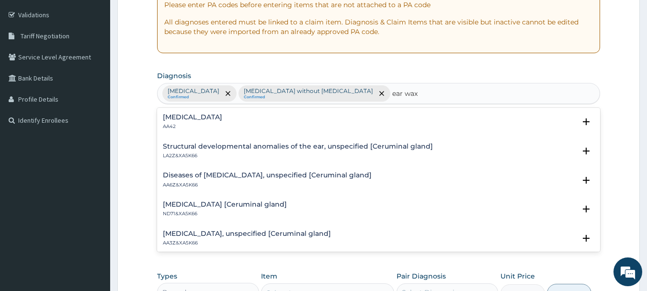
click at [307, 236] on div "Otitis externa, unspecified [Ceruminal gland] AA3Z&XA5K66 Select Status Query Q…" at bounding box center [378, 240] width 443 height 29
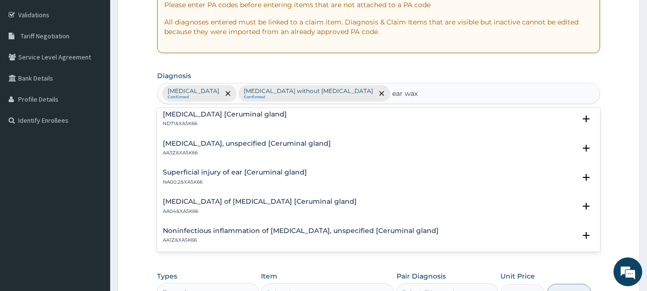
scroll to position [102, 0]
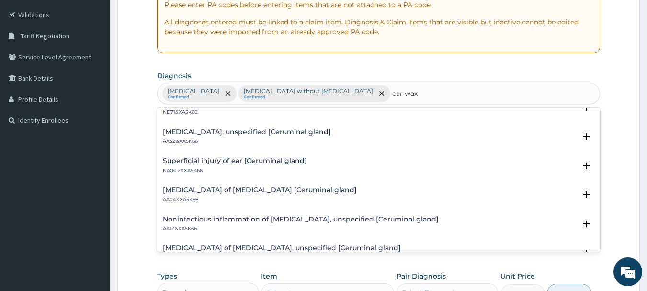
click at [250, 136] on h4 "Otitis externa, unspecified [Ceruminal gland]" at bounding box center [247, 131] width 168 height 7
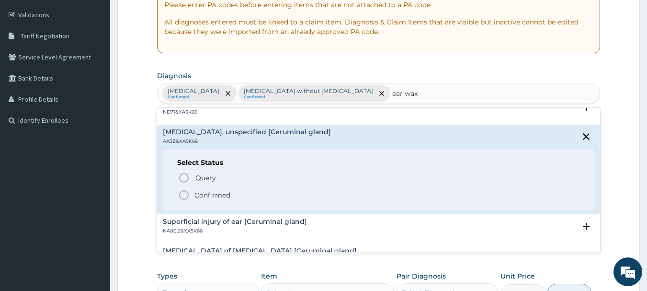
click at [199, 200] on p "Confirmed" at bounding box center [212, 195] width 36 height 10
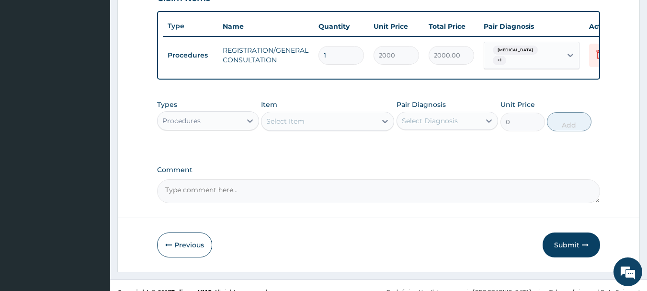
scroll to position [346, 0]
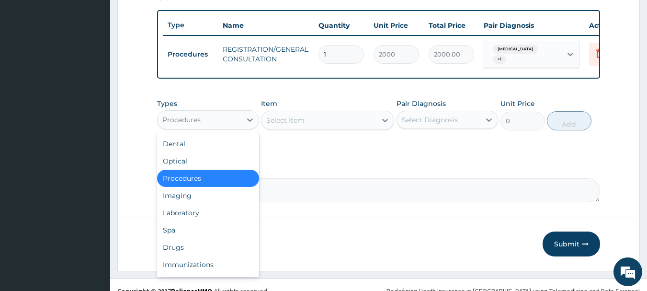
click at [220, 127] on div "Procedures" at bounding box center [200, 119] width 84 height 15
click at [196, 253] on div "Drugs" at bounding box center [208, 247] width 102 height 17
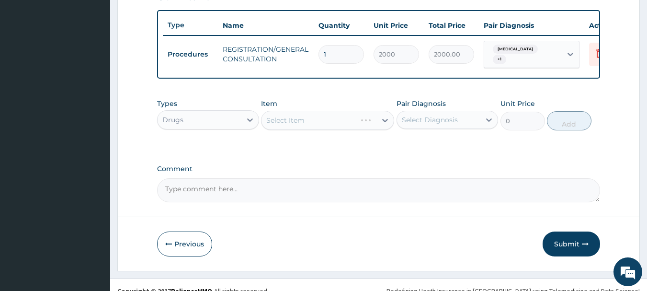
click at [271, 127] on div "Select Item" at bounding box center [327, 120] width 133 height 19
click at [272, 125] on div "Select Item" at bounding box center [285, 120] width 38 height 10
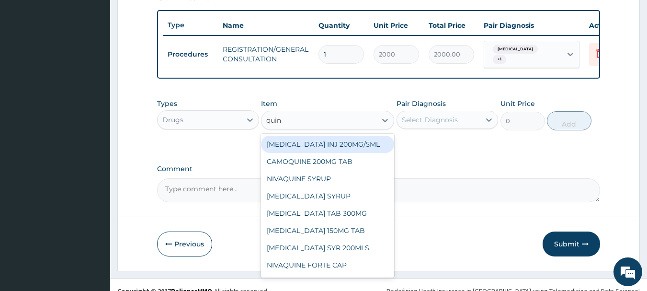
type input "quini"
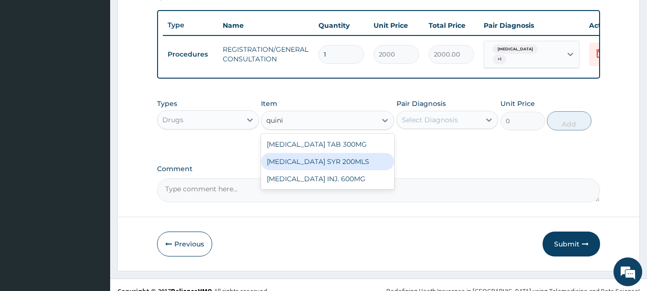
click at [315, 169] on div "[MEDICAL_DATA] SYR 200MLS" at bounding box center [327, 161] width 133 height 17
type input "800"
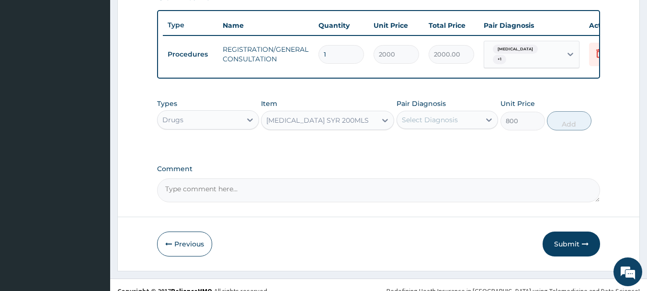
click at [418, 123] on div "Select Diagnosis" at bounding box center [430, 120] width 56 height 10
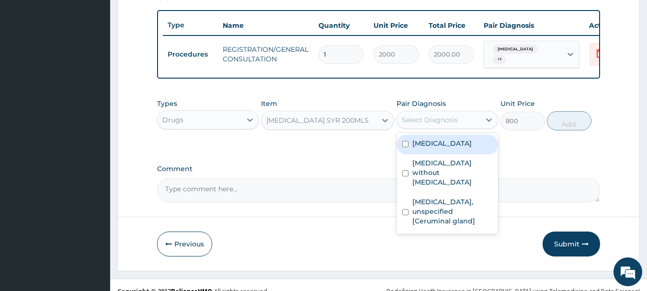
click at [427, 147] on label "Malaria, unspecified" at bounding box center [441, 143] width 59 height 10
checkbox input "true"
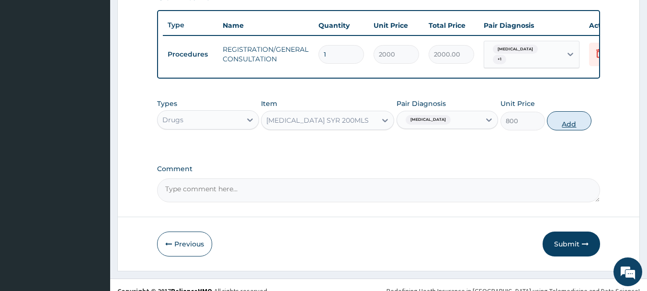
click at [550, 126] on button "Add" at bounding box center [569, 120] width 45 height 19
type input "0"
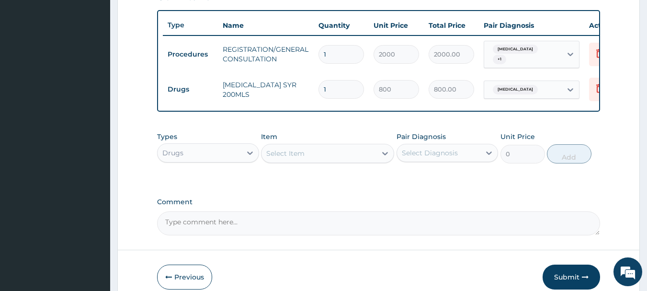
click at [323, 161] on div "Select Item" at bounding box center [318, 153] width 115 height 15
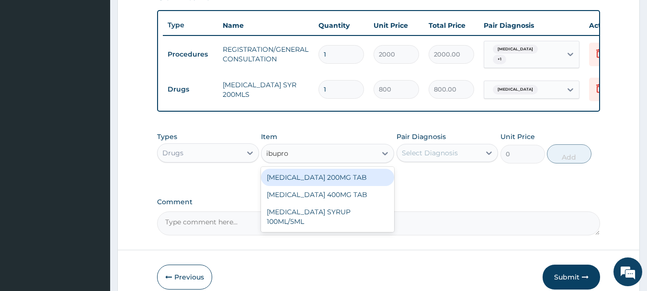
type input "ibuprof"
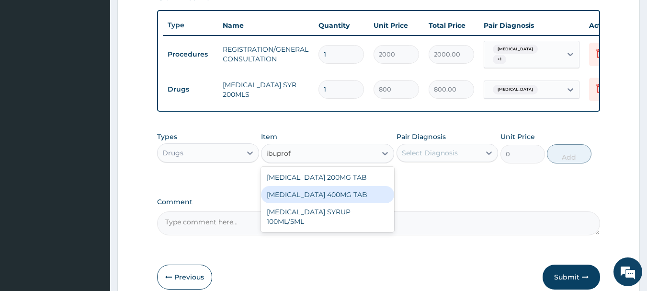
click at [321, 220] on div "[MEDICAL_DATA] SYRUP 100ML/5ML" at bounding box center [327, 216] width 133 height 27
click at [321, 220] on textarea "Comment" at bounding box center [378, 223] width 443 height 24
type input "600"
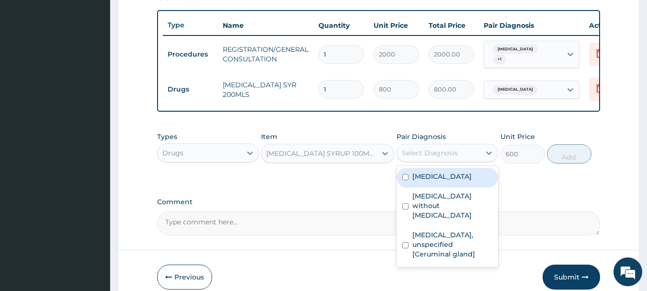
click at [444, 157] on div "Select Diagnosis" at bounding box center [430, 153] width 56 height 10
click at [443, 181] on label "Malaria, unspecified" at bounding box center [441, 176] width 59 height 10
checkbox input "true"
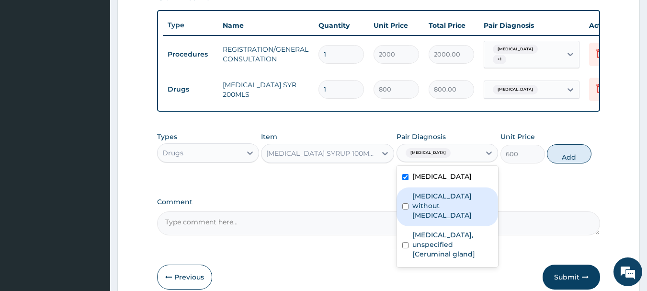
click at [441, 203] on label "Sepsis without septic shock" at bounding box center [452, 205] width 80 height 29
checkbox input "true"
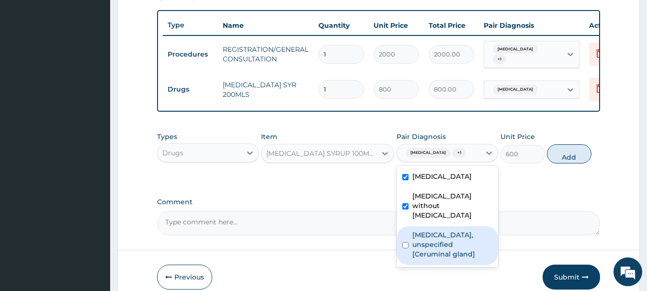
click at [443, 250] on label "Otitis externa, unspecified [Ceruminal gland]" at bounding box center [452, 244] width 80 height 29
checkbox input "true"
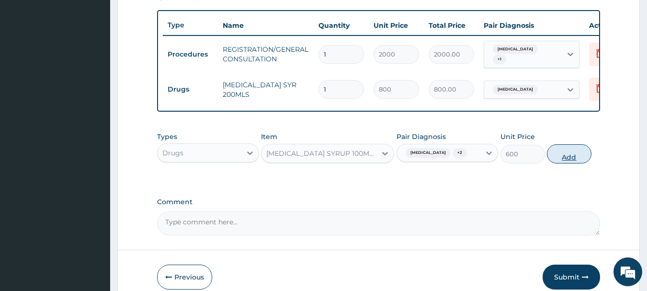
click at [567, 163] on button "Add" at bounding box center [569, 153] width 45 height 19
type input "0"
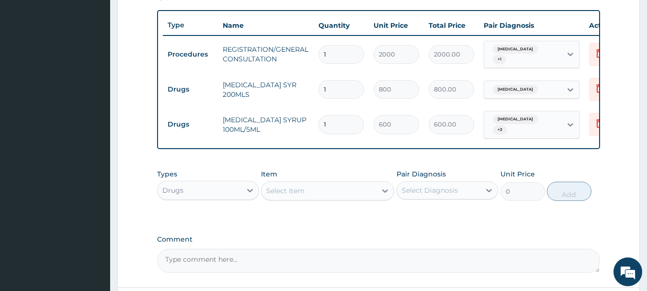
click at [281, 195] on div "Select Item" at bounding box center [285, 191] width 38 height 10
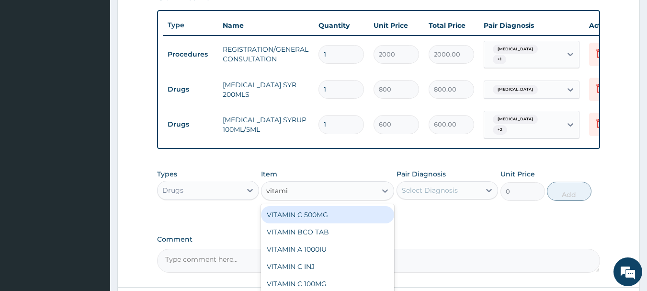
type input "vitamin"
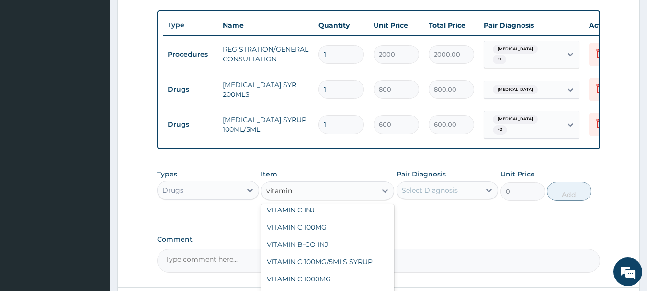
scroll to position [57, 0]
click at [326, 266] on div "VITAMIN C 100MG/5MLS SYRUP" at bounding box center [327, 260] width 133 height 17
type input "260"
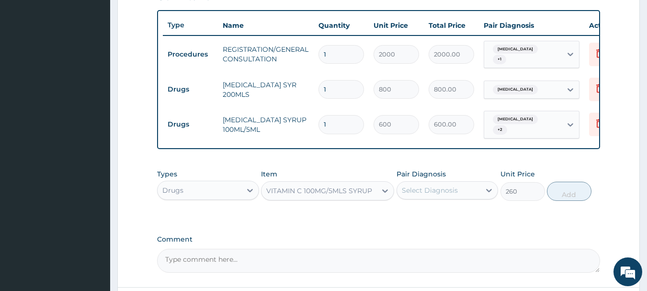
click at [422, 195] on div "Select Diagnosis" at bounding box center [430, 190] width 56 height 10
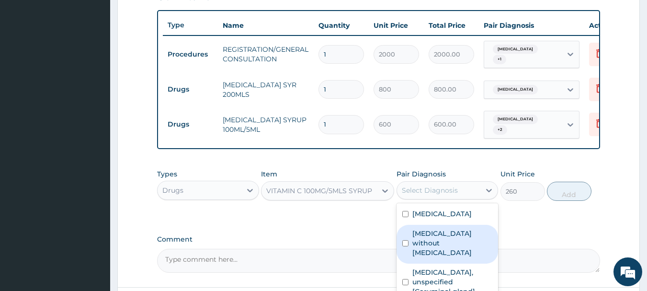
click at [427, 246] on label "Sepsis without septic shock" at bounding box center [452, 242] width 80 height 29
checkbox input "true"
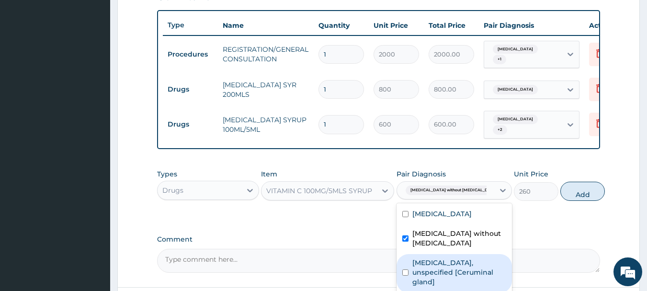
click at [442, 271] on label "Otitis externa, unspecified [Ceruminal gland]" at bounding box center [459, 272] width 94 height 29
checkbox input "true"
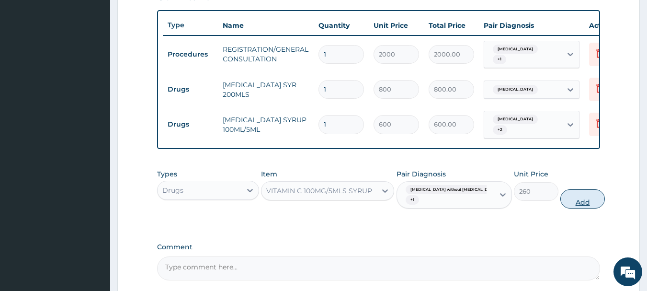
click at [590, 202] on button "Add" at bounding box center [582, 198] width 45 height 19
type input "0"
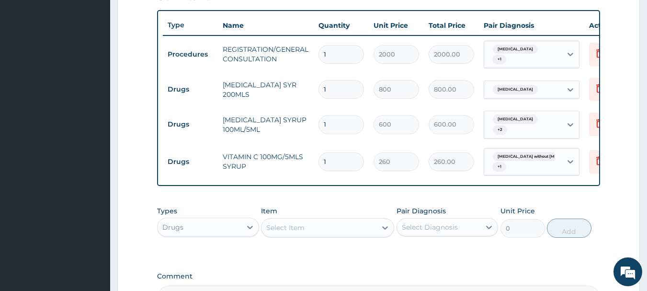
click at [265, 232] on div "Select Item" at bounding box center [318, 227] width 115 height 15
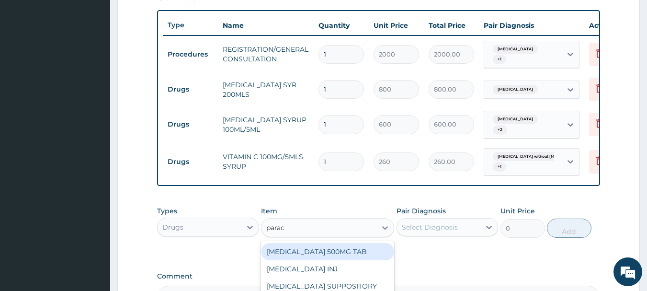
type input "parace"
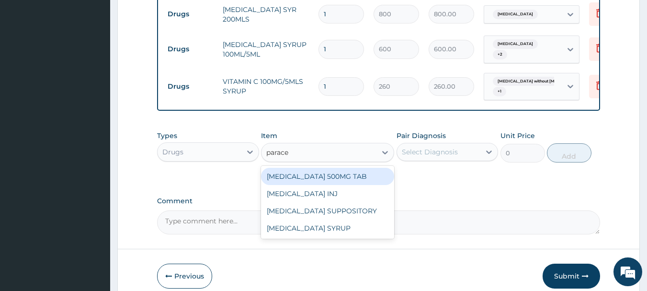
scroll to position [473, 0]
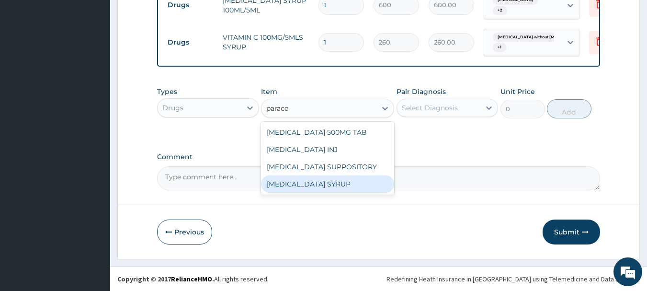
click at [295, 193] on div "[MEDICAL_DATA] SYRUP" at bounding box center [327, 183] width 133 height 17
type input "300"
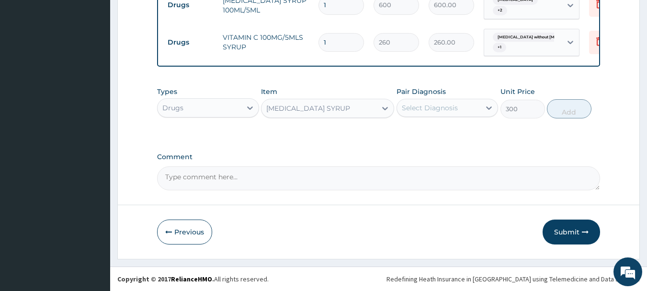
click at [437, 104] on div "Select Diagnosis" at bounding box center [430, 108] width 56 height 10
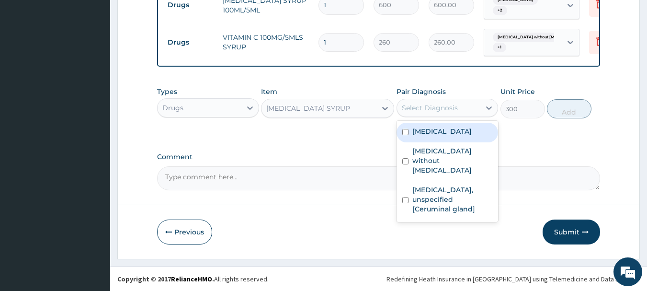
click at [432, 128] on label "Malaria, unspecified" at bounding box center [441, 131] width 59 height 10
checkbox input "true"
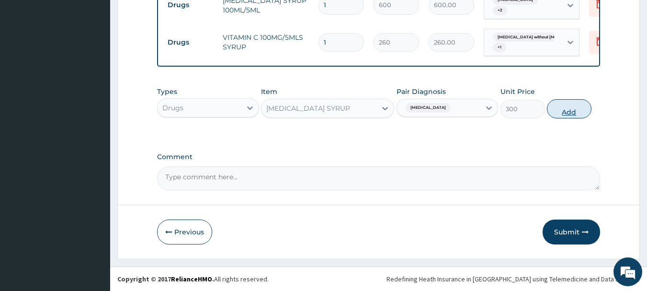
click at [557, 110] on button "Add" at bounding box center [569, 108] width 45 height 19
type input "0"
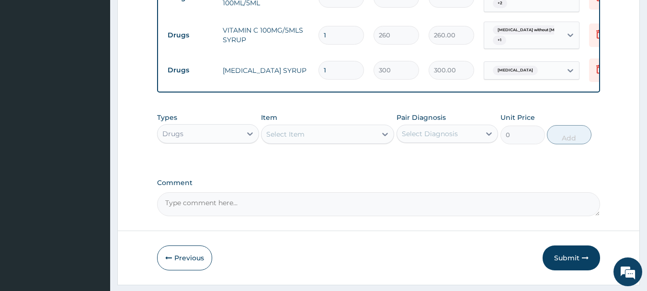
click at [275, 139] on div "Select Item" at bounding box center [285, 134] width 38 height 10
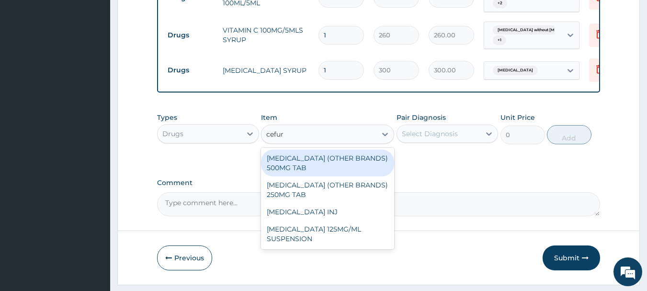
type input "cefuro"
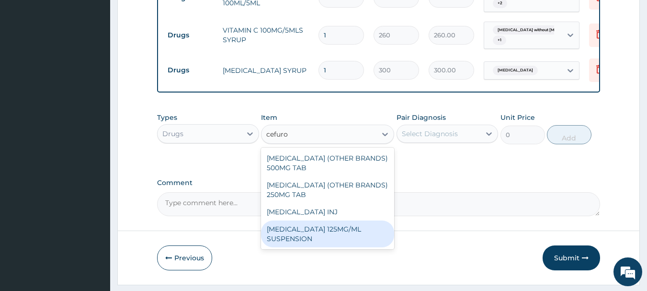
click at [317, 242] on div "[MEDICAL_DATA] 125MG/ML SUSPENSION" at bounding box center [327, 233] width 133 height 27
type input "2000"
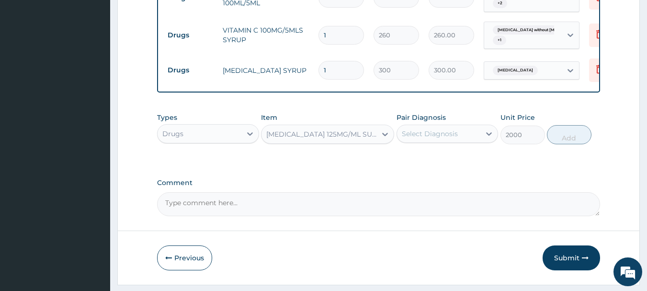
click at [400, 141] on div "Select Diagnosis" at bounding box center [439, 133] width 84 height 15
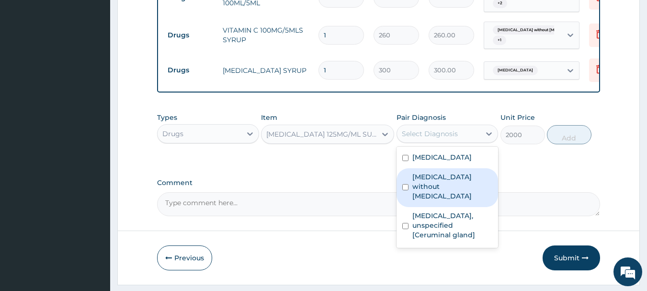
click at [443, 189] on label "Sepsis without septic shock" at bounding box center [452, 186] width 80 height 29
checkbox input "true"
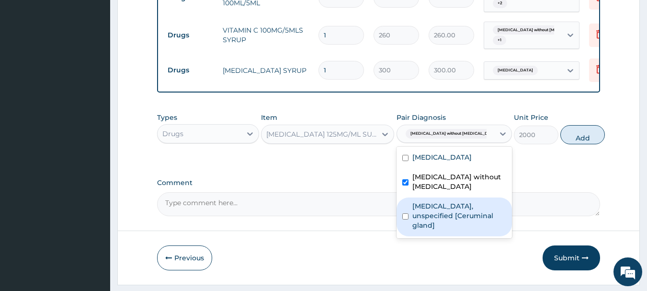
click at [477, 214] on label "Otitis externa, unspecified [Ceruminal gland]" at bounding box center [459, 215] width 94 height 29
checkbox input "true"
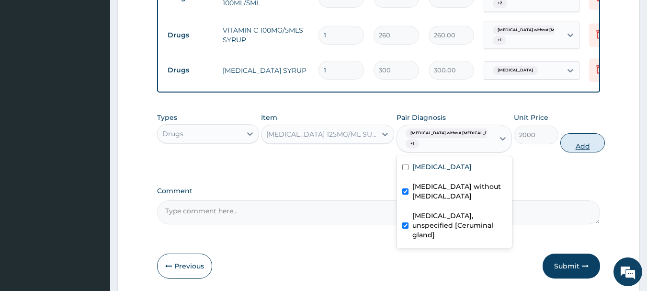
click at [589, 152] on button "Add" at bounding box center [582, 142] width 45 height 19
type input "0"
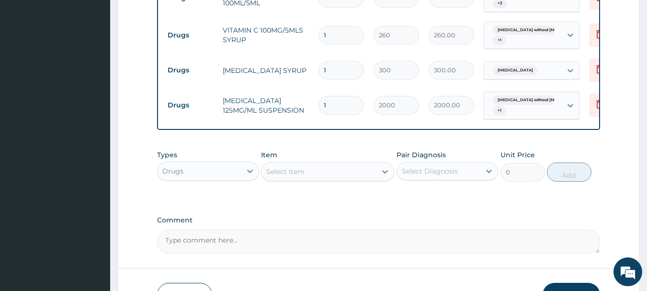
click at [278, 173] on div "Select Item" at bounding box center [318, 171] width 115 height 15
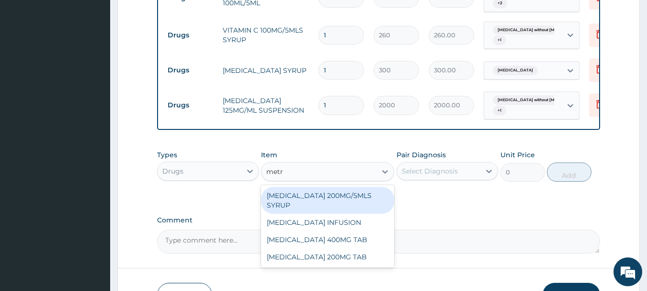
type input "metro"
click at [327, 202] on div "[MEDICAL_DATA] 200MG/5MLS SYRUP" at bounding box center [327, 200] width 133 height 27
type input "500"
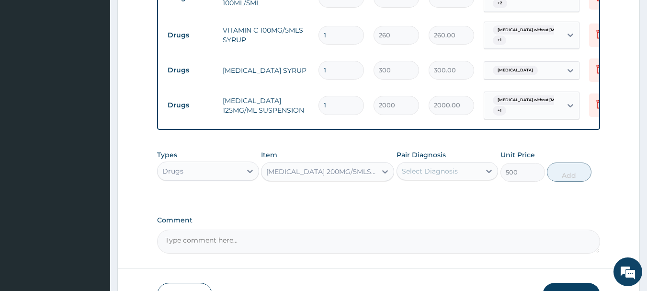
click at [412, 176] on div "Select Diagnosis" at bounding box center [430, 171] width 56 height 10
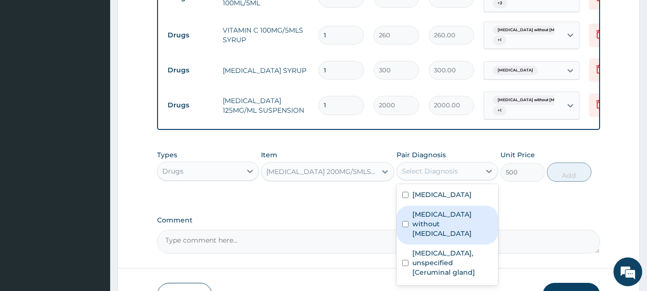
click at [432, 224] on label "Sepsis without septic shock" at bounding box center [452, 223] width 80 height 29
checkbox input "true"
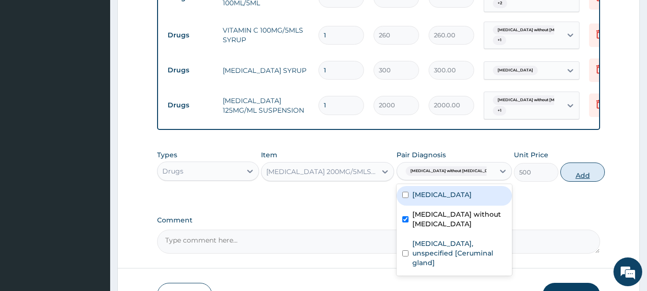
click at [571, 175] on button "Add" at bounding box center [582, 171] width 45 height 19
type input "0"
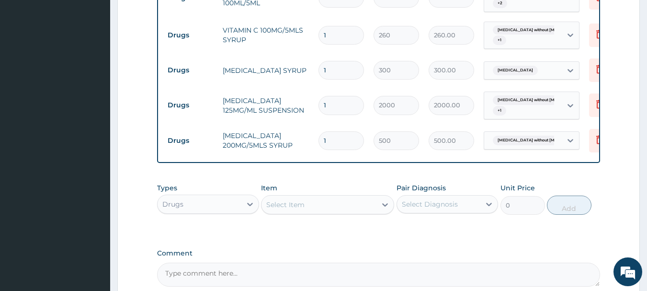
click at [279, 209] on div "Select Item" at bounding box center [285, 205] width 38 height 10
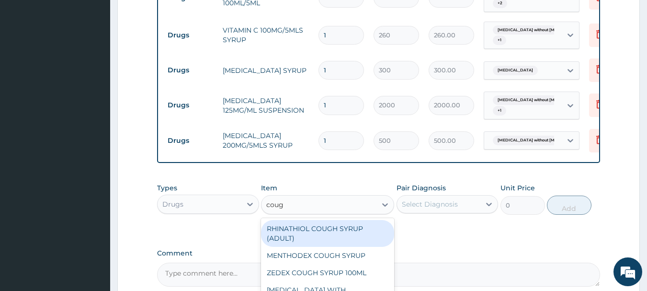
type input "cough"
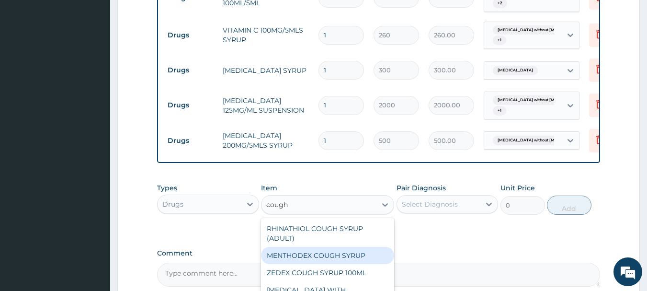
click at [328, 259] on div "MENTHODEX COUGH SYRUP" at bounding box center [327, 255] width 133 height 17
type input "690"
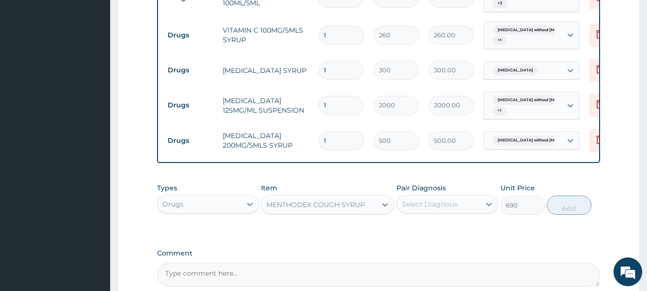
click at [455, 204] on div "Select Diagnosis" at bounding box center [439, 203] width 84 height 15
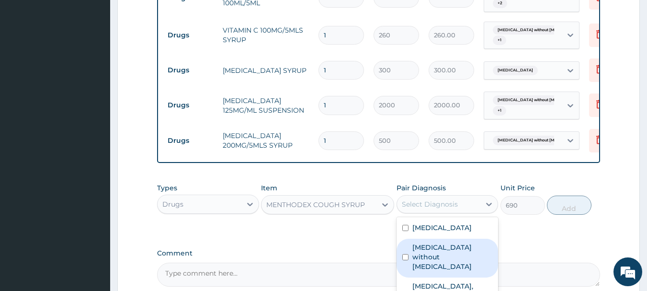
click at [455, 255] on label "Sepsis without septic shock" at bounding box center [452, 256] width 80 height 29
checkbox input "true"
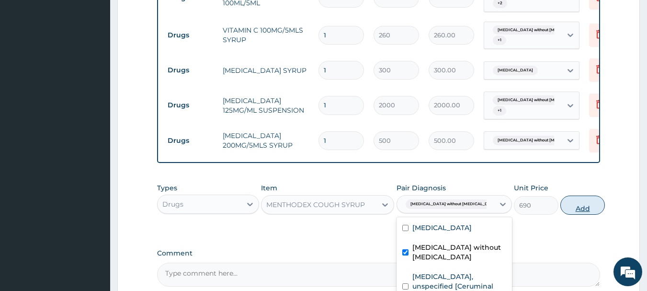
click at [591, 213] on button "Add" at bounding box center [582, 204] width 45 height 19
type input "0"
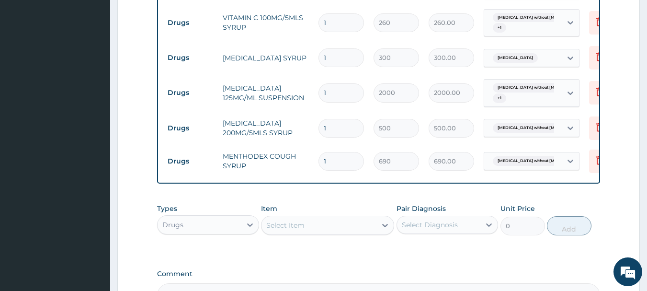
scroll to position [609, 0]
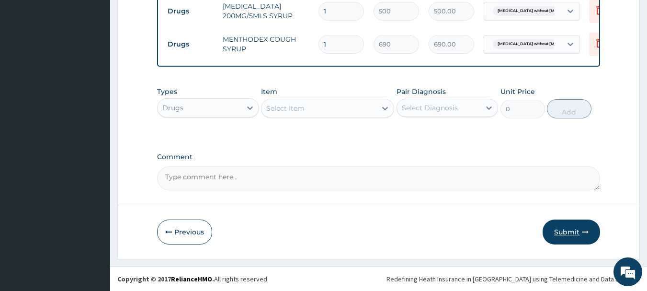
click at [558, 236] on button "Submit" at bounding box center [571, 231] width 57 height 25
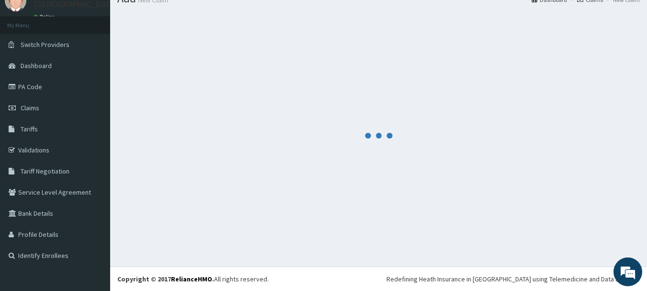
scroll to position [39, 0]
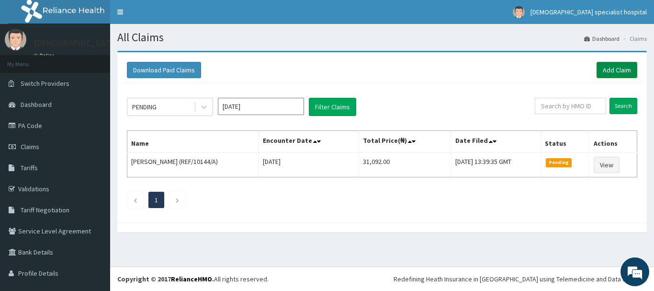
click at [598, 65] on link "Add Claim" at bounding box center [617, 70] width 41 height 16
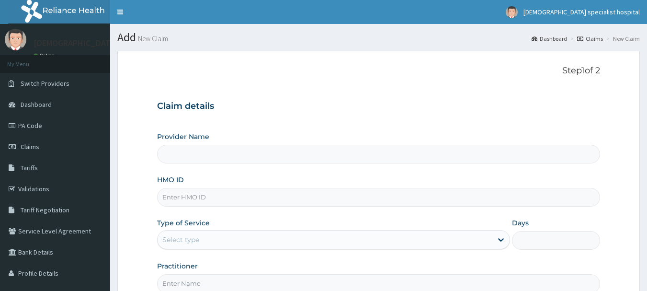
click at [163, 199] on input "HMO ID" at bounding box center [378, 197] width 443 height 19
type input "[DEMOGRAPHIC_DATA] Specialist Hospital Ltd"
paste input "PYH/10024/B"
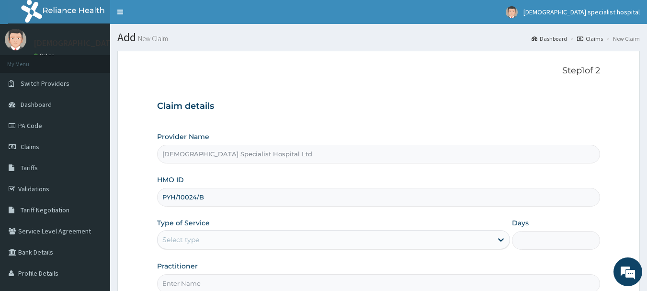
type input "PYH/10024/B"
click at [179, 234] on div "Select type" at bounding box center [325, 239] width 335 height 15
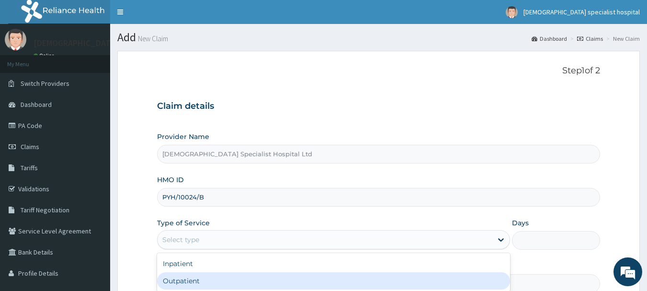
click at [186, 279] on div "Outpatient" at bounding box center [333, 280] width 353 height 17
type input "1"
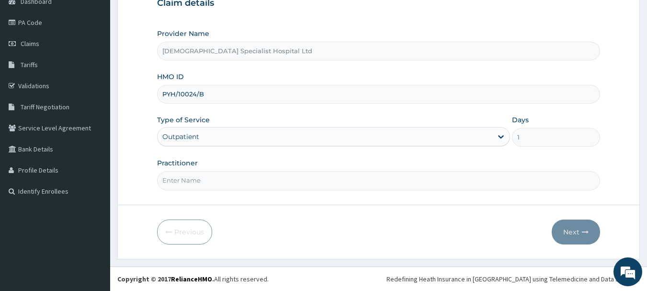
click at [178, 185] on input "Practitioner" at bounding box center [378, 180] width 443 height 19
type input "dr [PERSON_NAME]"
click at [570, 228] on button "Next" at bounding box center [576, 231] width 48 height 25
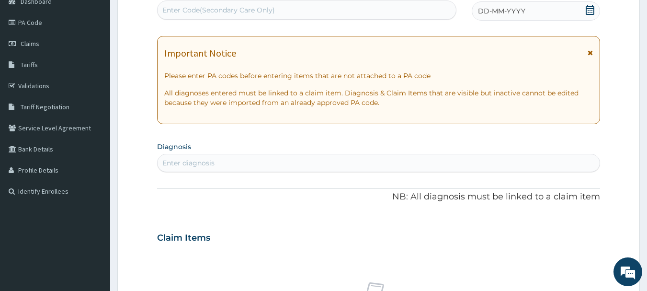
click at [522, 11] on span "DD-MM-YYYY" at bounding box center [501, 11] width 47 height 10
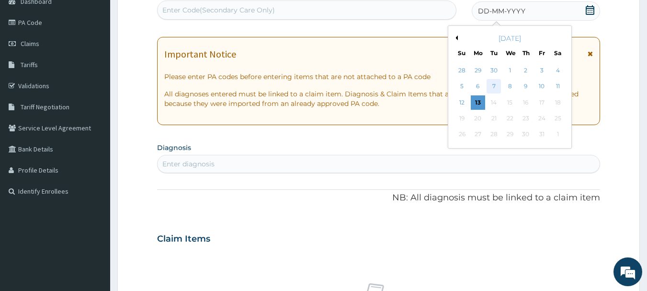
click at [495, 89] on div "7" at bounding box center [494, 87] width 14 height 14
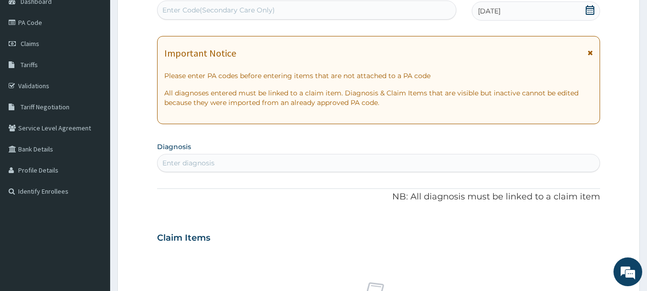
click at [181, 163] on div "Enter diagnosis" at bounding box center [188, 163] width 52 height 10
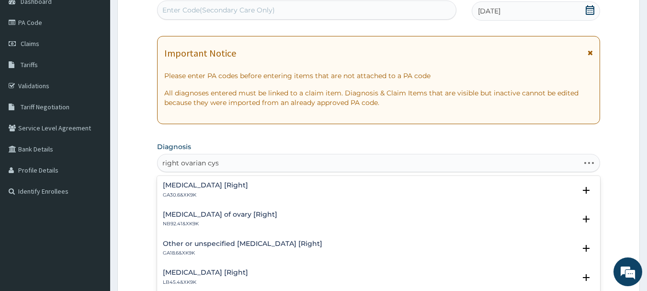
type input "right [MEDICAL_DATA]"
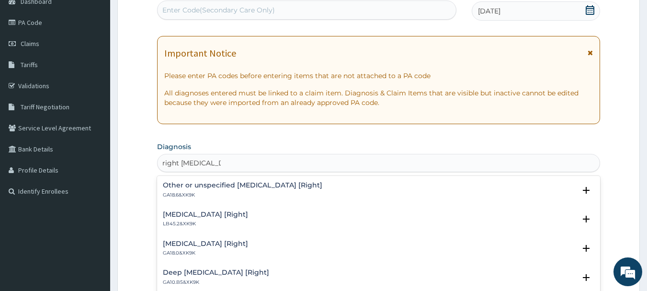
click at [239, 189] on h4 "Other or unspecified [MEDICAL_DATA] [Right]" at bounding box center [242, 185] width 159 height 7
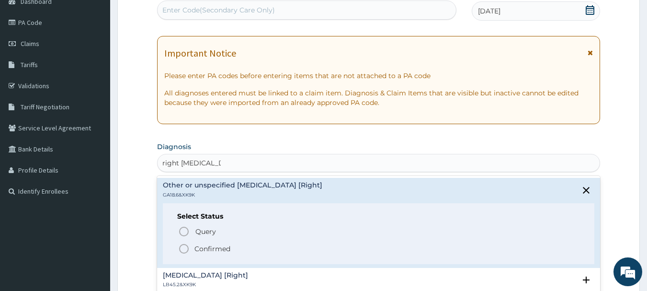
click at [213, 249] on p "Confirmed" at bounding box center [212, 249] width 36 height 10
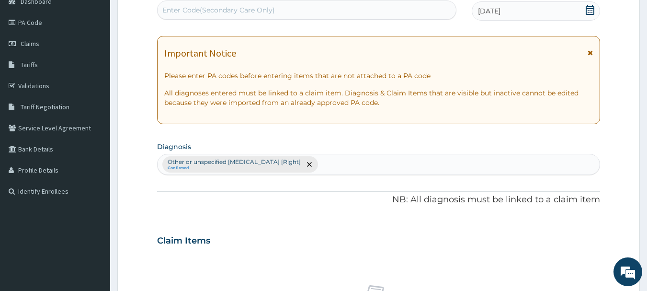
scroll to position [247, 0]
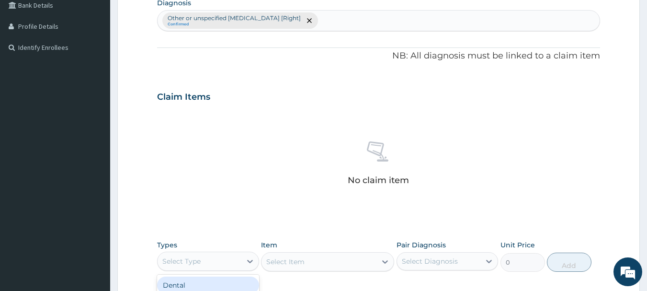
click at [193, 266] on div "Select Type" at bounding box center [200, 260] width 84 height 15
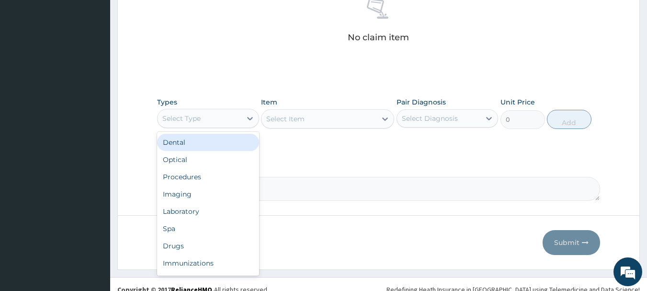
scroll to position [400, 0]
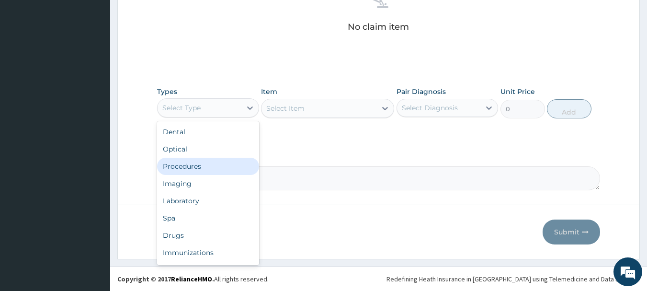
click at [172, 165] on div "Procedures" at bounding box center [208, 166] width 102 height 17
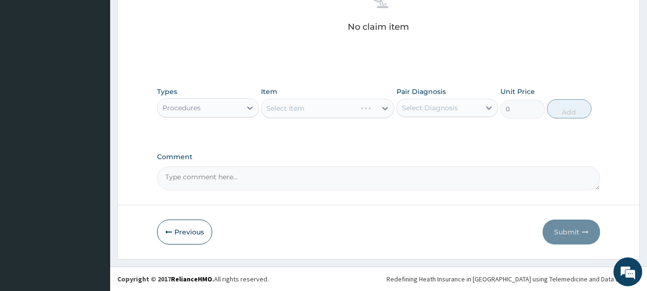
click at [307, 108] on div "Select Item" at bounding box center [327, 108] width 133 height 19
click at [307, 108] on div "Select Item" at bounding box center [318, 108] width 115 height 15
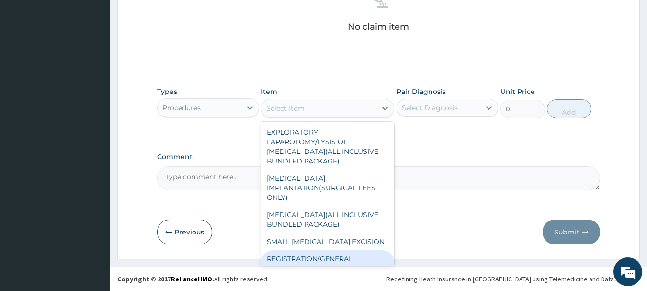
click at [321, 252] on div "REGISTRATION/GENERAL CONSULTATION" at bounding box center [327, 263] width 133 height 27
type input "2000"
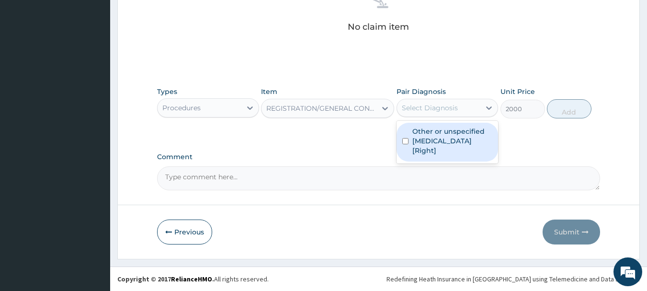
click at [444, 109] on div "Select Diagnosis" at bounding box center [430, 108] width 56 height 10
click at [443, 127] on label "Other or unspecified [MEDICAL_DATA] [Right]" at bounding box center [452, 140] width 80 height 29
checkbox input "true"
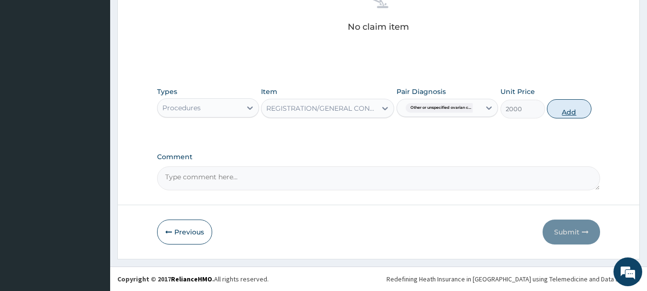
click at [591, 112] on button "Add" at bounding box center [569, 108] width 45 height 19
type input "0"
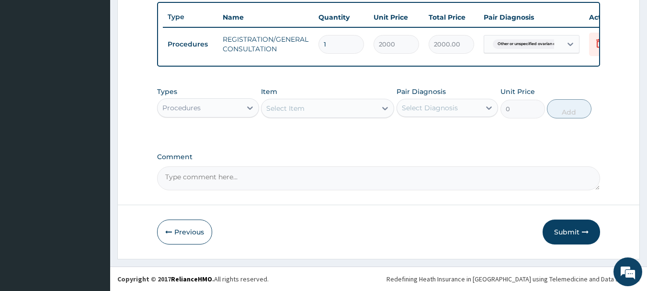
scroll to position [362, 0]
click at [222, 109] on div "Procedures" at bounding box center [200, 107] width 84 height 15
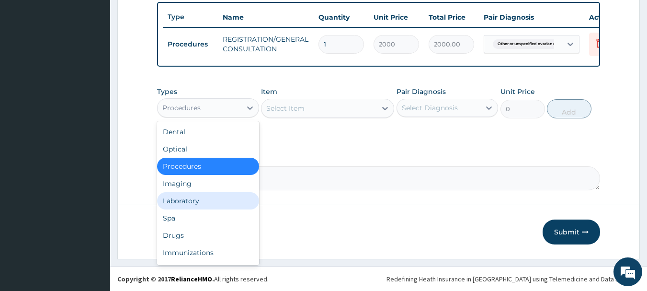
click at [176, 200] on div "Laboratory" at bounding box center [208, 200] width 102 height 17
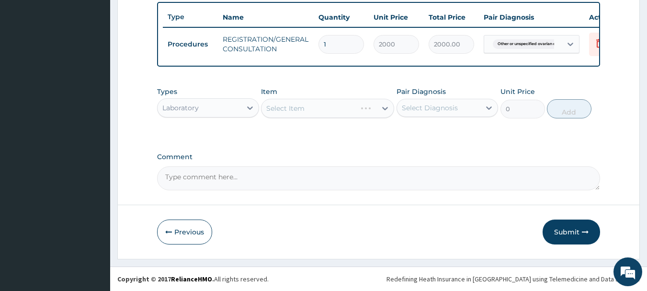
click at [343, 103] on div "Select Item" at bounding box center [327, 108] width 133 height 19
click at [318, 119] on div "Types Laboratory Item Select Item Pair Diagnosis Select Diagnosis Unit Price 0 …" at bounding box center [378, 102] width 443 height 41
click at [315, 113] on div "Select Item" at bounding box center [327, 108] width 133 height 19
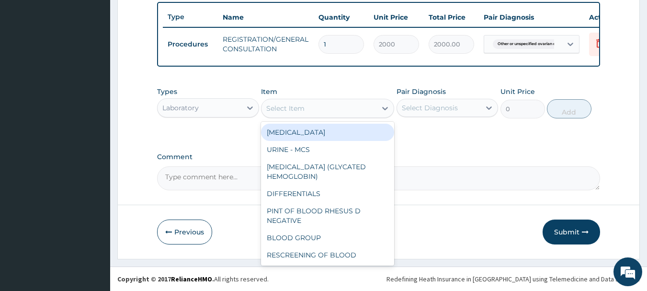
click at [282, 111] on div "Select Item" at bounding box center [285, 108] width 38 height 10
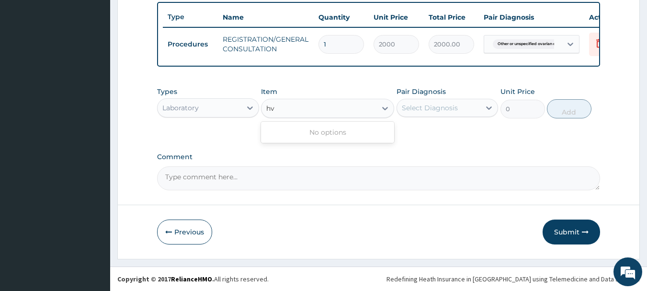
type input "h"
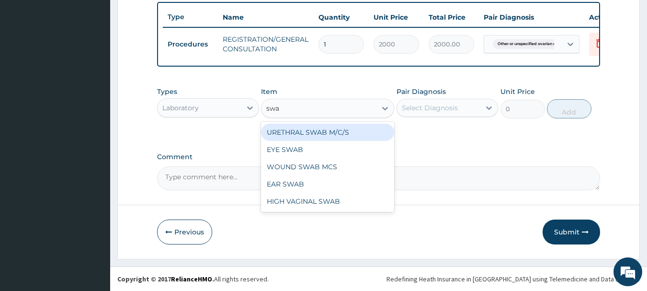
type input "swab"
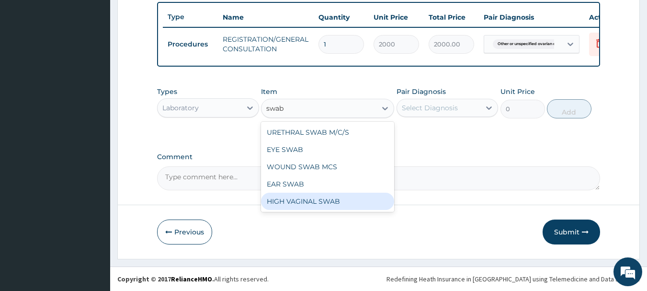
click at [312, 201] on div "HIGH VAGINAL SWAB" at bounding box center [327, 201] width 133 height 17
type input "2000"
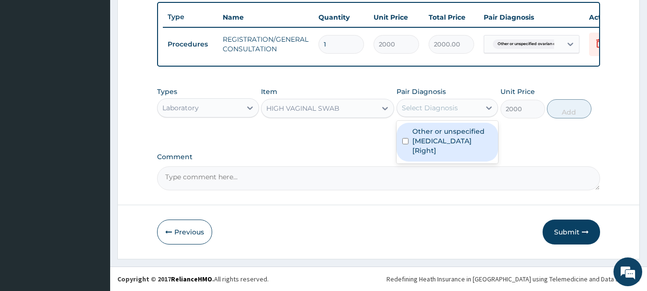
click at [401, 107] on div "Select Diagnosis" at bounding box center [439, 107] width 84 height 15
click at [447, 141] on label "Other or unspecified [MEDICAL_DATA] [Right]" at bounding box center [452, 140] width 80 height 29
checkbox input "true"
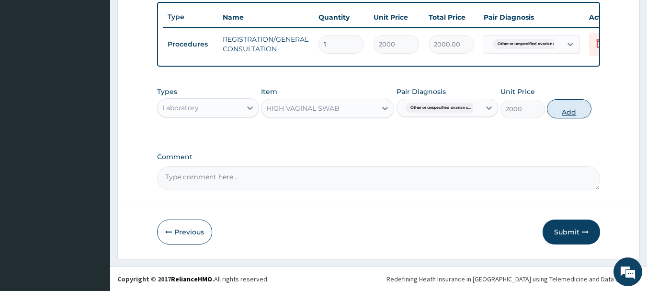
click at [591, 103] on button "Add" at bounding box center [569, 108] width 45 height 19
type input "0"
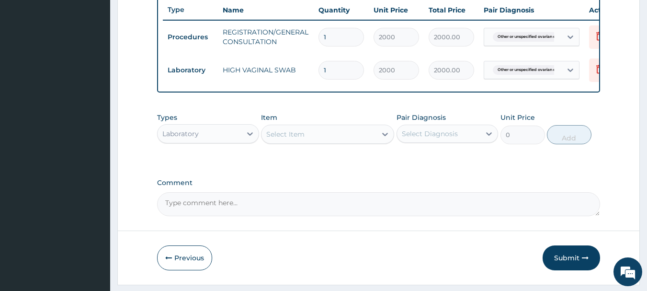
click at [279, 139] on div "Select Item" at bounding box center [285, 134] width 38 height 10
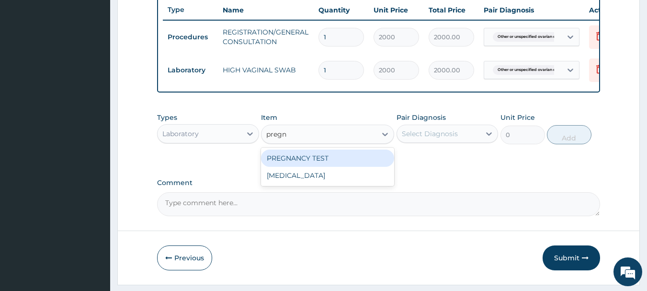
type input "pregna"
click at [285, 165] on div "PREGNANCY TEST" at bounding box center [327, 157] width 133 height 17
type input "1000"
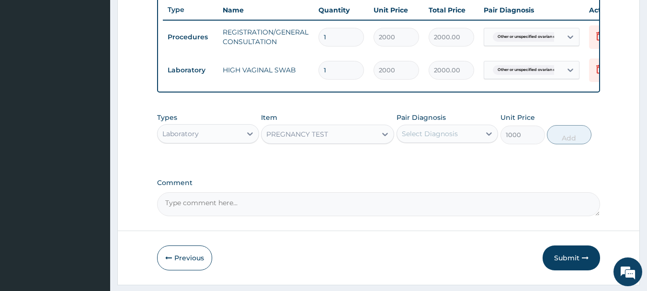
click at [448, 138] on div "Select Diagnosis" at bounding box center [430, 134] width 56 height 10
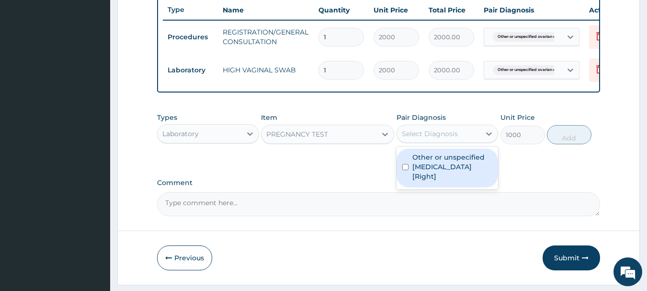
click at [473, 170] on label "Other or unspecified [MEDICAL_DATA] [Right]" at bounding box center [452, 166] width 80 height 29
checkbox input "true"
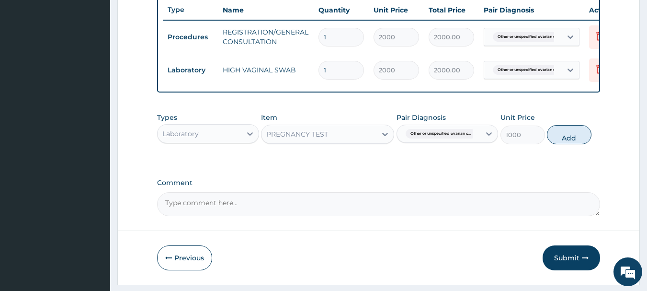
click at [593, 149] on div "Types Laboratory Item PREGNANCY TEST Pair Diagnosis Other or unspecified ovaria…" at bounding box center [378, 128] width 443 height 41
click at [591, 144] on button "Add" at bounding box center [569, 134] width 45 height 19
type input "0"
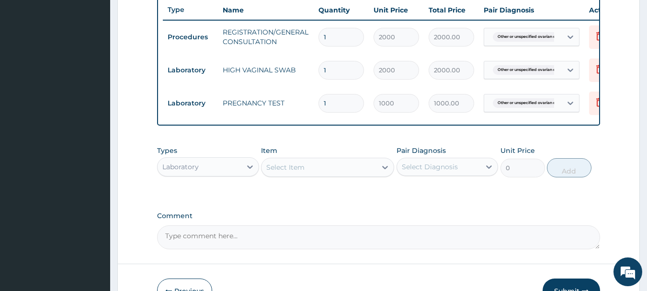
scroll to position [428, 0]
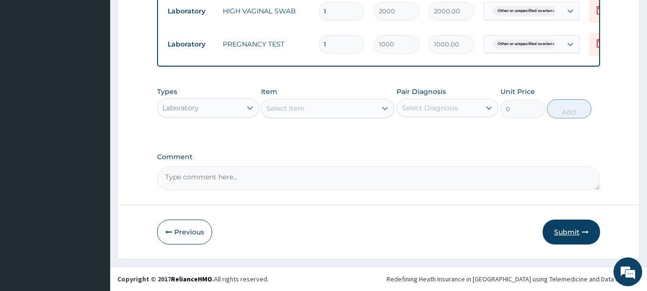
click at [559, 225] on button "Submit" at bounding box center [571, 231] width 57 height 25
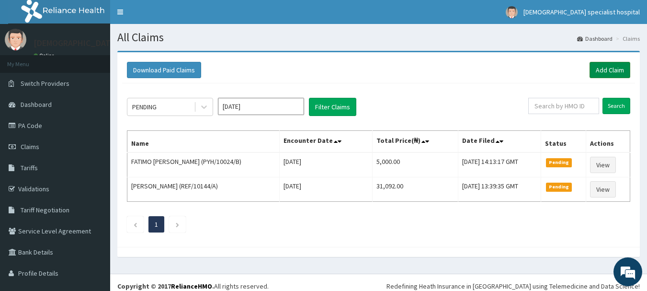
click at [591, 64] on link "Add Claim" at bounding box center [610, 70] width 41 height 16
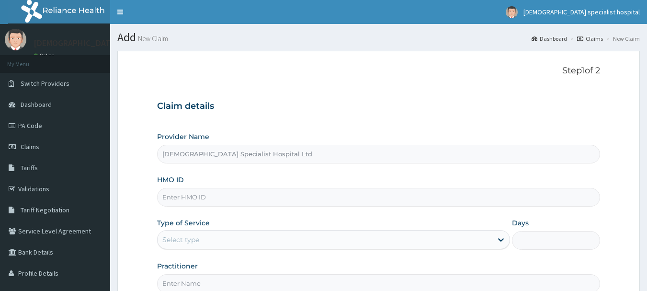
type input "[DEMOGRAPHIC_DATA] Specialist Hospital Ltd"
drag, startPoint x: 155, startPoint y: 194, endPoint x: 199, endPoint y: 196, distance: 44.1
click at [199, 196] on input "HMO ID" at bounding box center [378, 197] width 443 height 19
paste input "TDF/10001/A"
type input "TDF/10001/A"
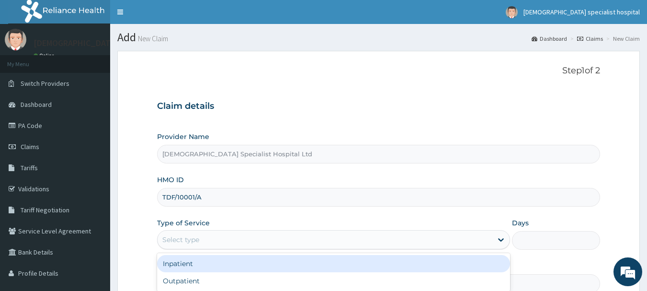
click at [197, 239] on div "Select type" at bounding box center [180, 240] width 37 height 10
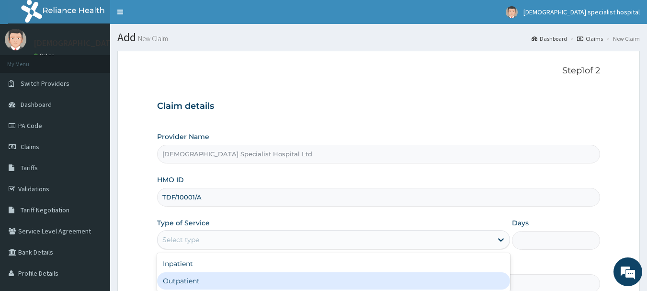
click at [203, 276] on div "Outpatient" at bounding box center [333, 280] width 353 height 17
type input "1"
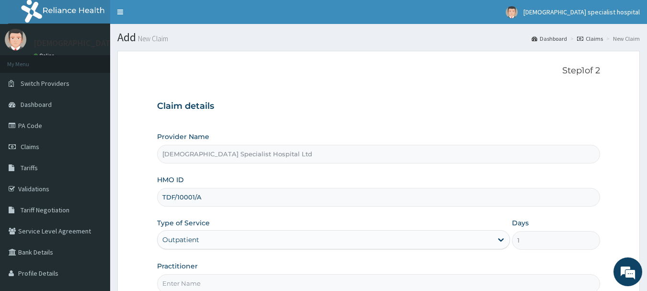
click at [204, 282] on input "Practitioner" at bounding box center [378, 283] width 443 height 19
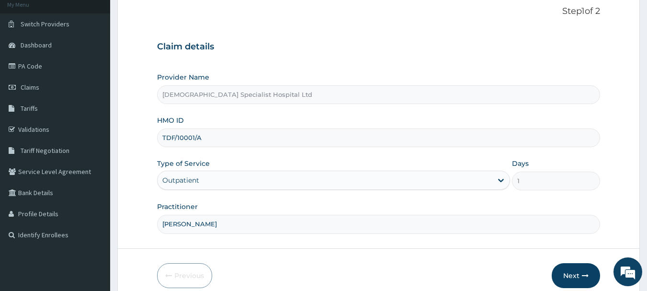
scroll to position [103, 0]
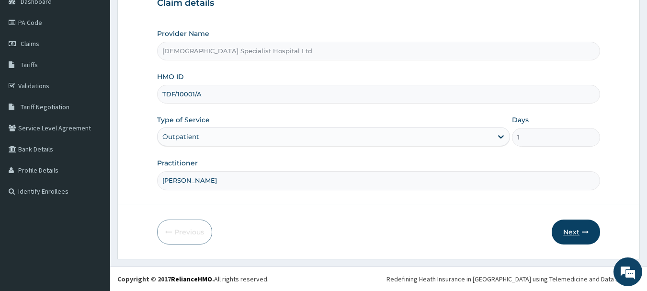
type input "[PERSON_NAME]"
click at [574, 230] on button "Next" at bounding box center [576, 231] width 48 height 25
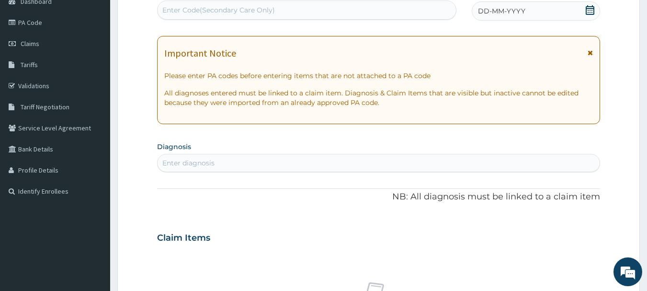
scroll to position [0, 0]
click at [548, 9] on div "DD-MM-YYYY" at bounding box center [536, 10] width 128 height 19
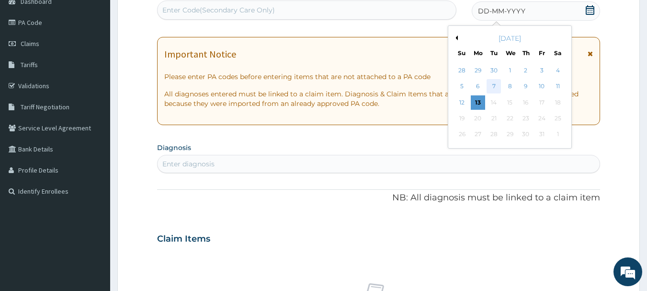
click at [492, 82] on div "7" at bounding box center [494, 87] width 14 height 14
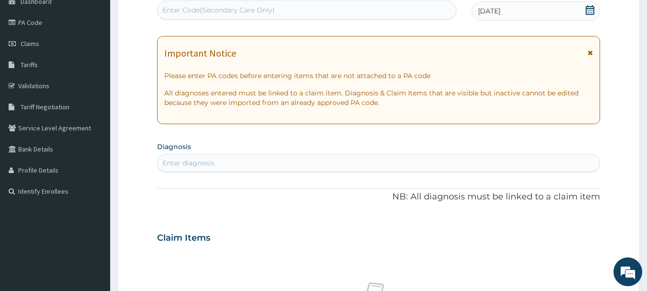
click at [207, 161] on div "Enter diagnosis" at bounding box center [188, 163] width 52 height 10
type input "[MEDICAL_DATA]"
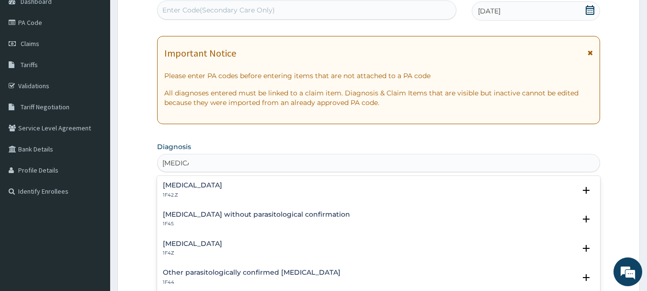
click at [216, 247] on h4 "[MEDICAL_DATA]" at bounding box center [192, 243] width 59 height 7
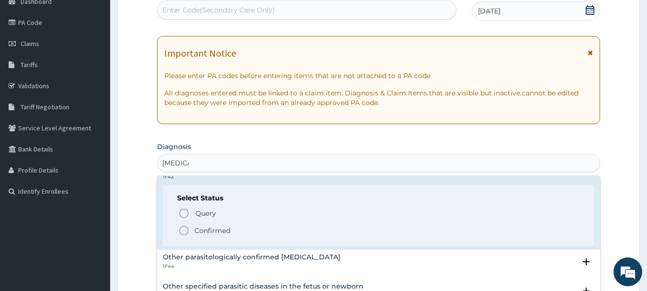
scroll to position [68, 0]
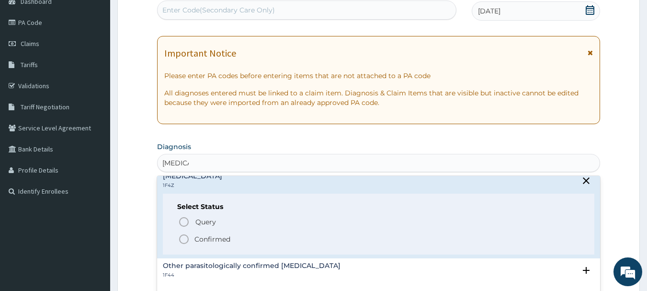
click at [195, 244] on p "Confirmed" at bounding box center [212, 239] width 36 height 10
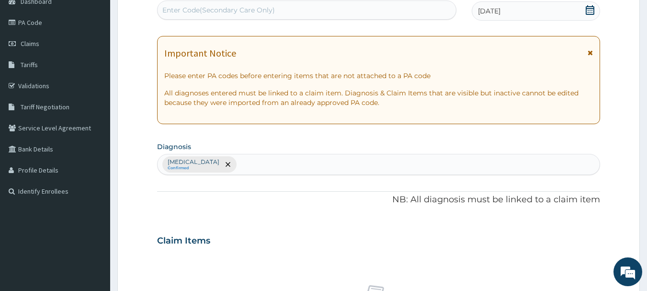
click at [251, 162] on div "[MEDICAL_DATA] Confirmed" at bounding box center [379, 164] width 443 height 20
type input "[MEDICAL_DATA]"
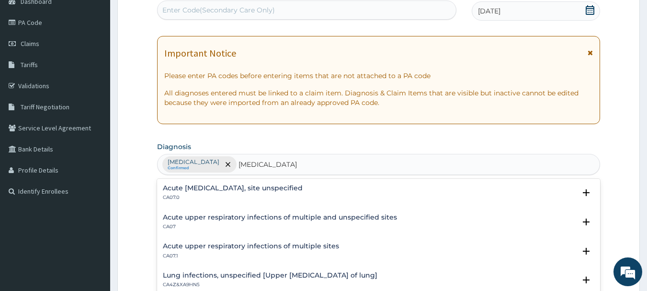
click at [239, 190] on h4 "Acute [MEDICAL_DATA], site unspecified" at bounding box center [233, 187] width 140 height 7
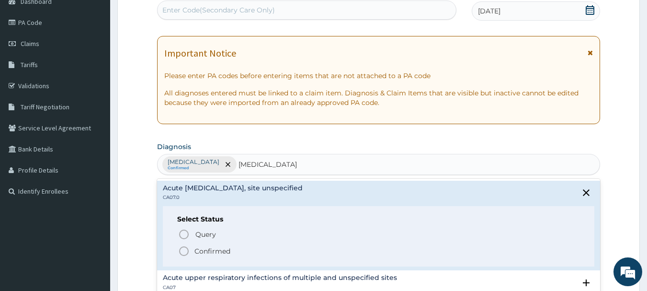
click at [218, 249] on p "Confirmed" at bounding box center [212, 251] width 36 height 10
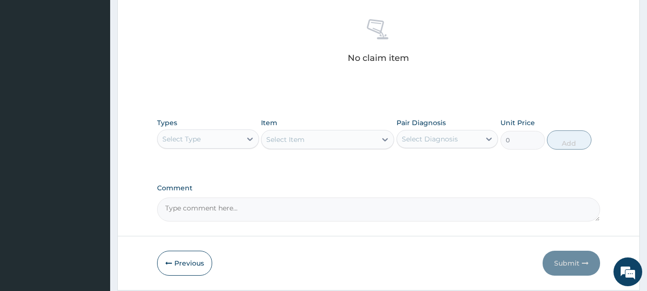
scroll to position [377, 0]
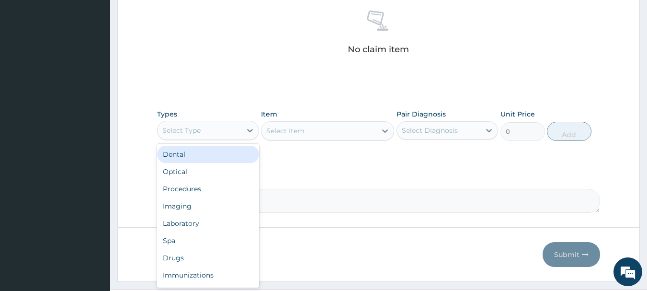
click at [209, 131] on div "Select Type" at bounding box center [200, 130] width 84 height 15
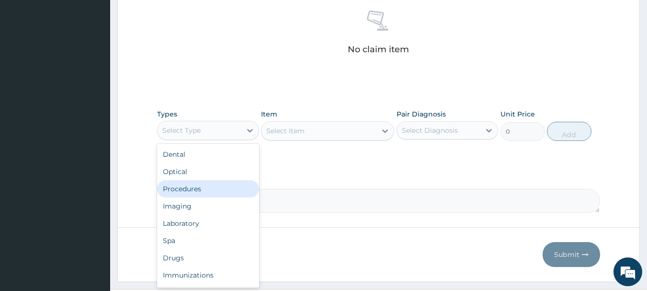
click at [189, 192] on div "Procedures" at bounding box center [208, 188] width 102 height 17
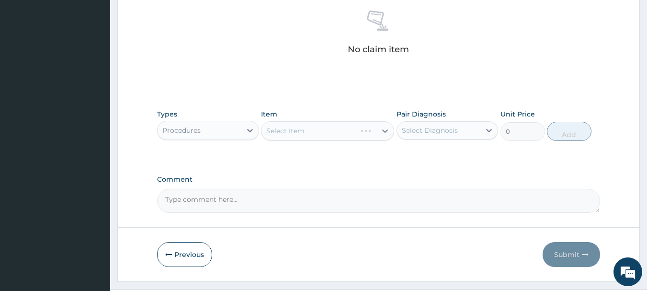
click at [273, 133] on div "Select Item" at bounding box center [327, 130] width 133 height 19
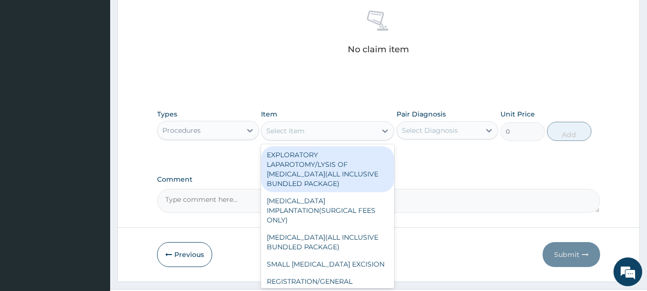
click at [296, 129] on div "Select Item" at bounding box center [285, 131] width 38 height 10
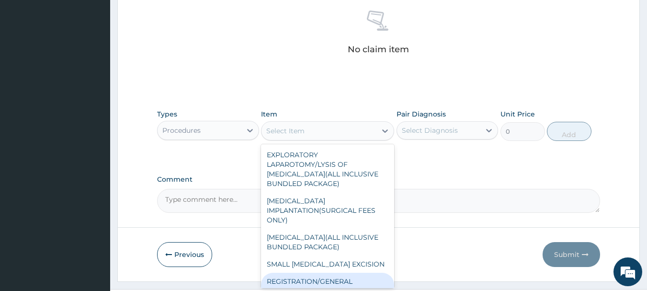
click at [330, 278] on div "REGISTRATION/GENERAL CONSULTATION" at bounding box center [327, 286] width 133 height 27
type input "2000"
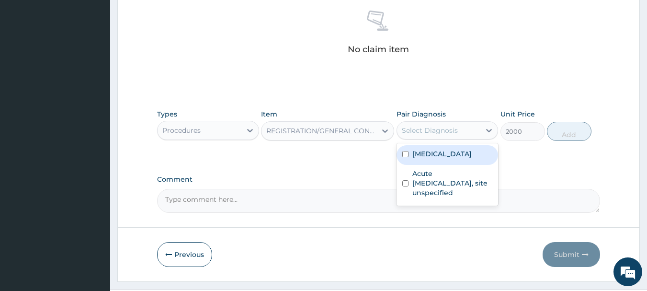
click at [443, 122] on div "Select Diagnosis" at bounding box center [448, 130] width 102 height 18
click at [443, 162] on div "[MEDICAL_DATA]" at bounding box center [448, 155] width 102 height 20
checkbox input "true"
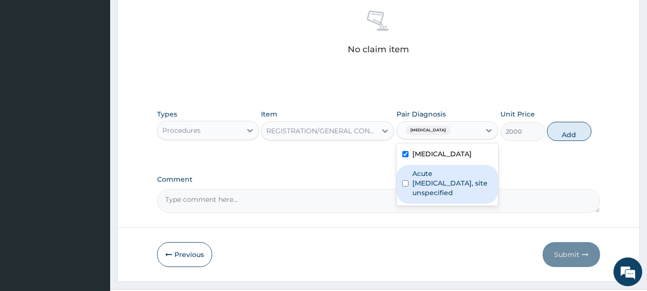
click at [443, 197] on label "Acute [MEDICAL_DATA], site unspecified" at bounding box center [452, 183] width 80 height 29
checkbox input "true"
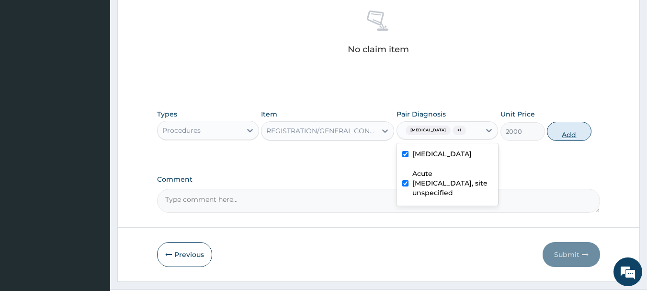
click at [567, 140] on button "Add" at bounding box center [569, 131] width 45 height 19
type input "0"
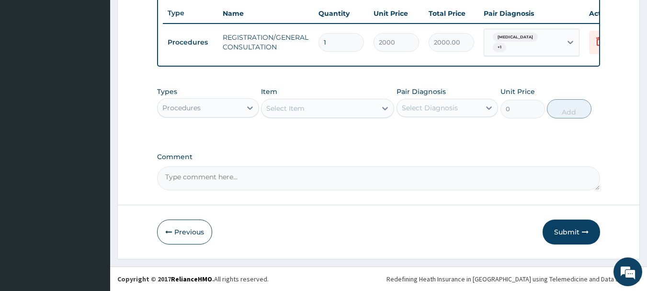
scroll to position [365, 0]
click at [227, 104] on div "Procedures" at bounding box center [200, 107] width 84 height 15
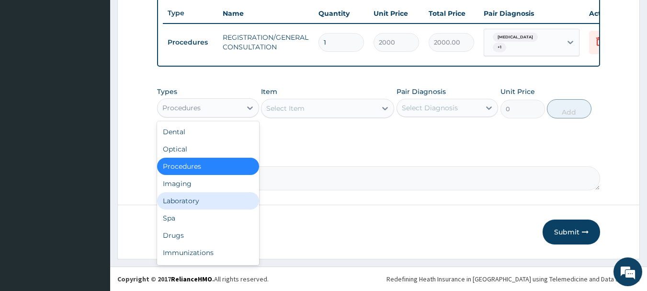
click at [207, 203] on div "Laboratory" at bounding box center [208, 200] width 102 height 17
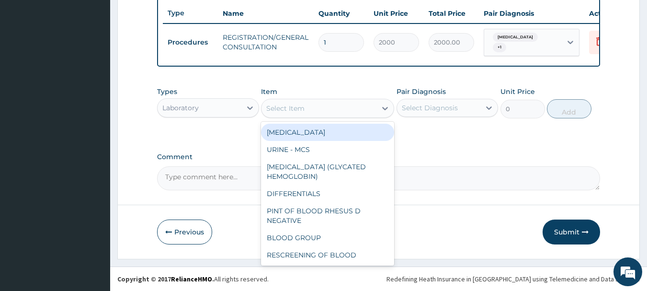
click at [294, 111] on div "Select Item" at bounding box center [285, 108] width 38 height 10
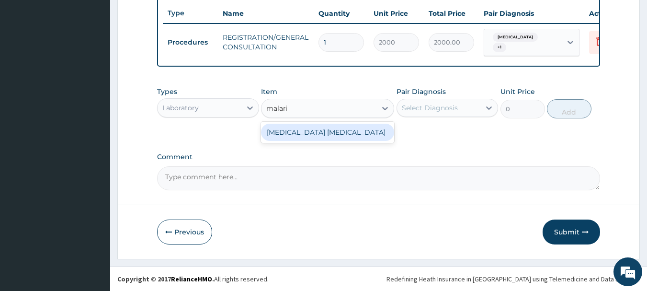
type input "[MEDICAL_DATA]"
click at [322, 129] on div "[MEDICAL_DATA] [MEDICAL_DATA]" at bounding box center [327, 132] width 133 height 17
type input "1000"
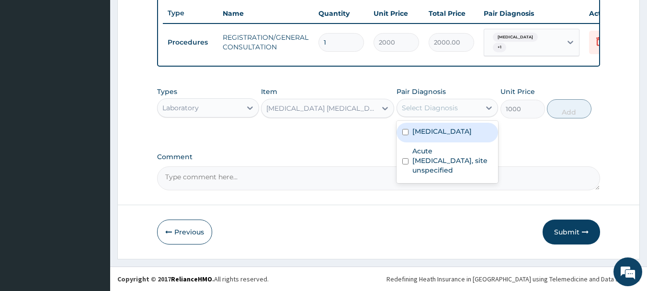
click at [448, 101] on div "Select Diagnosis" at bounding box center [439, 107] width 84 height 15
click at [443, 132] on label "[MEDICAL_DATA]" at bounding box center [441, 131] width 59 height 10
checkbox input "true"
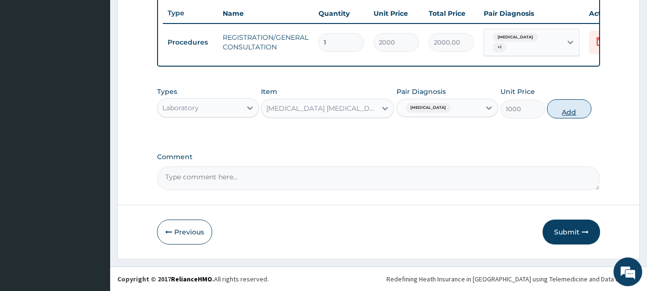
click at [578, 110] on button "Add" at bounding box center [569, 108] width 45 height 19
type input "0"
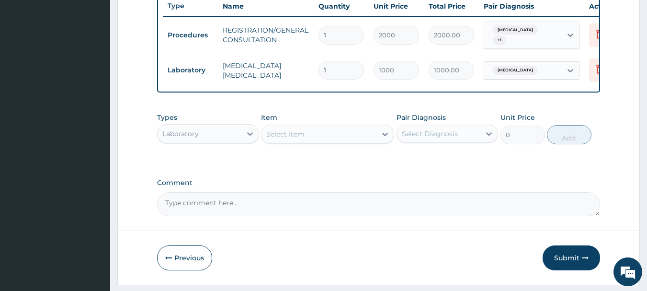
click at [318, 142] on div "Select Item" at bounding box center [318, 133] width 115 height 15
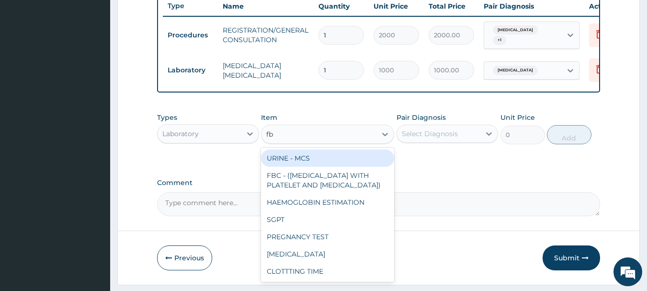
type input "fbc"
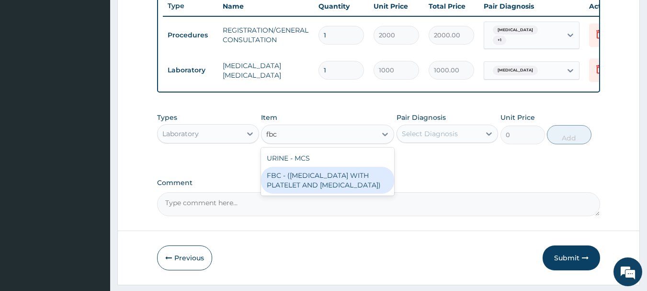
click at [375, 183] on div "FBC - ([MEDICAL_DATA] WITH PLATELET AND [MEDICAL_DATA])" at bounding box center [327, 180] width 133 height 27
type input "2500"
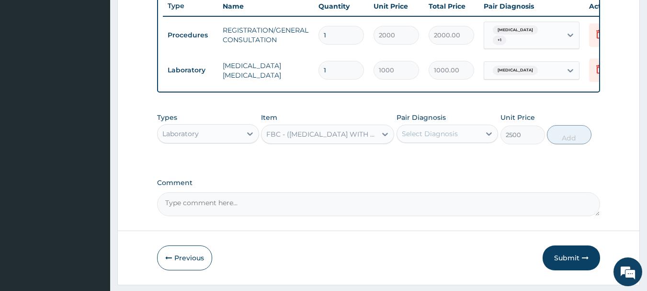
click at [421, 138] on div "Select Diagnosis" at bounding box center [430, 134] width 56 height 10
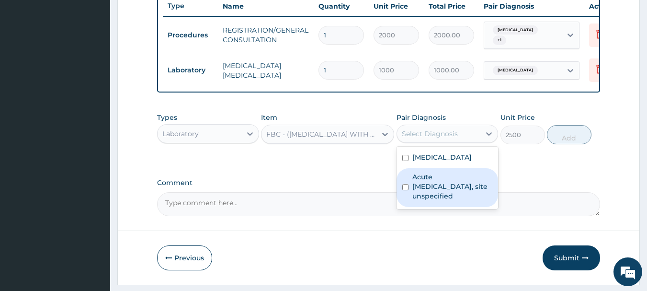
click at [425, 194] on label "Acute [MEDICAL_DATA], site unspecified" at bounding box center [452, 186] width 80 height 29
checkbox input "true"
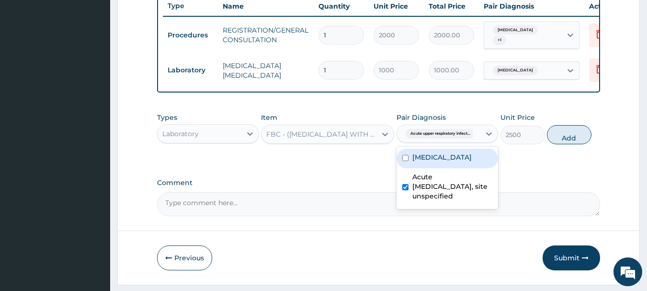
click at [432, 162] on label "[MEDICAL_DATA]" at bounding box center [441, 157] width 59 height 10
checkbox input "true"
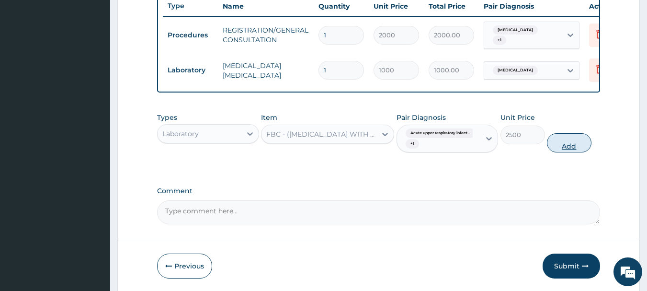
click at [591, 147] on button "Add" at bounding box center [569, 142] width 45 height 19
type input "0"
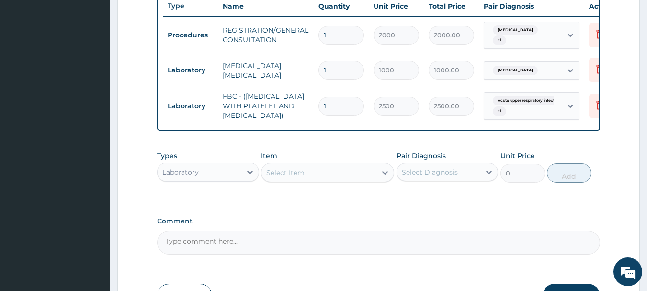
click at [225, 180] on div "Laboratory" at bounding box center [200, 171] width 84 height 15
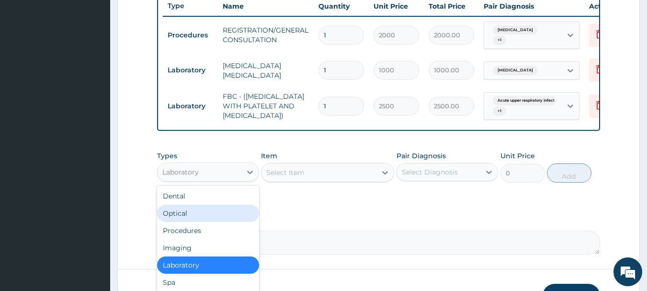
scroll to position [33, 0]
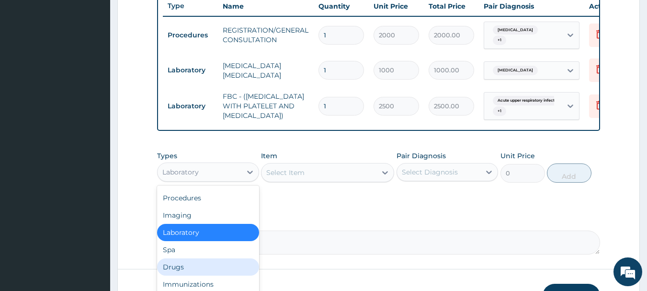
click at [166, 275] on div "Drugs" at bounding box center [208, 266] width 102 height 17
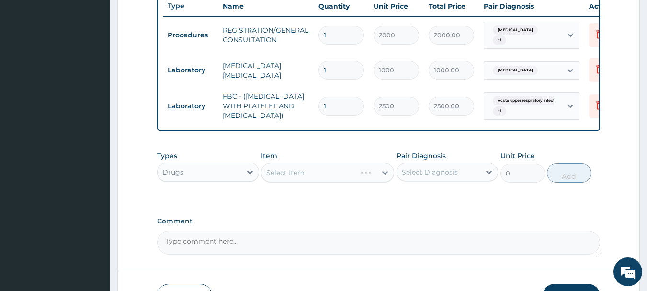
click at [337, 187] on div "Types Drugs Item Select Item Pair Diagnosis Select Diagnosis Unit Price 0 Add" at bounding box center [378, 166] width 443 height 41
click at [339, 180] on div "Select Item" at bounding box center [327, 172] width 133 height 19
click at [269, 176] on div "Select Item" at bounding box center [327, 172] width 133 height 19
click at [272, 182] on div "Select Item" at bounding box center [327, 172] width 133 height 19
click at [327, 181] on div "Select Item" at bounding box center [327, 172] width 133 height 19
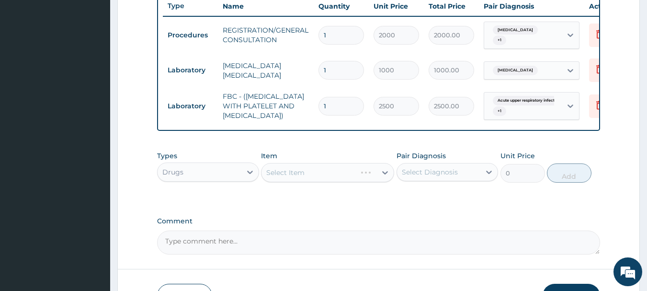
click at [308, 181] on div "Select Item" at bounding box center [327, 172] width 133 height 19
click at [270, 177] on div "Select Item" at bounding box center [285, 173] width 38 height 10
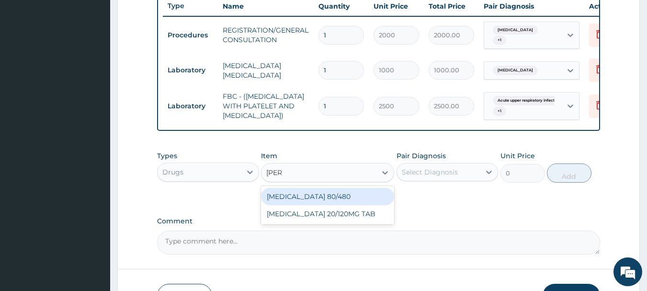
type input "coart"
click at [296, 204] on div "[MEDICAL_DATA] 80/480" at bounding box center [327, 196] width 133 height 17
type input "130"
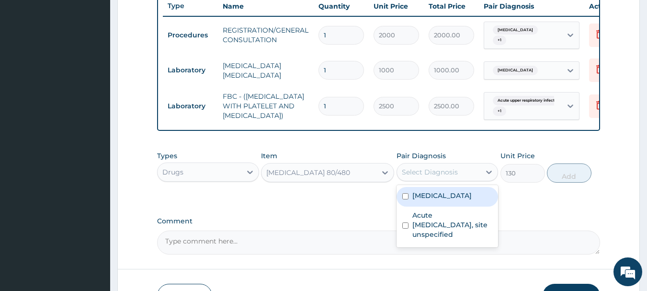
click at [404, 177] on div "Select Diagnosis" at bounding box center [430, 172] width 56 height 10
click at [412, 198] on label "[MEDICAL_DATA]" at bounding box center [441, 196] width 59 height 10
checkbox input "true"
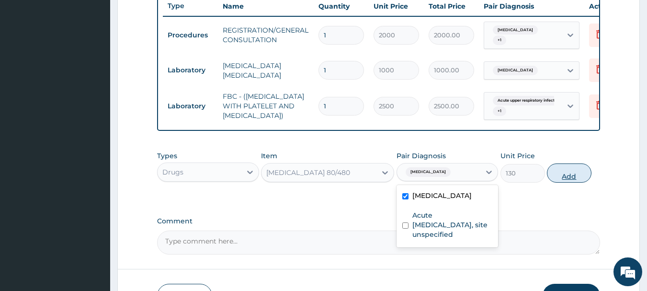
click at [570, 182] on button "Add" at bounding box center [569, 172] width 45 height 19
type input "0"
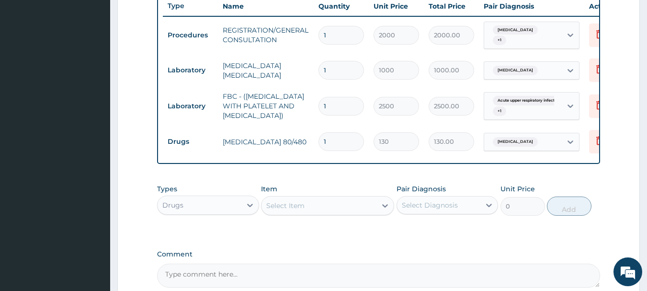
type input "12"
type input "1560.00"
type input "12"
click at [280, 210] on div "Select Item" at bounding box center [285, 206] width 38 height 10
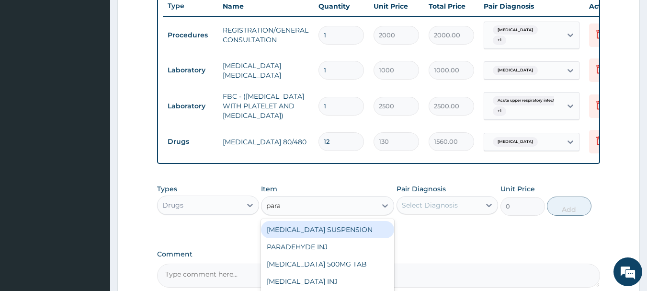
type input "parac"
click at [322, 235] on div "[MEDICAL_DATA] 500MG TAB" at bounding box center [327, 229] width 133 height 17
type input "18"
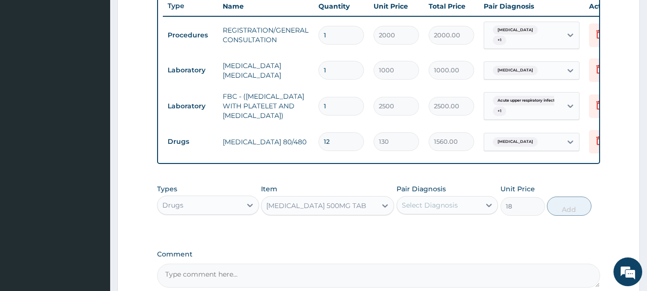
click at [450, 210] on div "Select Diagnosis" at bounding box center [430, 205] width 56 height 10
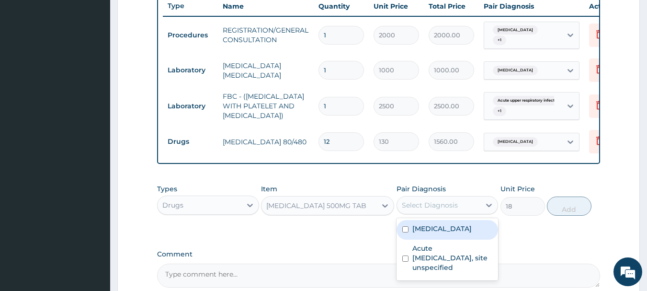
click at [446, 233] on label "[MEDICAL_DATA]" at bounding box center [441, 229] width 59 height 10
checkbox input "true"
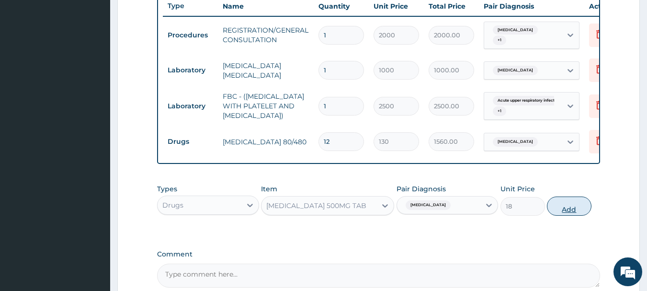
click at [559, 209] on button "Add" at bounding box center [569, 205] width 45 height 19
type input "0"
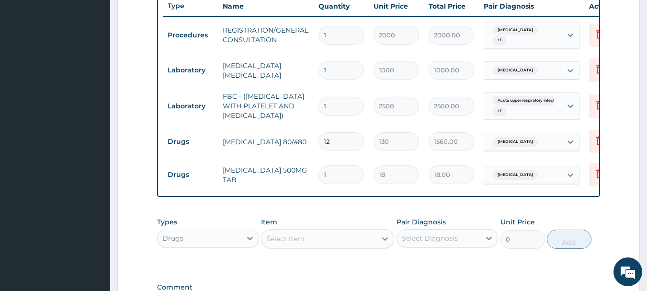
type input "18"
type input "324.00"
type input "18"
click at [279, 243] on div "Select Item" at bounding box center [285, 239] width 38 height 10
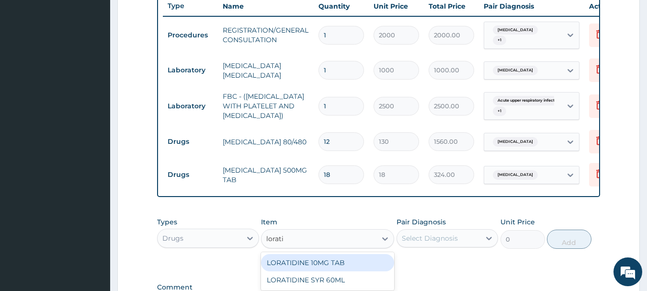
type input "loratid"
click at [375, 268] on div "LORATIDINE 10MG TAB" at bounding box center [327, 262] width 133 height 17
type input "50"
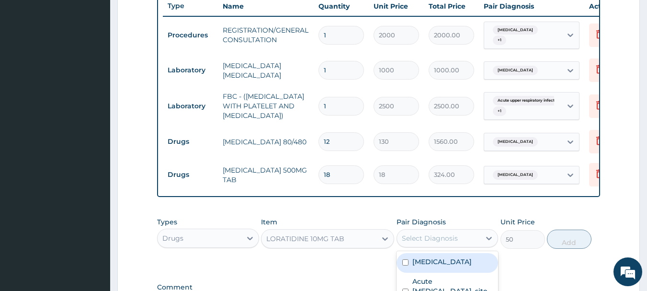
click at [436, 241] on div "Select Diagnosis" at bounding box center [430, 238] width 56 height 10
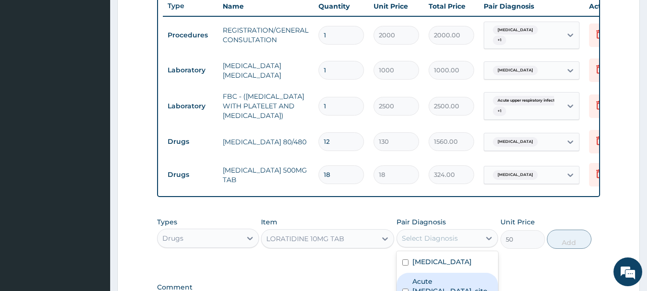
click at [436, 290] on label "Acute [MEDICAL_DATA], site unspecified" at bounding box center [452, 290] width 80 height 29
checkbox input "true"
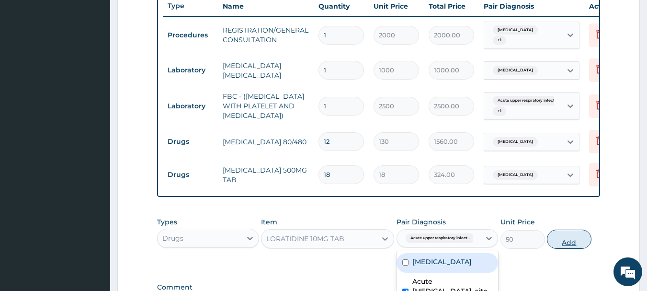
click at [591, 248] on button "Add" at bounding box center [569, 238] width 45 height 19
type input "0"
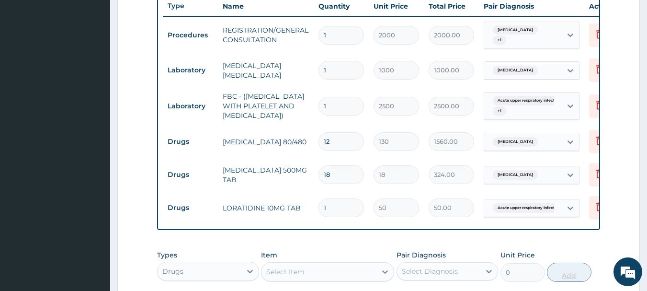
type input "0.00"
type input "5"
type input "250.00"
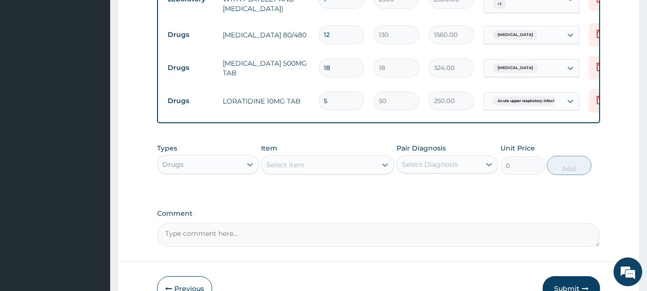
scroll to position [536, 0]
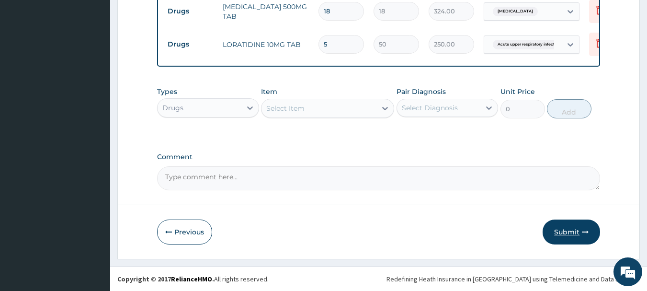
type input "5"
click at [569, 231] on button "Submit" at bounding box center [571, 231] width 57 height 25
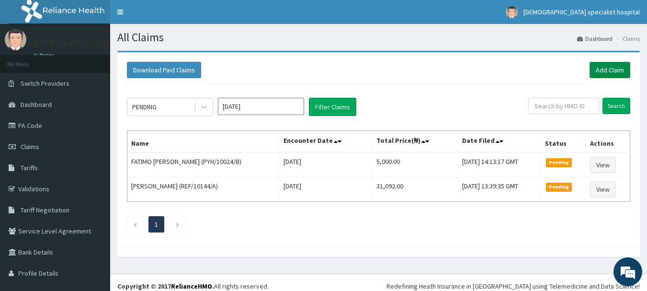
click at [599, 72] on link "Add Claim" at bounding box center [610, 70] width 41 height 16
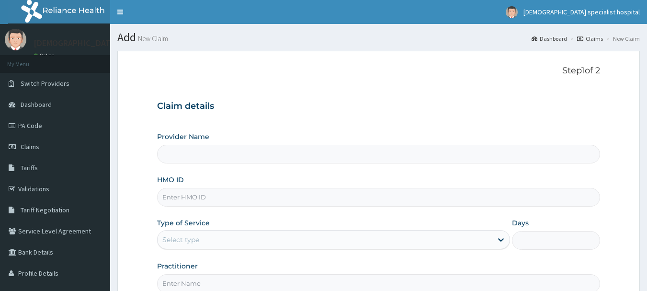
type input "[DEMOGRAPHIC_DATA] Specialist Hospital Ltd"
paste input "WAS/10010/C"
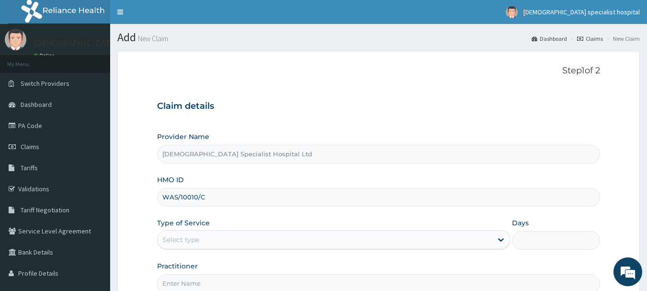
type input "WAS/10010/C"
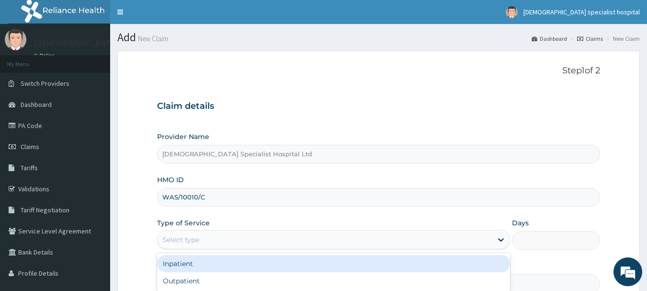
click at [197, 236] on div "Select type" at bounding box center [180, 240] width 37 height 10
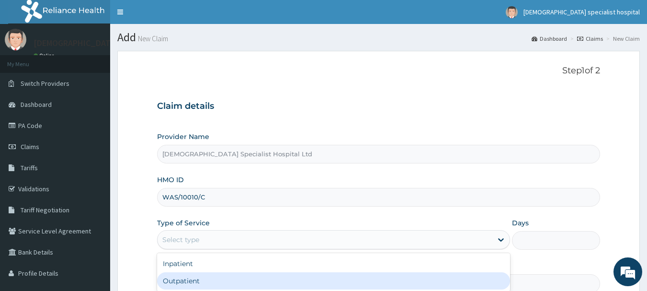
click at [199, 279] on div "Outpatient" at bounding box center [333, 280] width 353 height 17
type input "1"
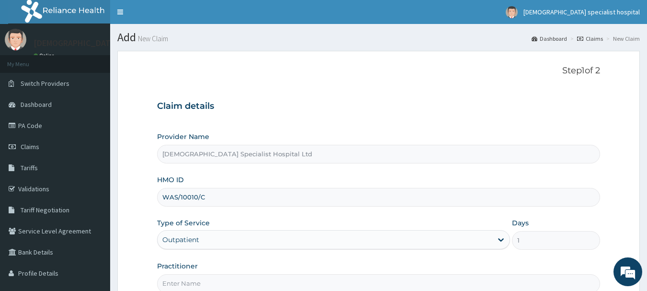
click at [178, 285] on input "Practitioner" at bounding box center [378, 283] width 443 height 19
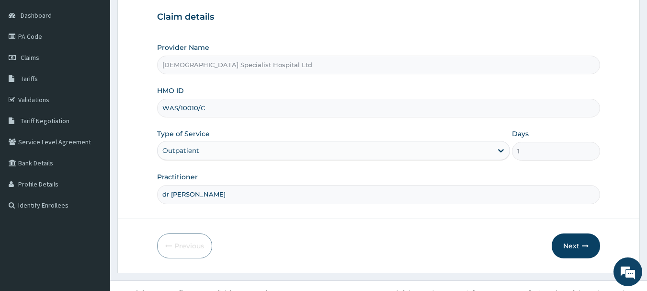
scroll to position [103, 0]
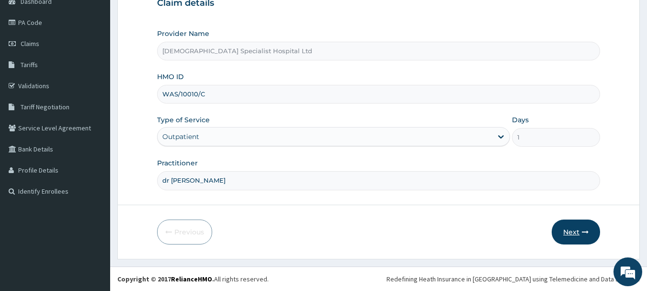
type input "dr [PERSON_NAME]"
click at [576, 230] on button "Next" at bounding box center [576, 231] width 48 height 25
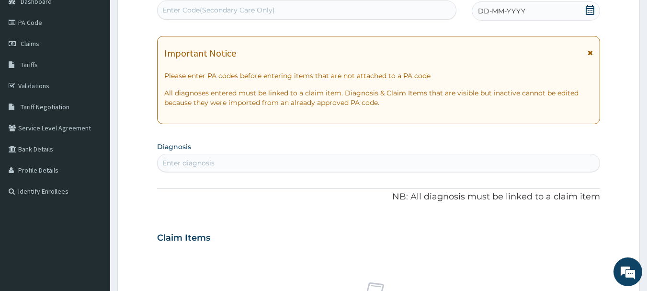
click at [510, 13] on span "DD-MM-YYYY" at bounding box center [501, 11] width 47 height 10
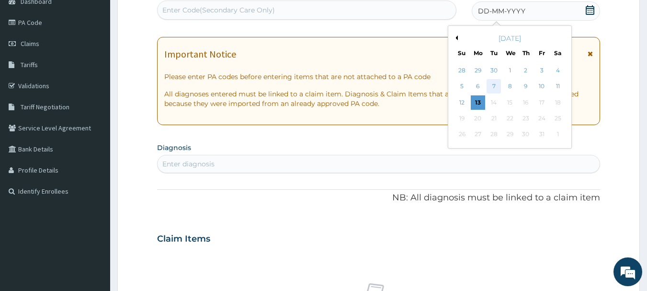
click at [496, 89] on div "7" at bounding box center [494, 87] width 14 height 14
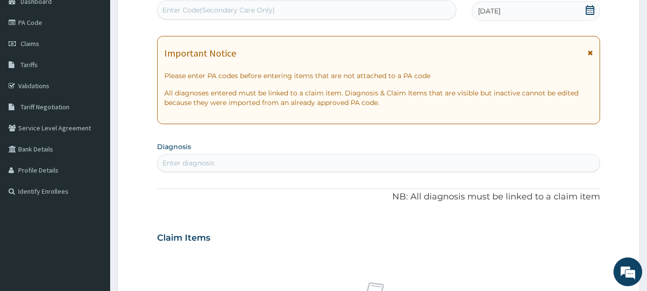
click at [194, 161] on div "Enter diagnosis" at bounding box center [188, 163] width 52 height 10
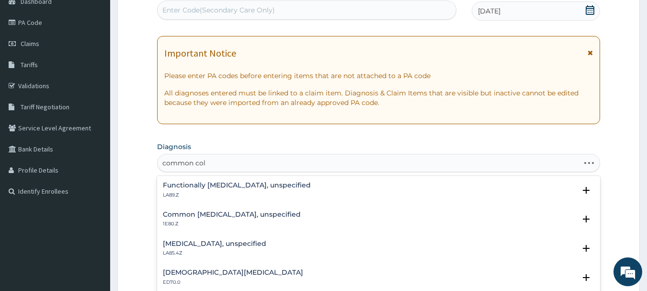
type input "[MEDICAL_DATA]"
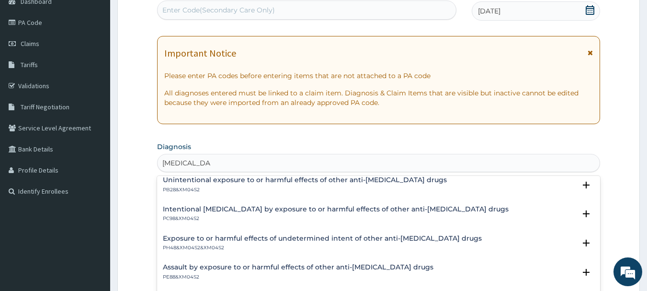
scroll to position [0, 0]
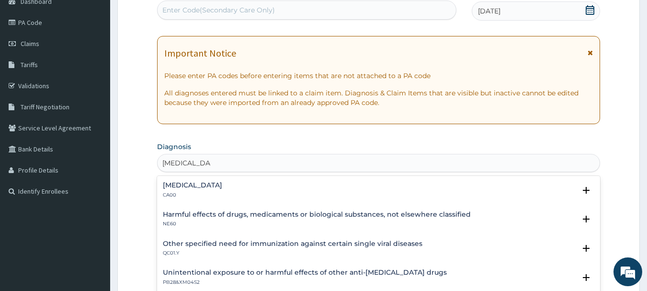
click at [218, 183] on h4 "[MEDICAL_DATA]" at bounding box center [192, 185] width 59 height 7
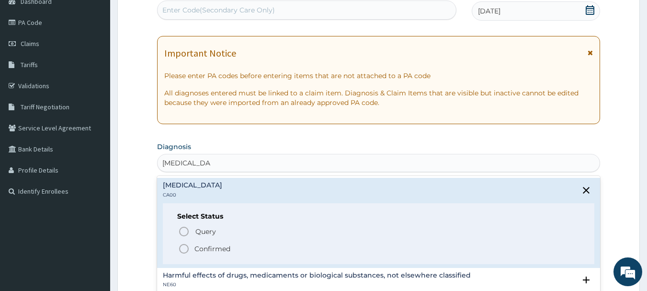
click at [211, 252] on p "Confirmed" at bounding box center [212, 249] width 36 height 10
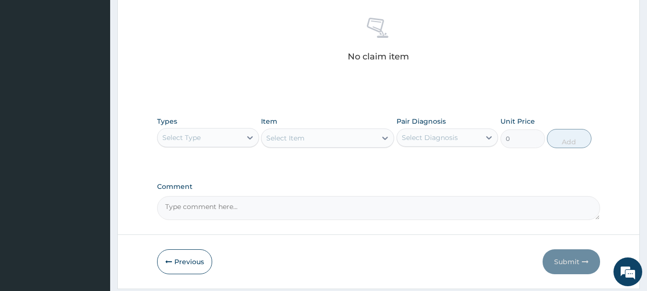
scroll to position [399, 0]
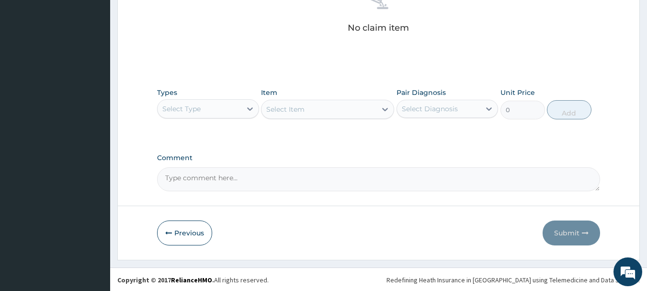
click at [176, 108] on div "Select Type" at bounding box center [181, 109] width 38 height 10
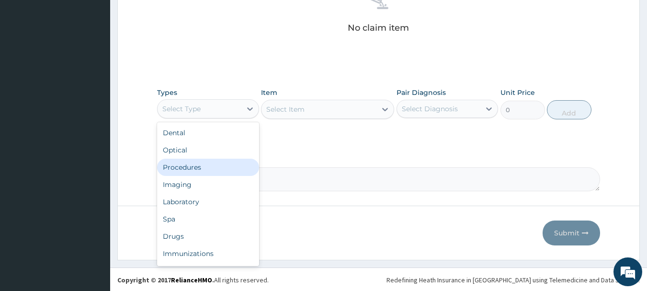
click at [181, 164] on div "Procedures" at bounding box center [208, 167] width 102 height 17
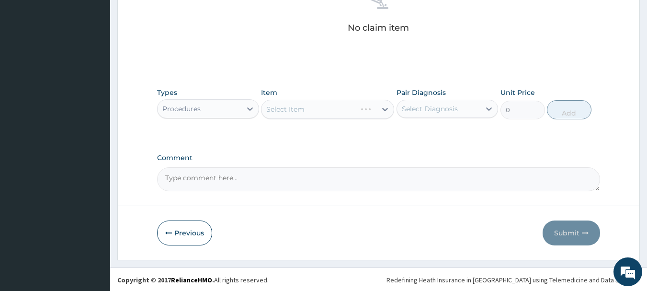
click at [285, 113] on div "Select Item" at bounding box center [327, 109] width 133 height 19
click at [285, 111] on div "Select Item" at bounding box center [285, 109] width 38 height 10
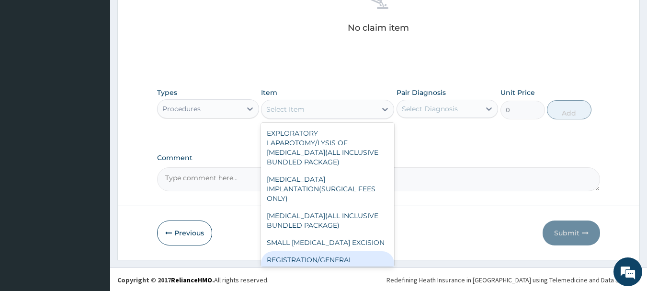
click at [300, 257] on div "REGISTRATION/GENERAL CONSULTATION" at bounding box center [327, 264] width 133 height 27
type input "2000"
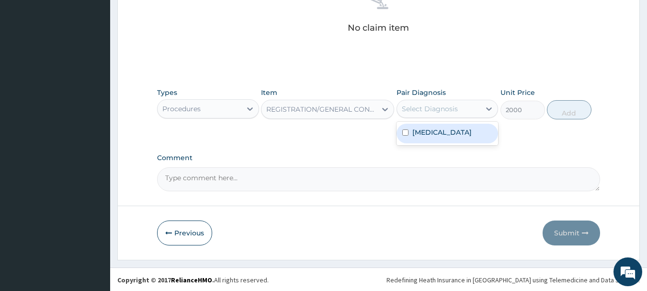
click at [445, 111] on div "Select Diagnosis" at bounding box center [430, 109] width 56 height 10
click at [446, 139] on div "[MEDICAL_DATA]" at bounding box center [448, 134] width 102 height 20
checkbox input "true"
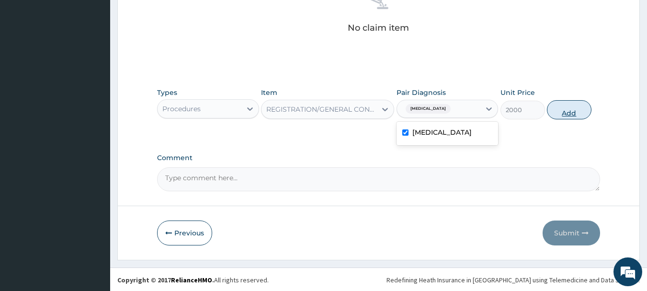
click at [548, 109] on button "Add" at bounding box center [569, 109] width 45 height 19
type input "0"
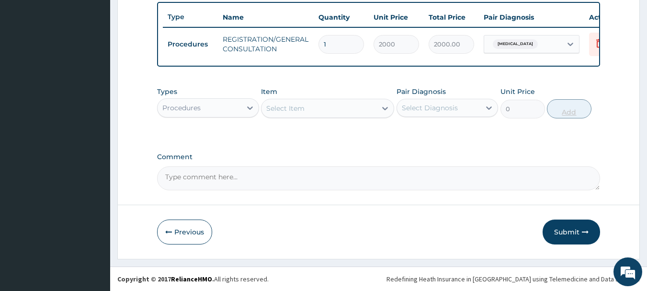
scroll to position [362, 0]
click at [201, 102] on div "Procedures" at bounding box center [200, 107] width 84 height 15
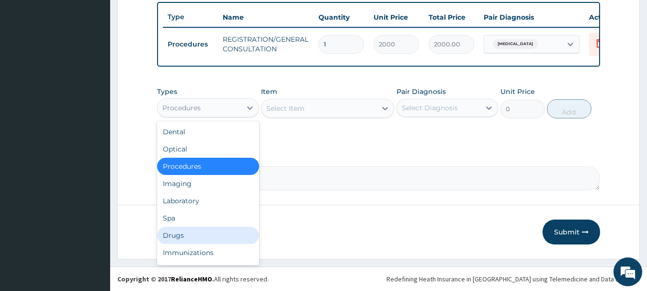
click at [186, 239] on div "Drugs" at bounding box center [208, 235] width 102 height 17
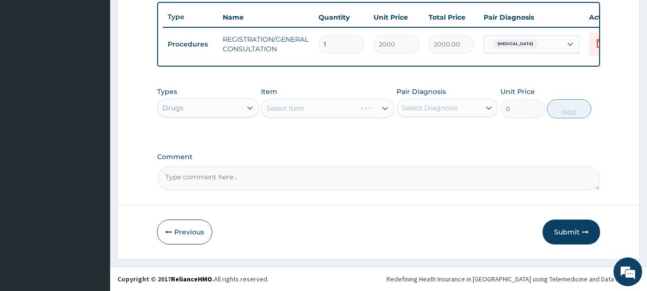
click at [330, 106] on div "Select Item" at bounding box center [327, 108] width 133 height 19
click at [308, 111] on div "Select Item" at bounding box center [327, 108] width 133 height 19
click at [273, 109] on div "Select Item" at bounding box center [327, 108] width 133 height 19
click at [273, 107] on div "Select Item" at bounding box center [285, 108] width 38 height 10
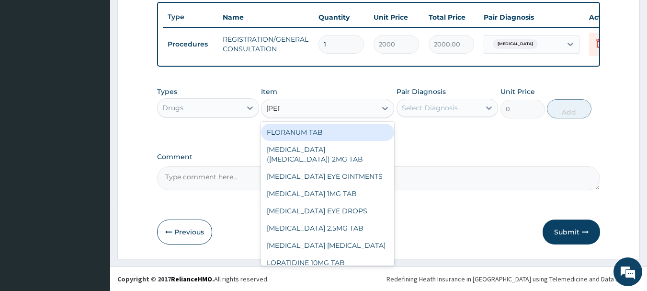
type input "lorat"
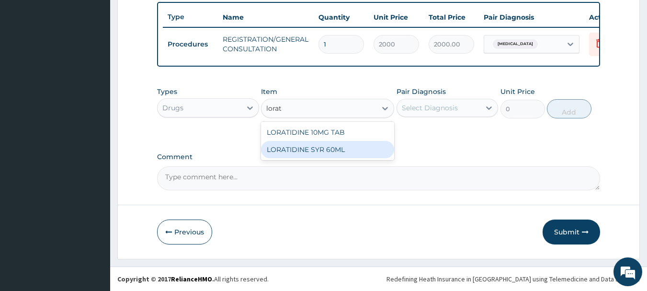
click at [304, 150] on div "LORATIDINE SYR 60ML" at bounding box center [327, 149] width 133 height 17
type input "850"
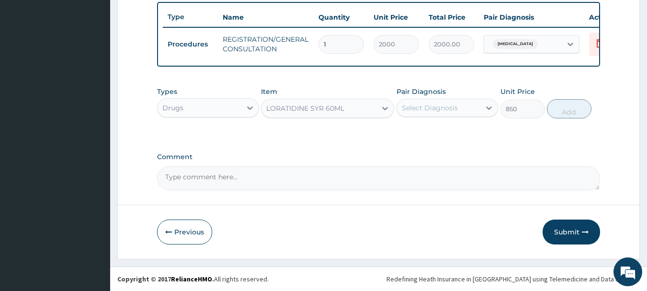
click at [444, 105] on div "Select Diagnosis" at bounding box center [430, 108] width 56 height 10
click at [445, 127] on label "[MEDICAL_DATA]" at bounding box center [441, 131] width 59 height 10
checkbox input "true"
click at [578, 106] on button "Add" at bounding box center [569, 108] width 45 height 19
type input "0"
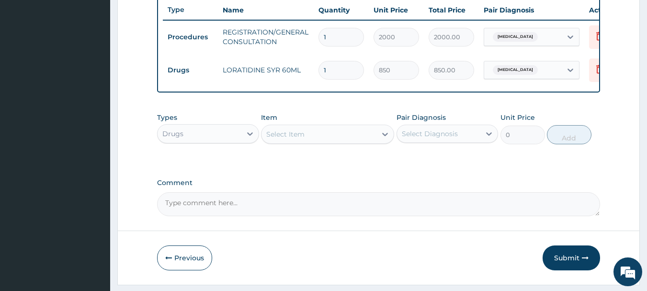
click at [280, 139] on div "Select Item" at bounding box center [285, 134] width 38 height 10
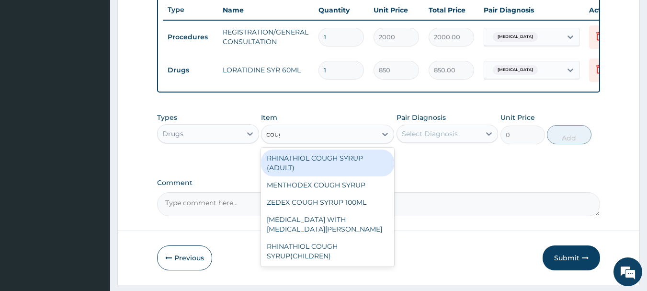
type input "cough"
click at [330, 170] on div "RHINATHIOL COUGH SYRUP (ADULT)" at bounding box center [327, 162] width 133 height 27
type input "1200"
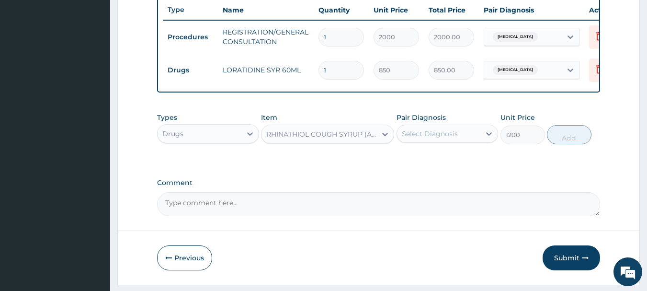
click at [450, 138] on div "Select Diagnosis" at bounding box center [430, 134] width 56 height 10
click at [454, 160] on label "[MEDICAL_DATA]" at bounding box center [441, 157] width 59 height 10
checkbox input "true"
click at [579, 144] on button "Add" at bounding box center [569, 134] width 45 height 19
type input "0"
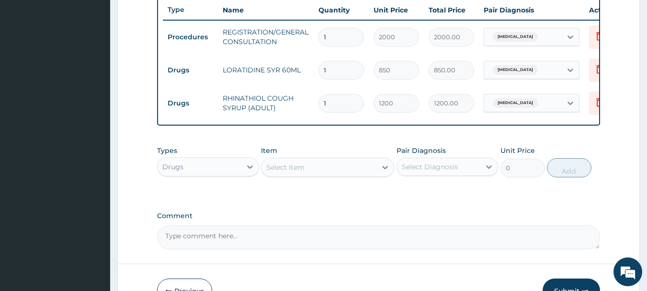
click at [279, 172] on div "Select Item" at bounding box center [285, 167] width 38 height 10
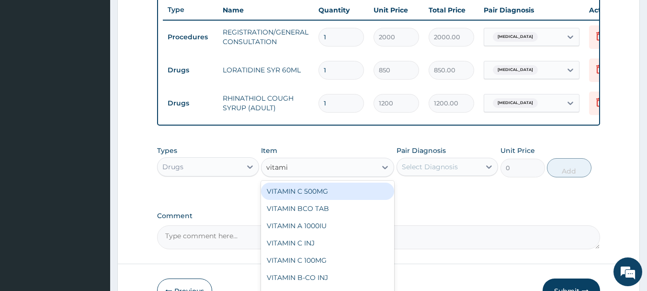
type input "vitamin"
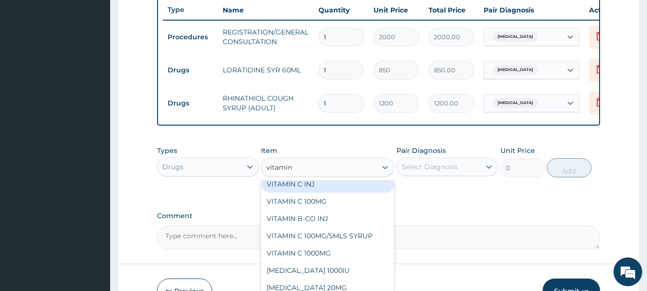
scroll to position [67, 0]
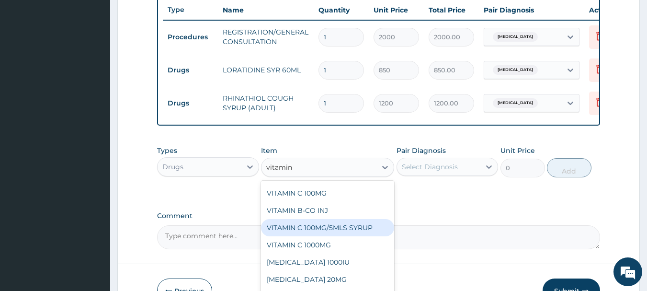
click at [367, 232] on div "VITAMIN C 100MG/5MLS SYRUP" at bounding box center [327, 227] width 133 height 17
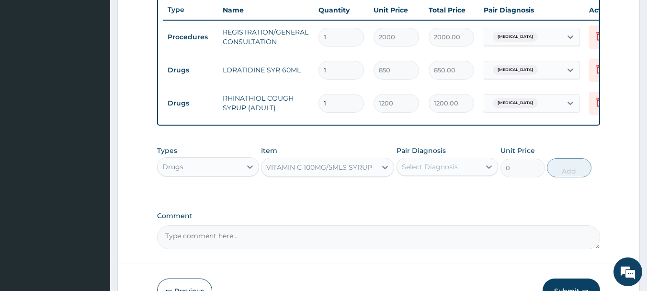
type input "260"
click at [418, 171] on div "Select Diagnosis" at bounding box center [430, 167] width 56 height 10
click at [424, 201] on div "[MEDICAL_DATA]" at bounding box center [448, 192] width 102 height 20
checkbox input "true"
click at [582, 173] on button "Add" at bounding box center [569, 167] width 45 height 19
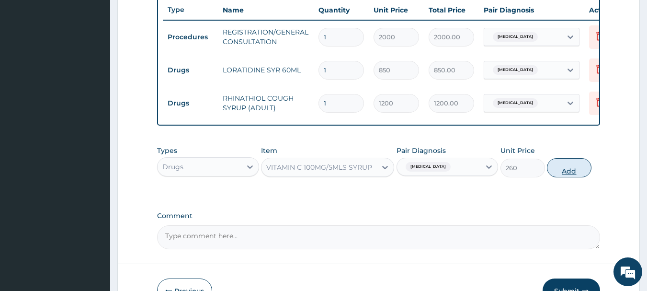
type input "0"
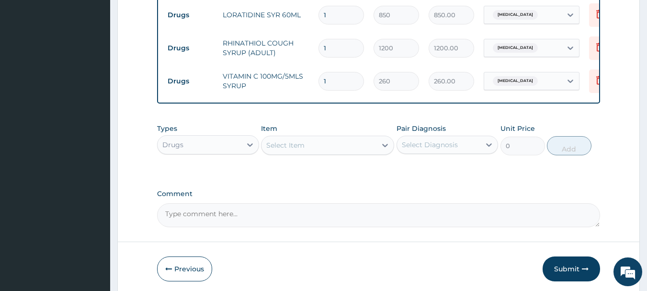
scroll to position [461, 0]
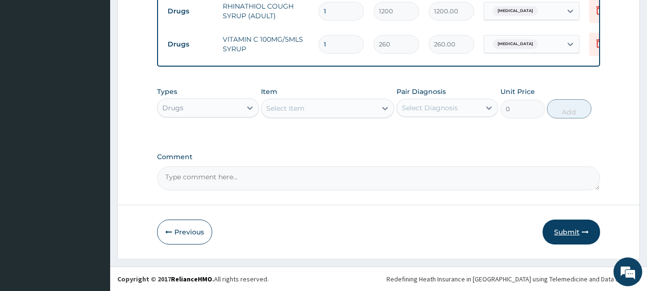
click at [565, 227] on button "Submit" at bounding box center [571, 231] width 57 height 25
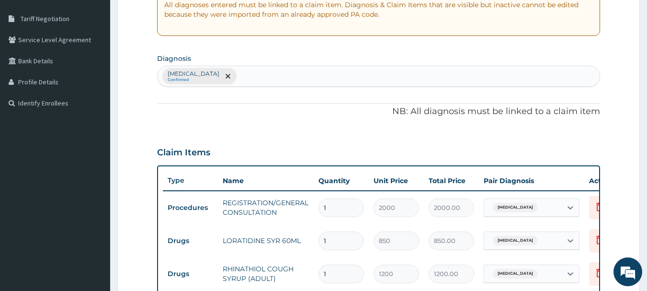
scroll to position [67, 0]
